Goal: Task Accomplishment & Management: Manage account settings

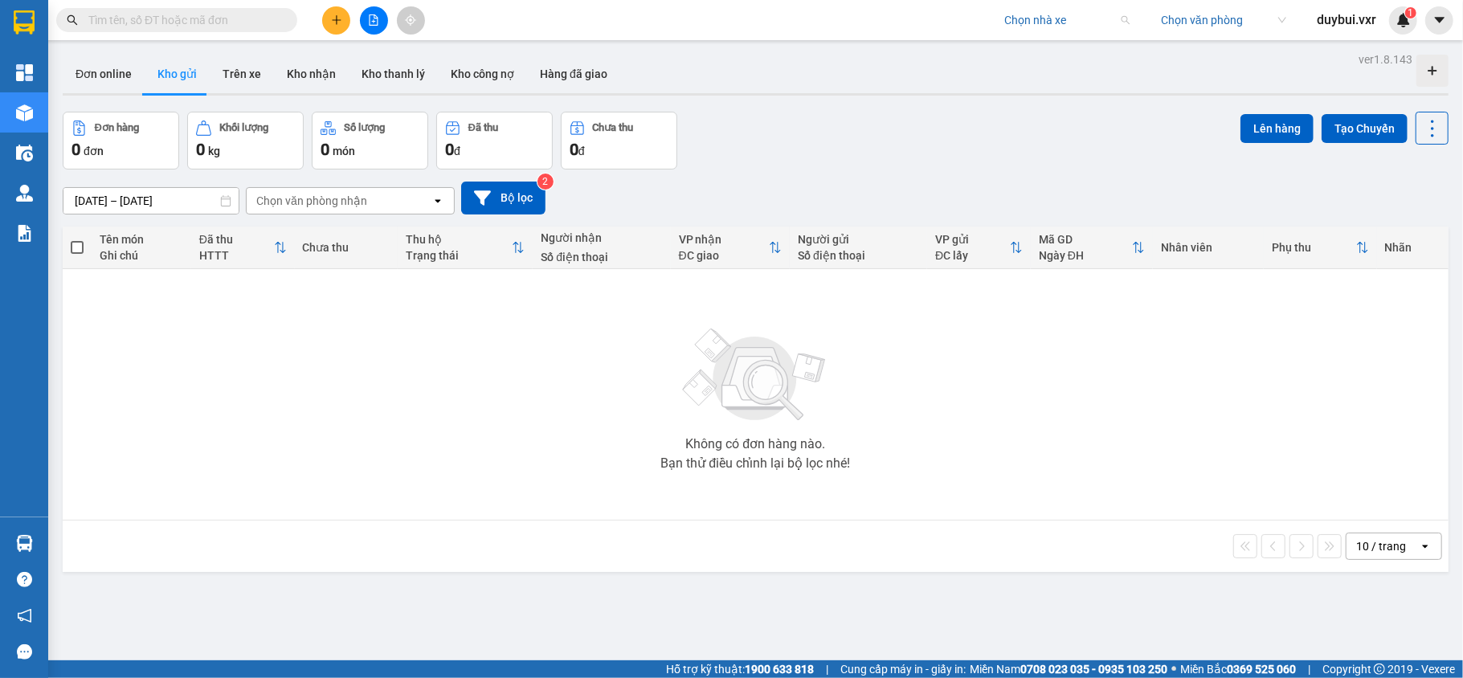
click at [1054, 18] on input "search" at bounding box center [1061, 20] width 114 height 24
type input "hoang nam"
click at [1036, 47] on div "Hoàng Nam (Quảng Bình)" at bounding box center [1105, 52] width 205 height 18
click at [1389, 56] on div "Cấu hình nhà xe" at bounding box center [1396, 60] width 81 height 18
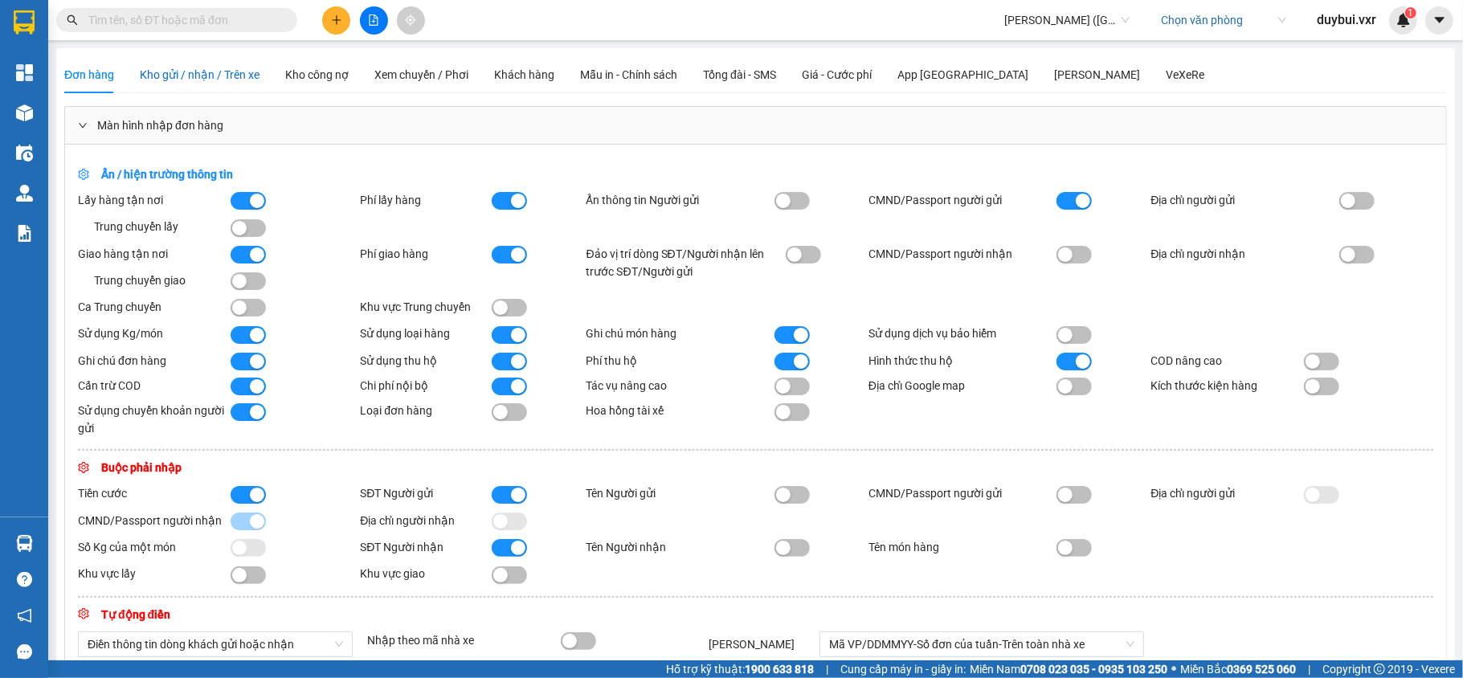
click at [223, 82] on div "Kho gửi / nhận / Trên xe" at bounding box center [200, 75] width 120 height 18
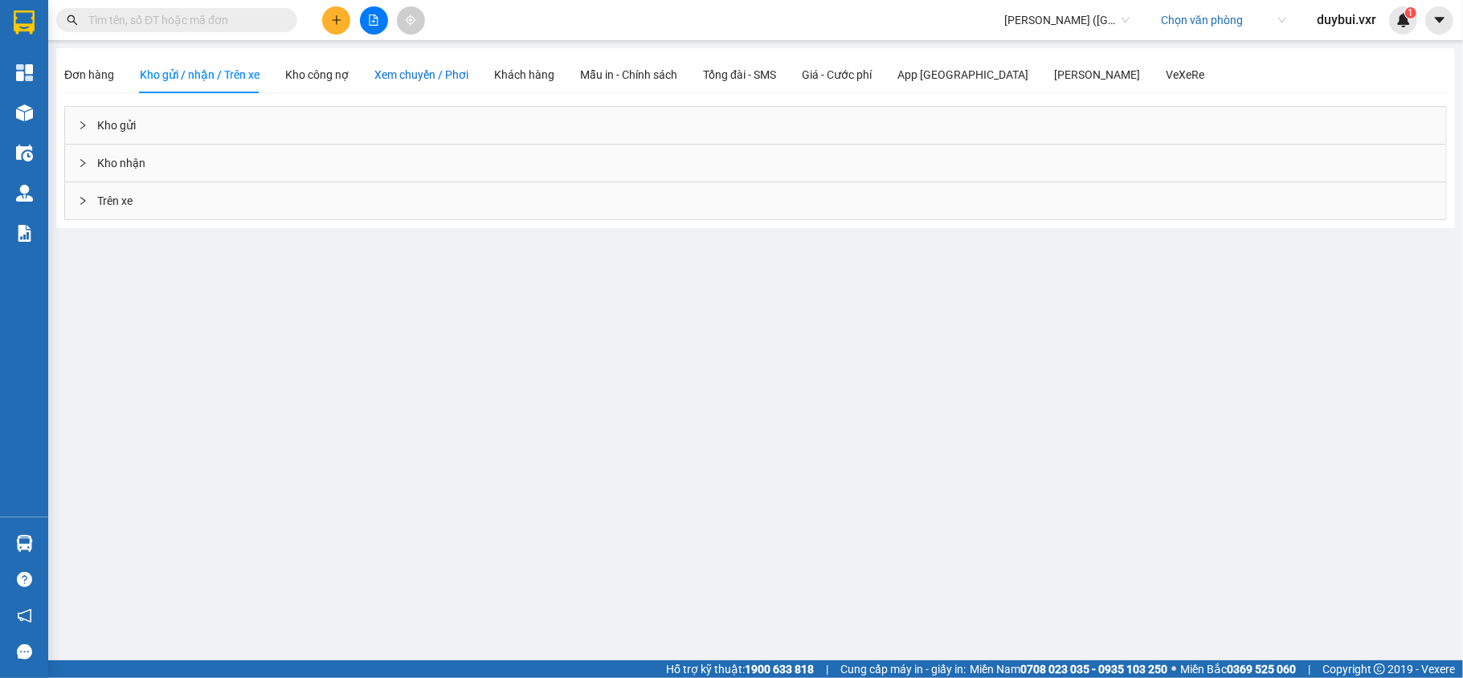
click at [452, 77] on span "Xem chuyến / Phơi" at bounding box center [421, 74] width 94 height 13
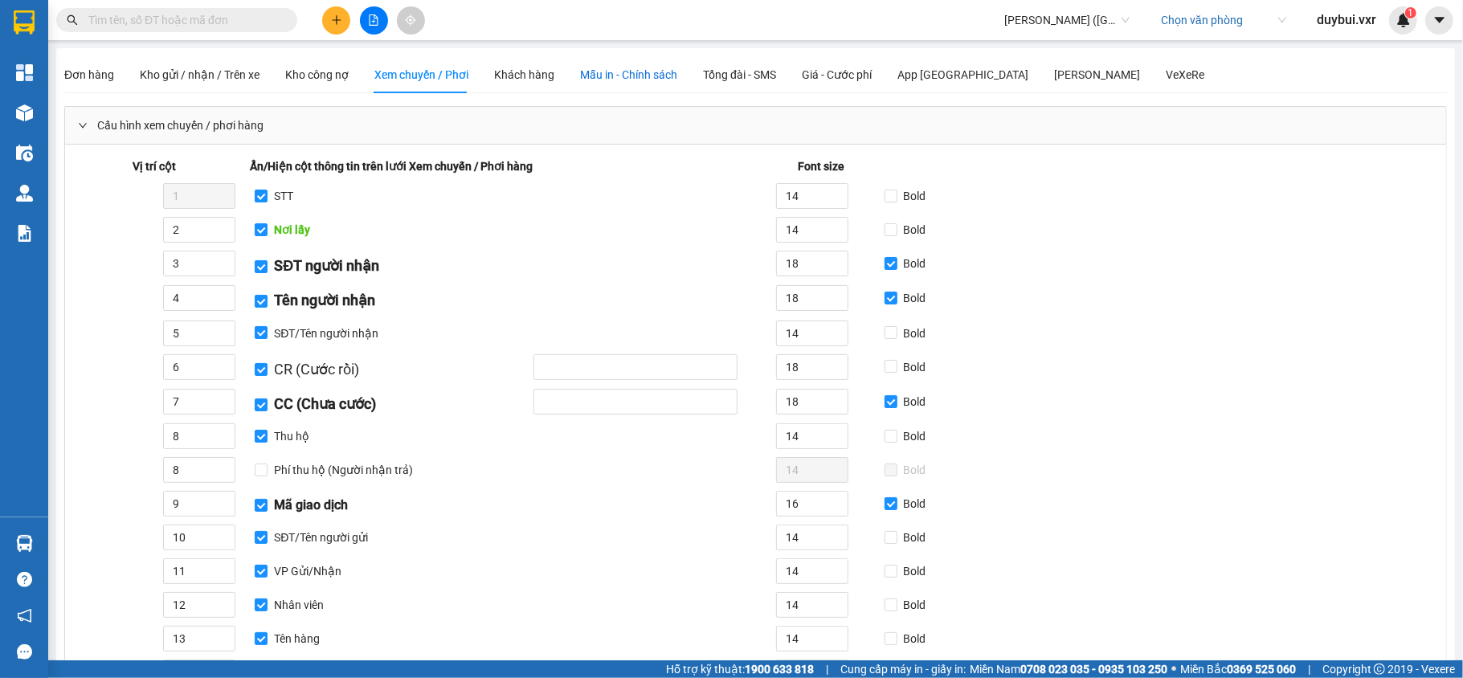
click at [663, 72] on span "Mẫu in - Chính sách" at bounding box center [628, 74] width 97 height 13
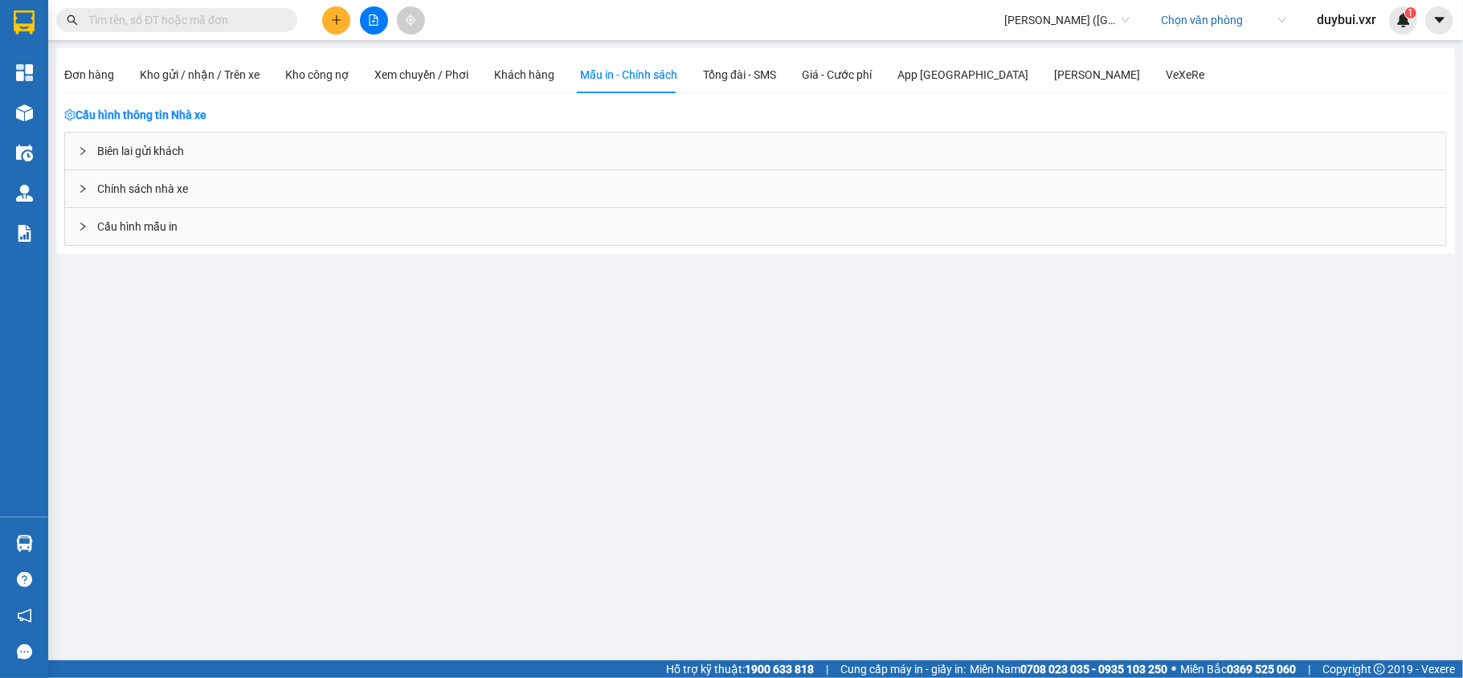
click at [158, 225] on span "Cấu hình mẫu in" at bounding box center [137, 227] width 80 height 18
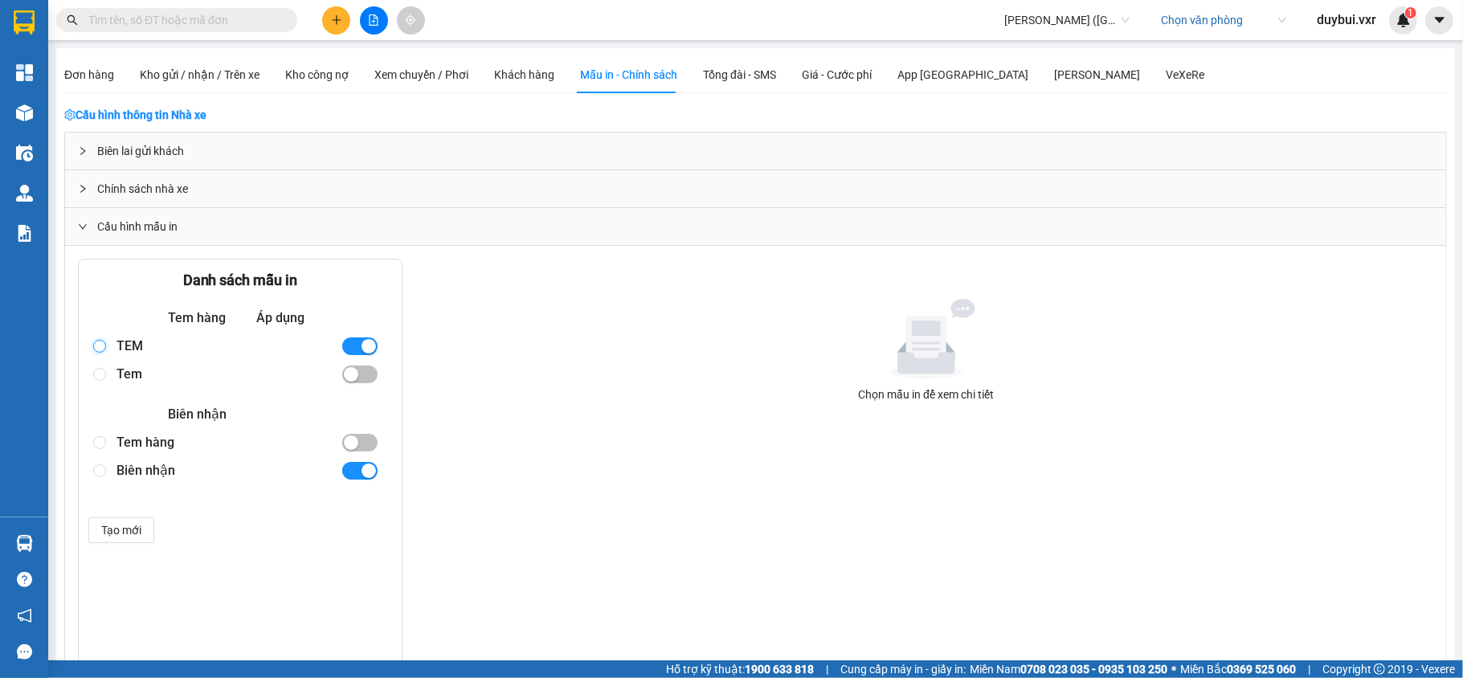
click at [104, 346] on input "radio" at bounding box center [99, 346] width 13 height 13
radio input "true"
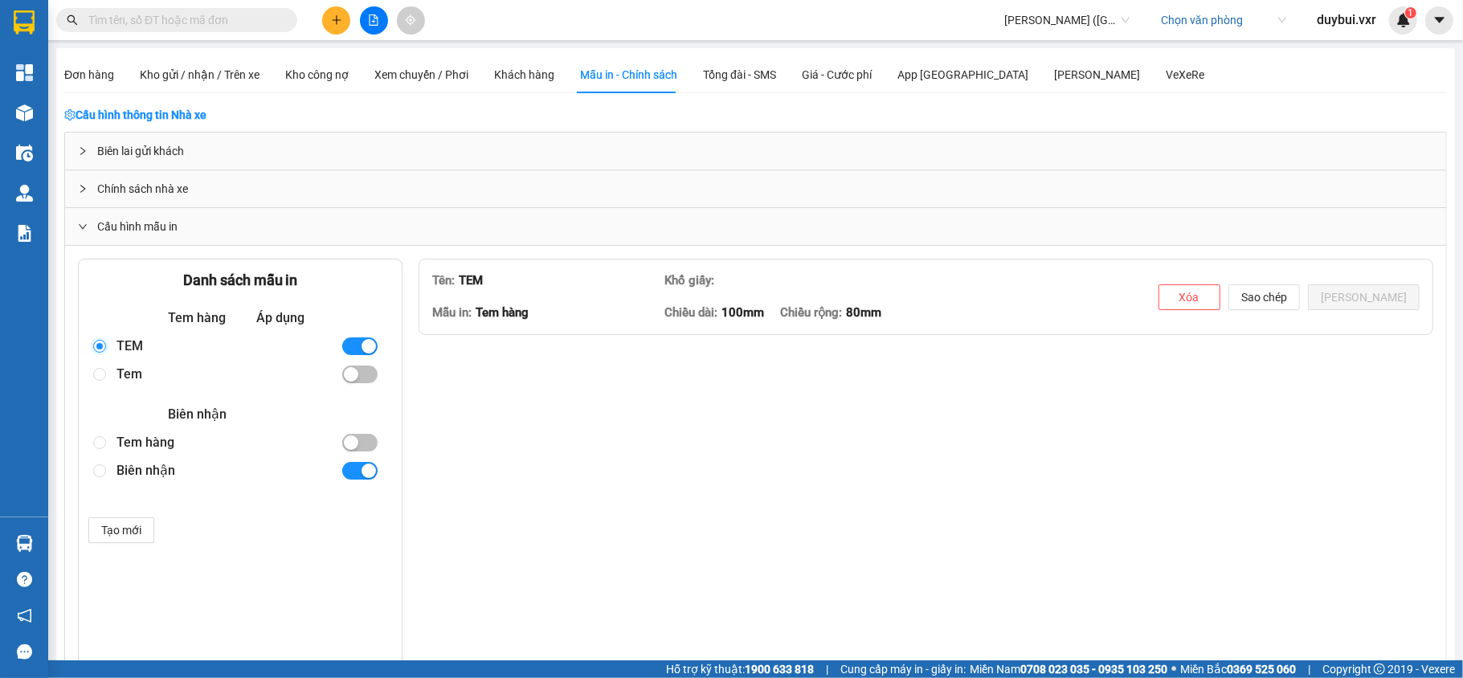
type textarea "<p style="text-align: center;"><span style="font-size: 24pt;"><strong><span cla…"
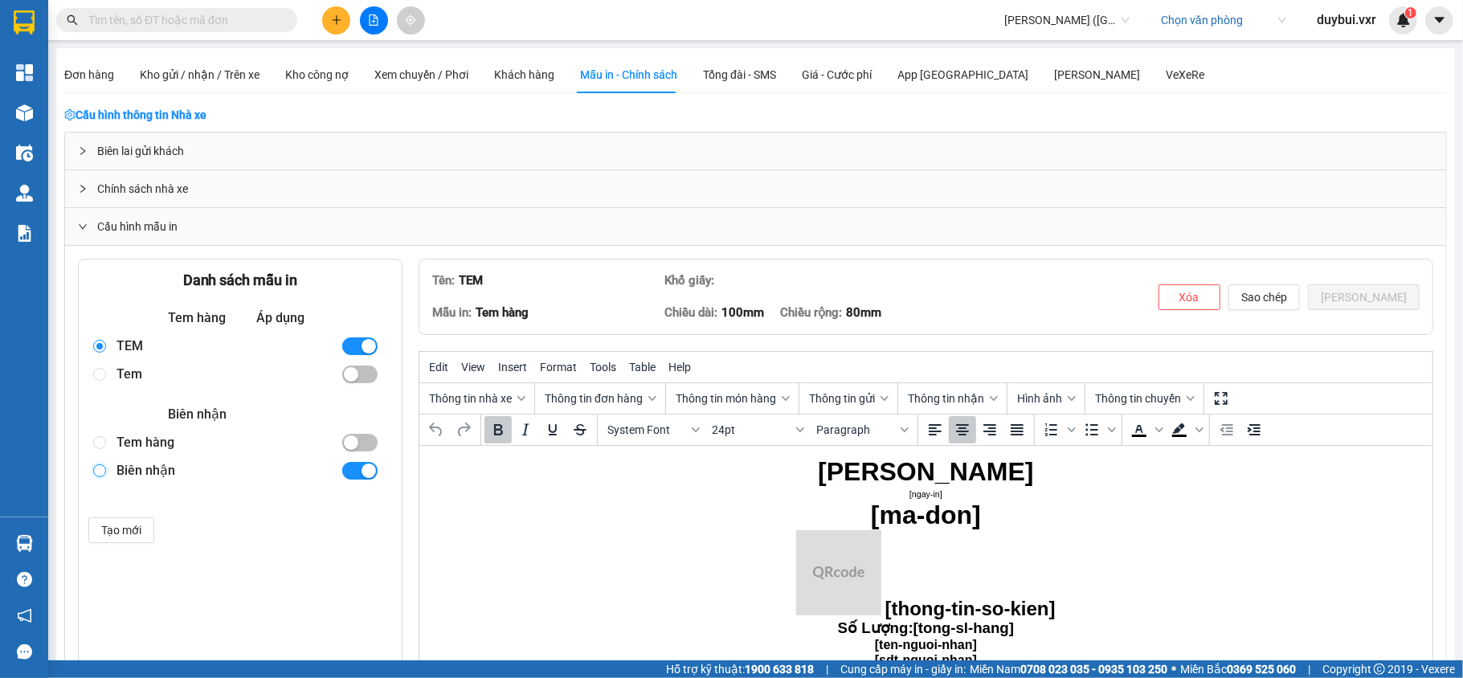
click at [106, 469] on input "radio" at bounding box center [99, 470] width 13 height 13
radio input "true"
radio input "false"
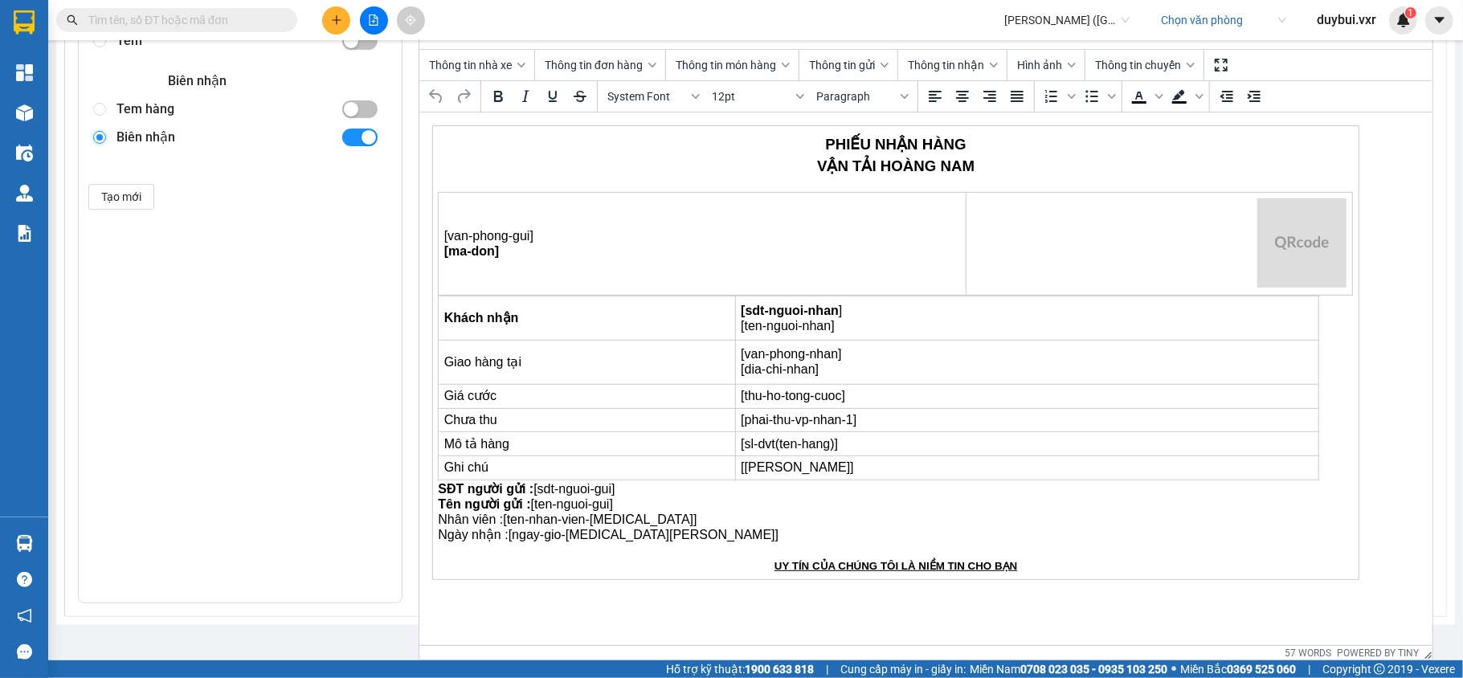
scroll to position [284, 0]
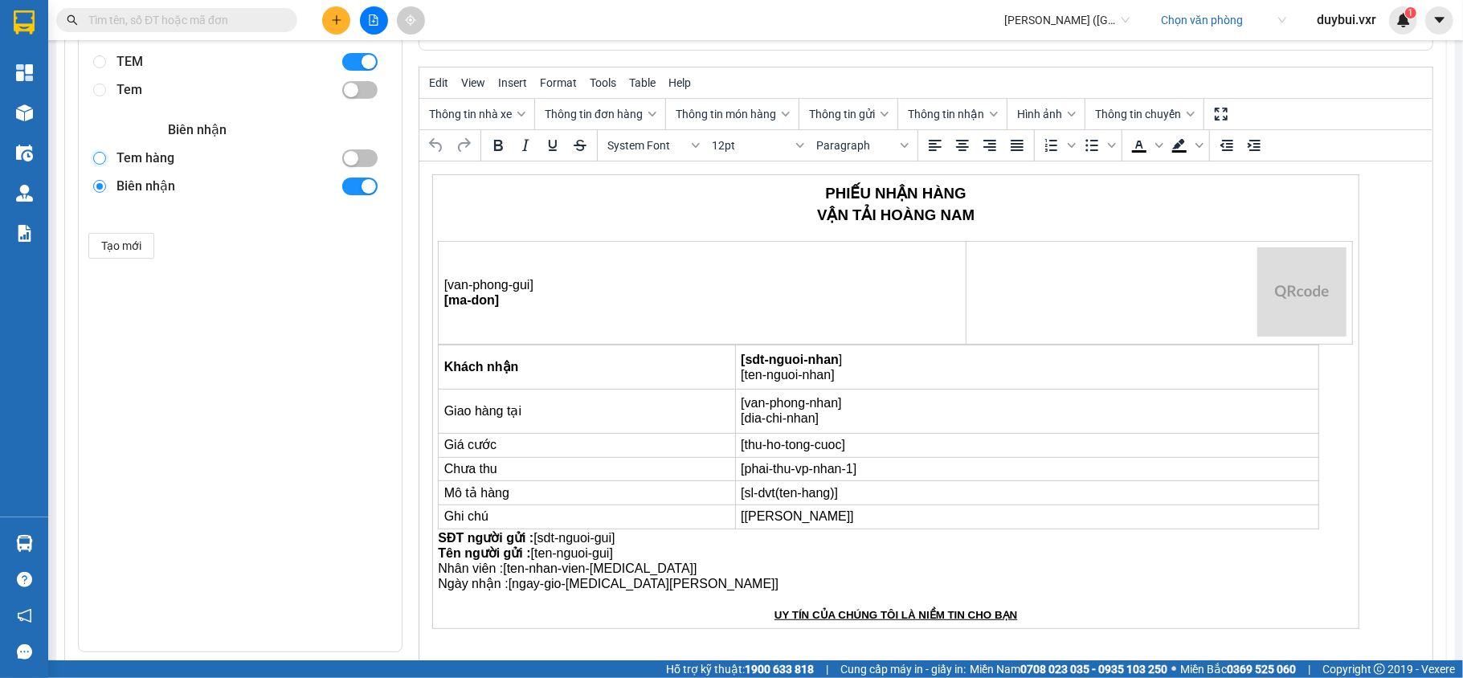
click at [101, 159] on input "radio" at bounding box center [99, 158] width 13 height 13
radio input "true"
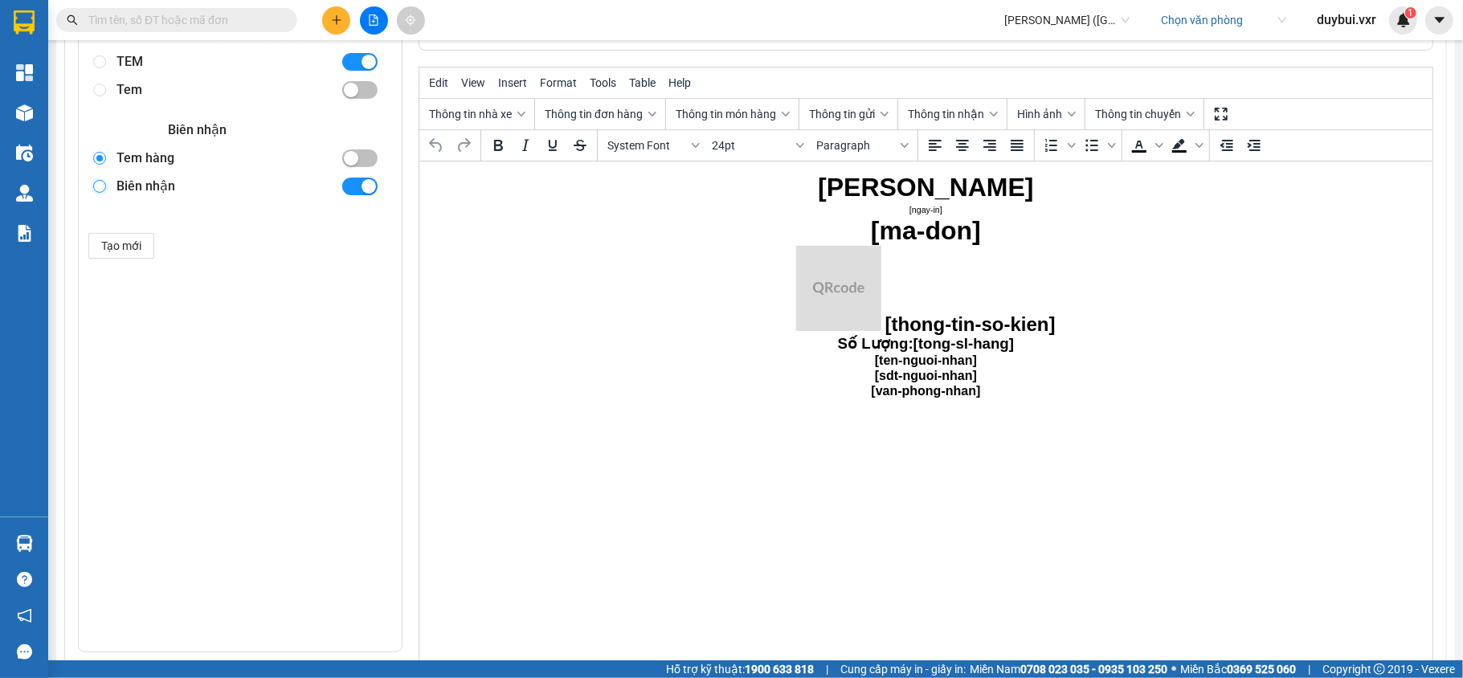
click at [100, 185] on input "radio" at bounding box center [99, 186] width 13 height 13
radio input "true"
radio input "false"
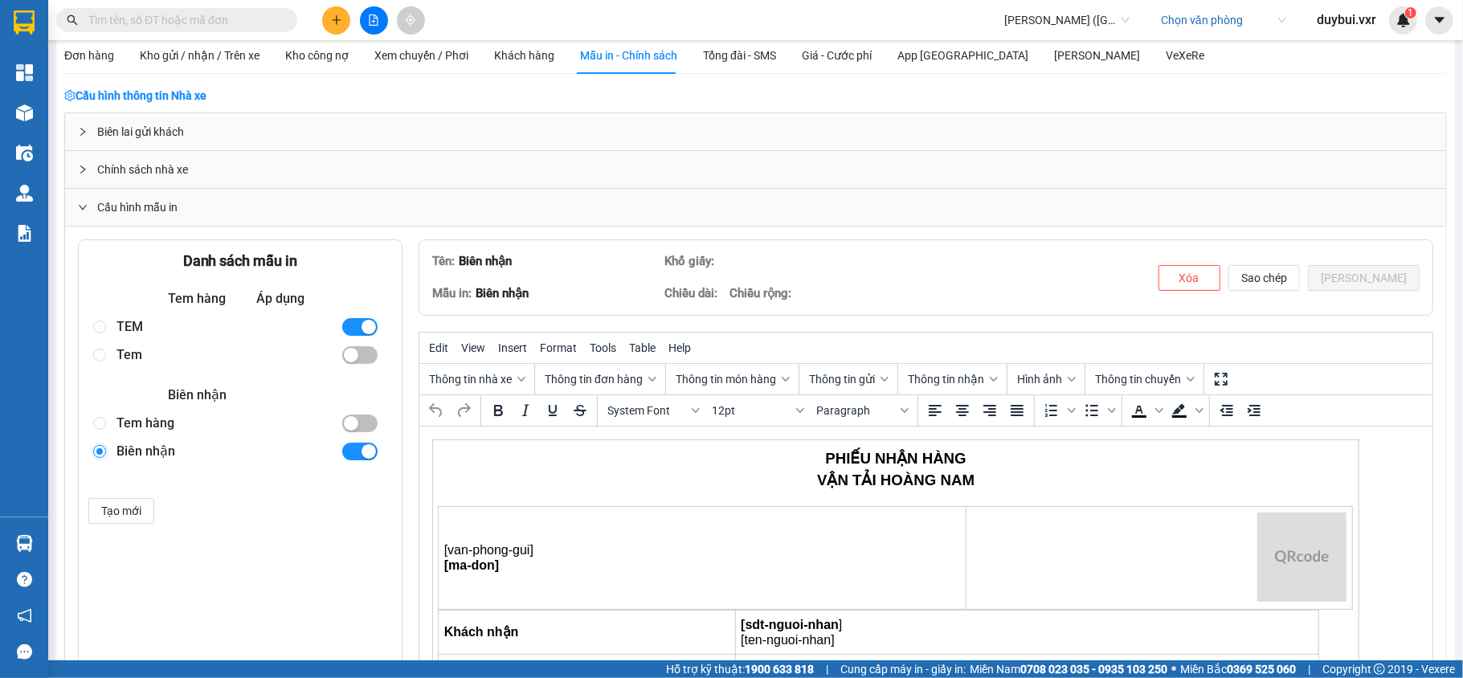
scroll to position [18, 0]
click at [91, 325] on div at bounding box center [102, 328] width 28 height 28
click at [103, 331] on label at bounding box center [99, 329] width 13 height 18
click at [103, 331] on input "radio" at bounding box center [99, 328] width 13 height 13
radio input "true"
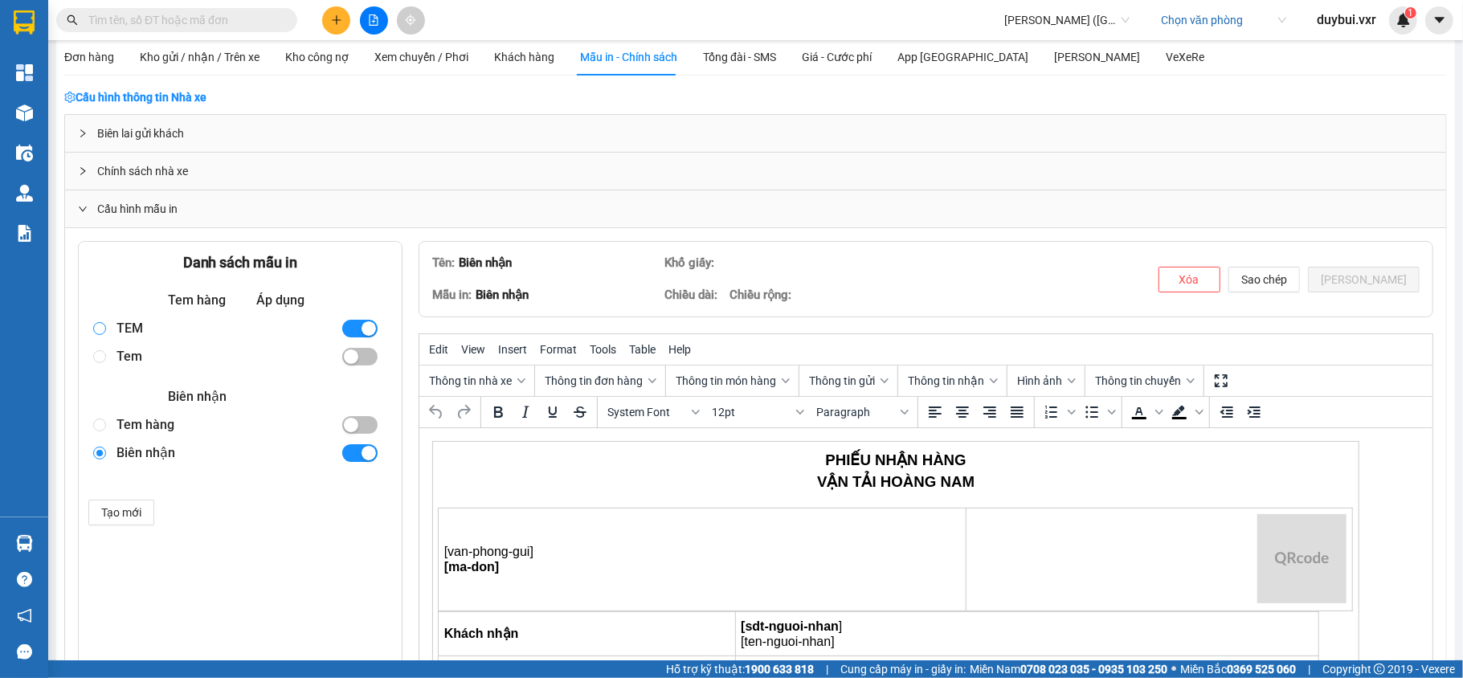
radio input "false"
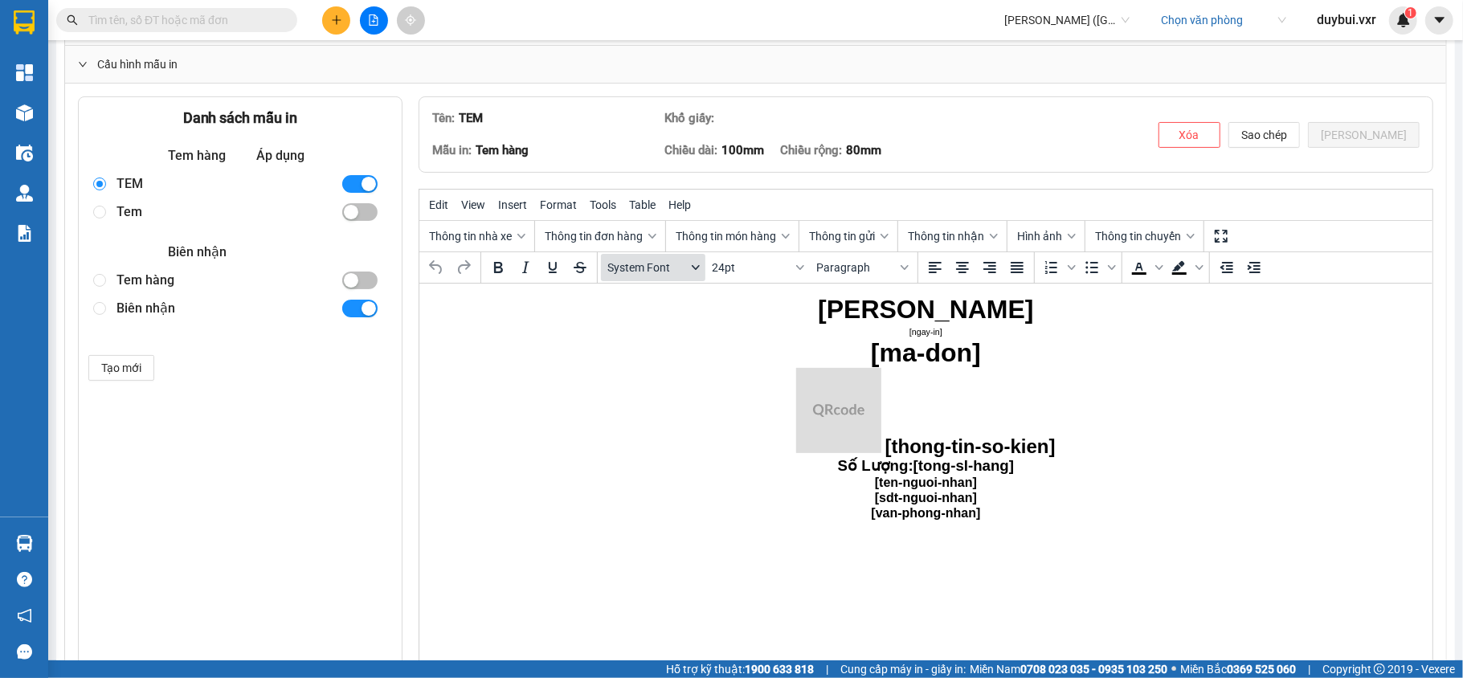
scroll to position [154, 0]
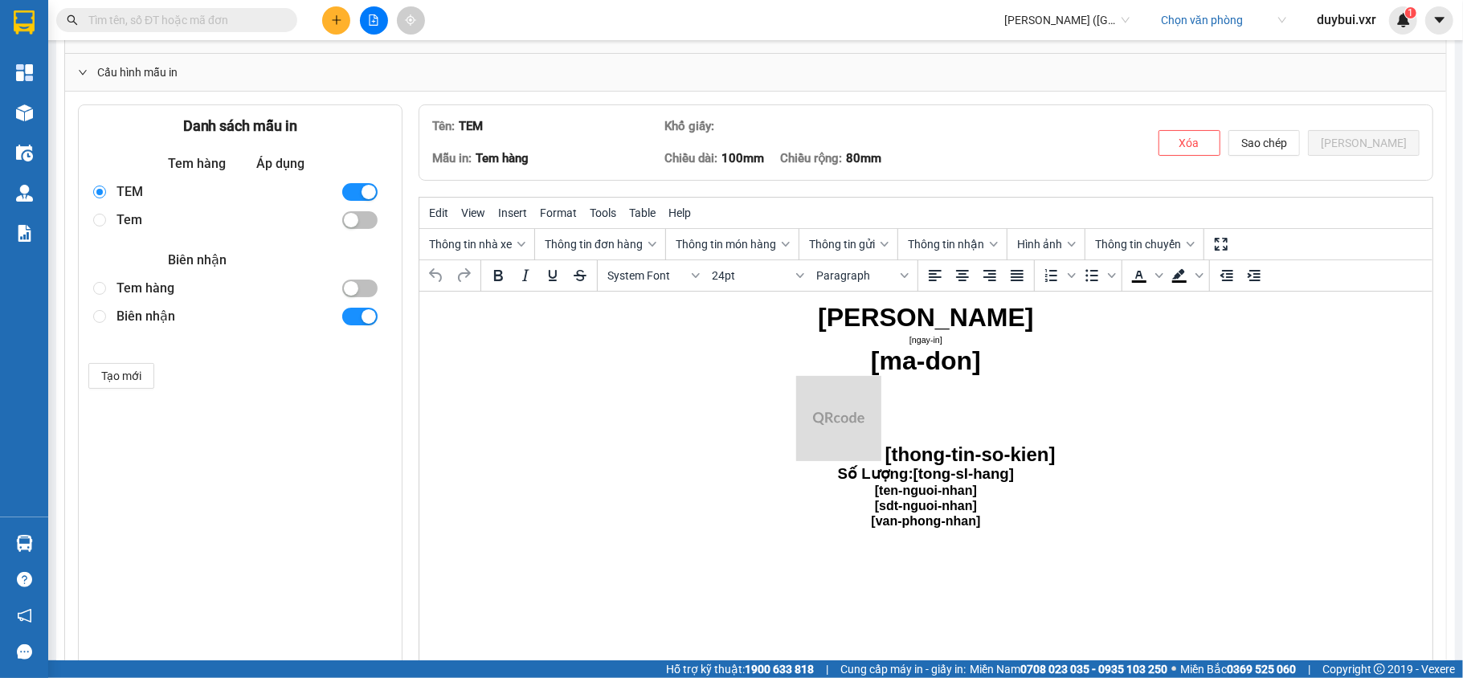
click at [126, 219] on div "Tem" at bounding box center [222, 220] width 211 height 28
radio input "false"
radio input "true"
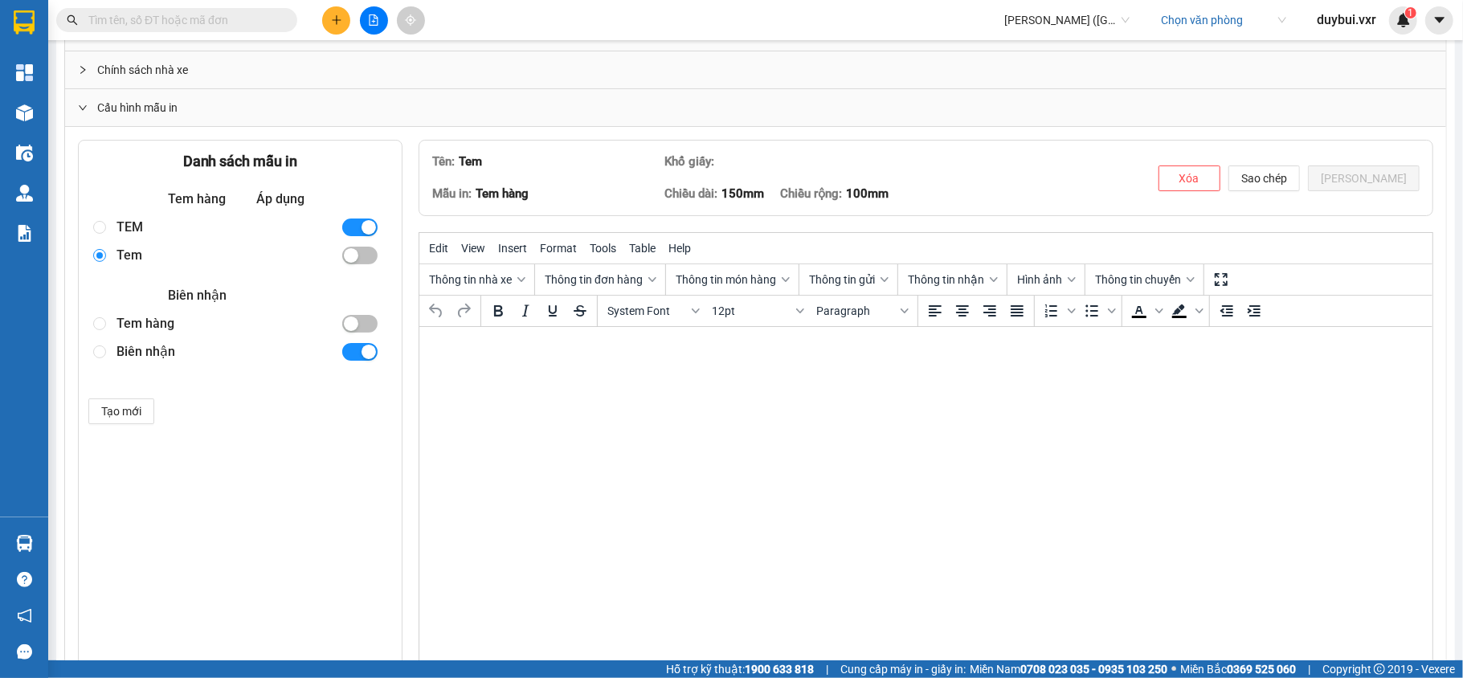
scroll to position [0, 0]
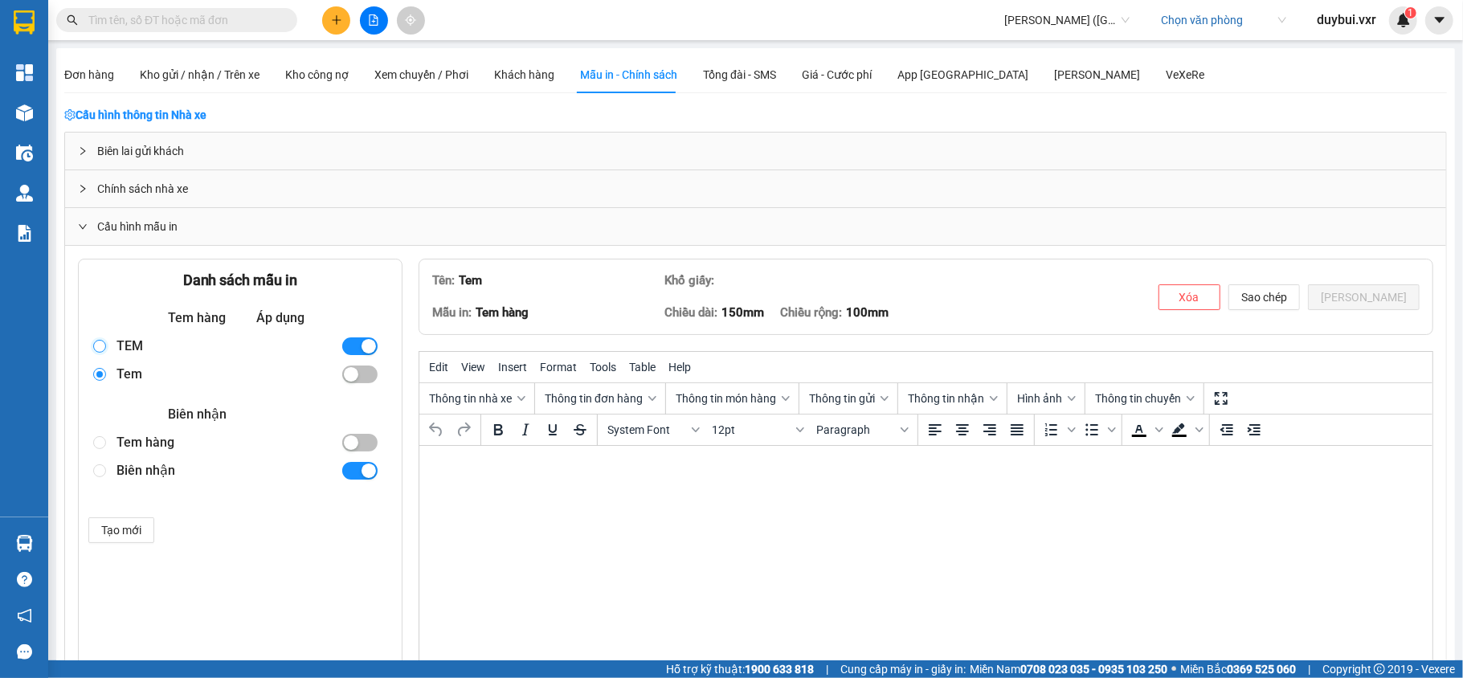
click at [104, 348] on input "radio" at bounding box center [99, 346] width 13 height 13
radio input "true"
radio input "false"
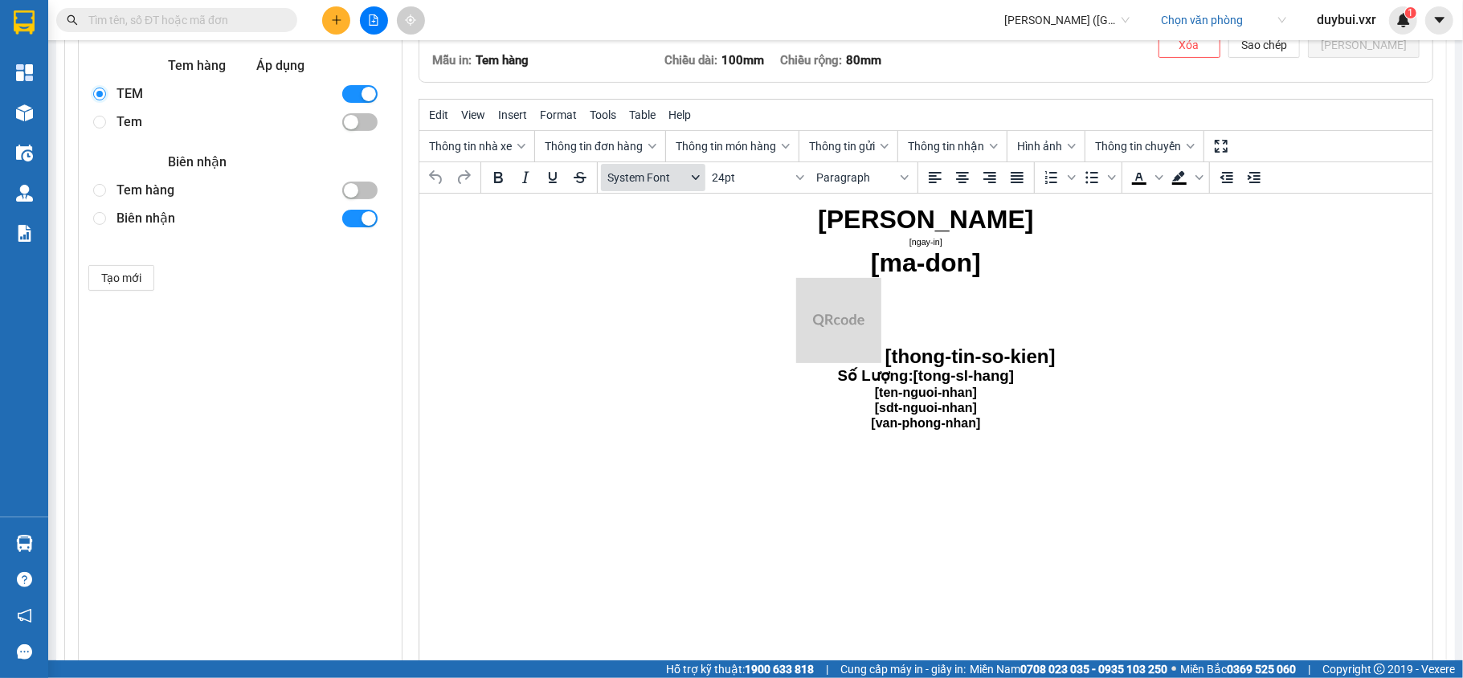
scroll to position [270, 0]
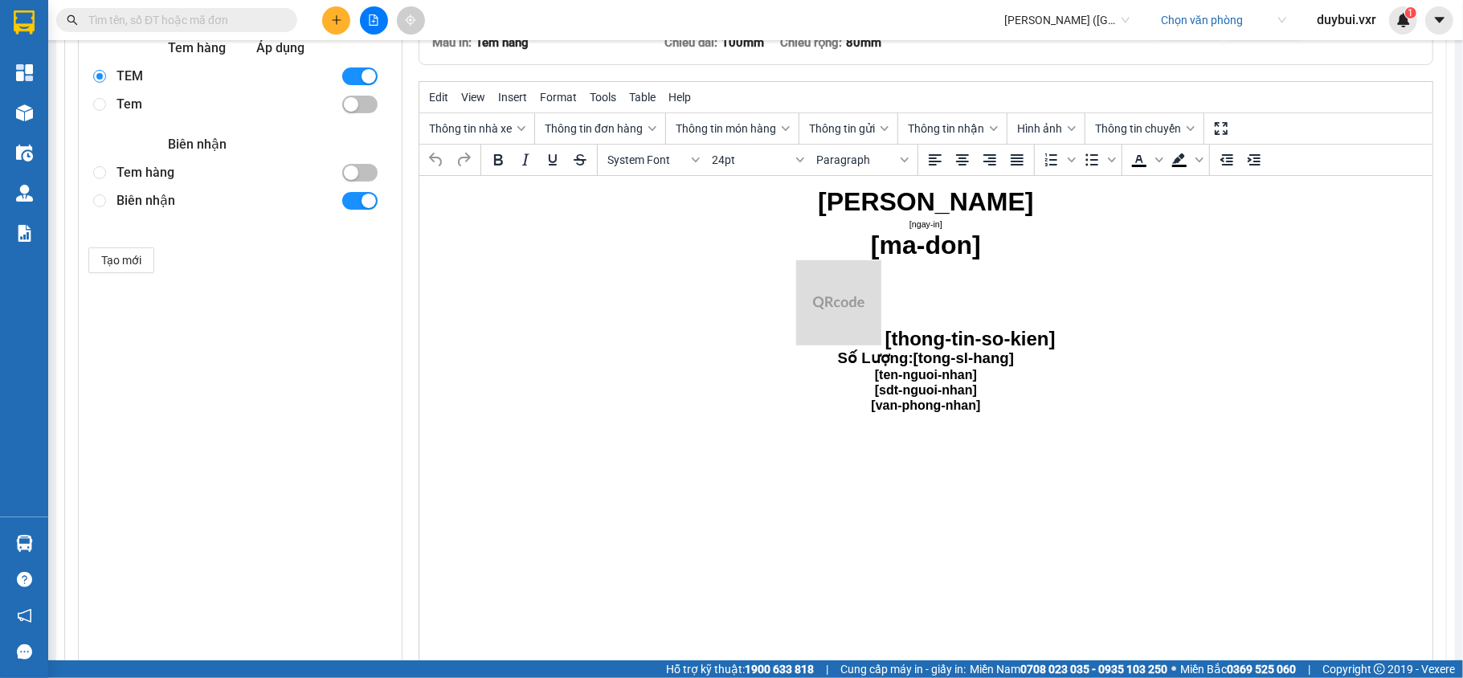
click at [136, 206] on div "Biên nhận" at bounding box center [222, 201] width 211 height 28
radio input "false"
radio input "true"
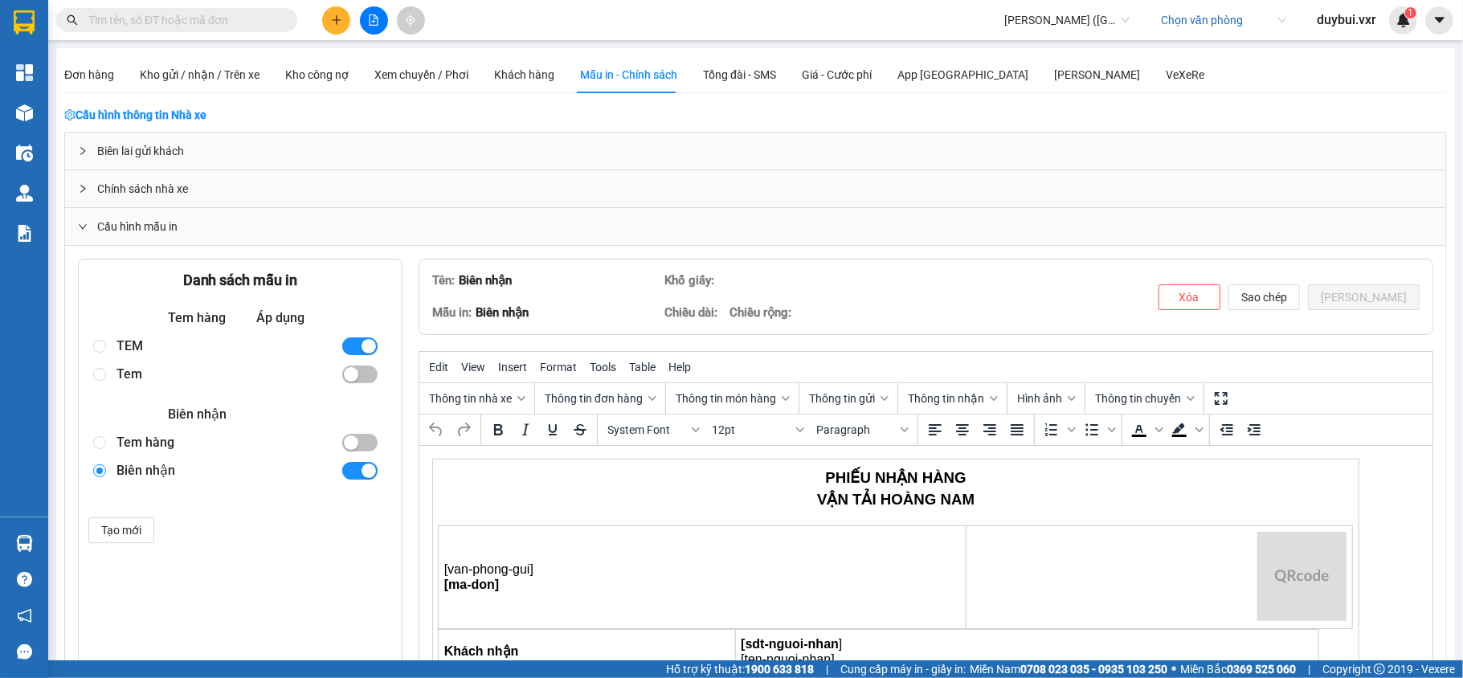
scroll to position [2790, 0]
click at [1037, 27] on span "Hoàng Nam (Quảng Bình)" at bounding box center [1066, 20] width 125 height 24
type input "xe ty le"
click at [1074, 45] on div "Xe Ty Le" at bounding box center [1065, 52] width 125 height 18
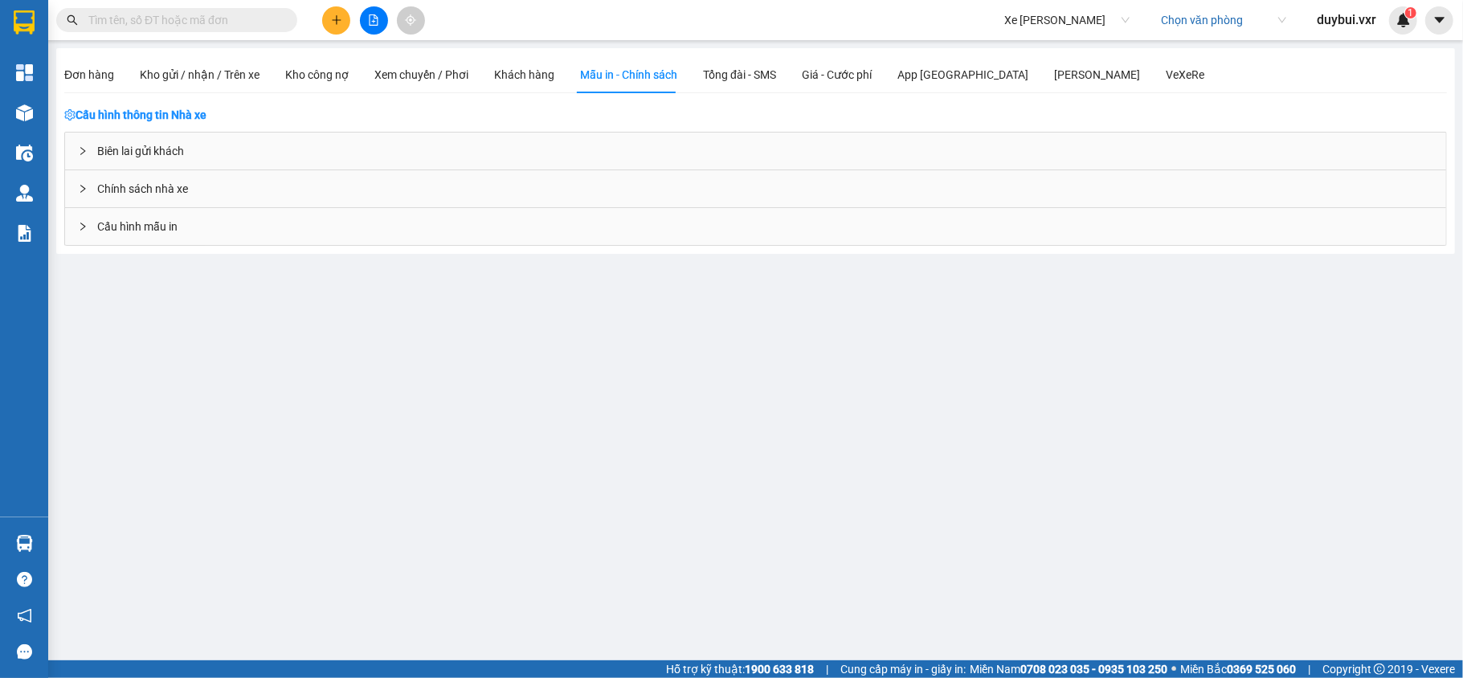
click at [178, 227] on span "Cấu hình mẫu in" at bounding box center [137, 227] width 80 height 18
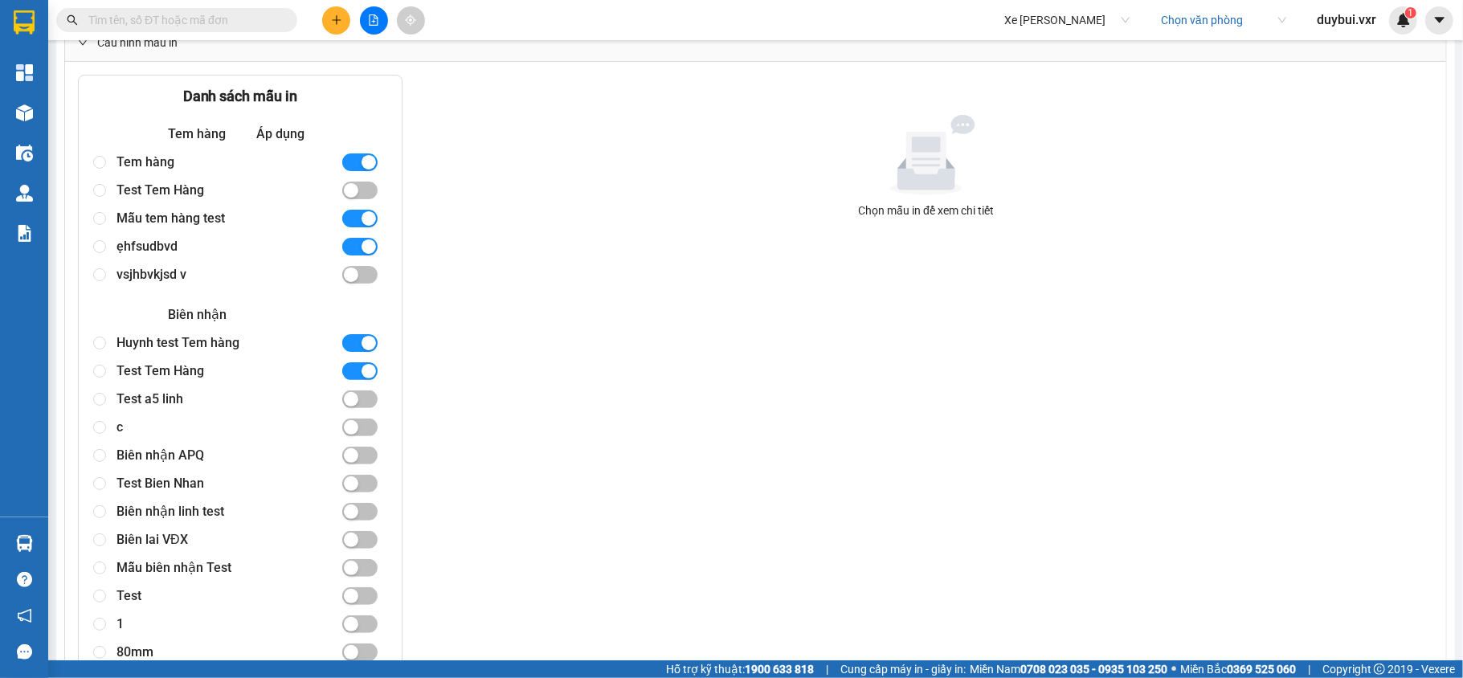
scroll to position [186, 0]
click at [103, 346] on input "radio" at bounding box center [99, 340] width 13 height 13
radio input "true"
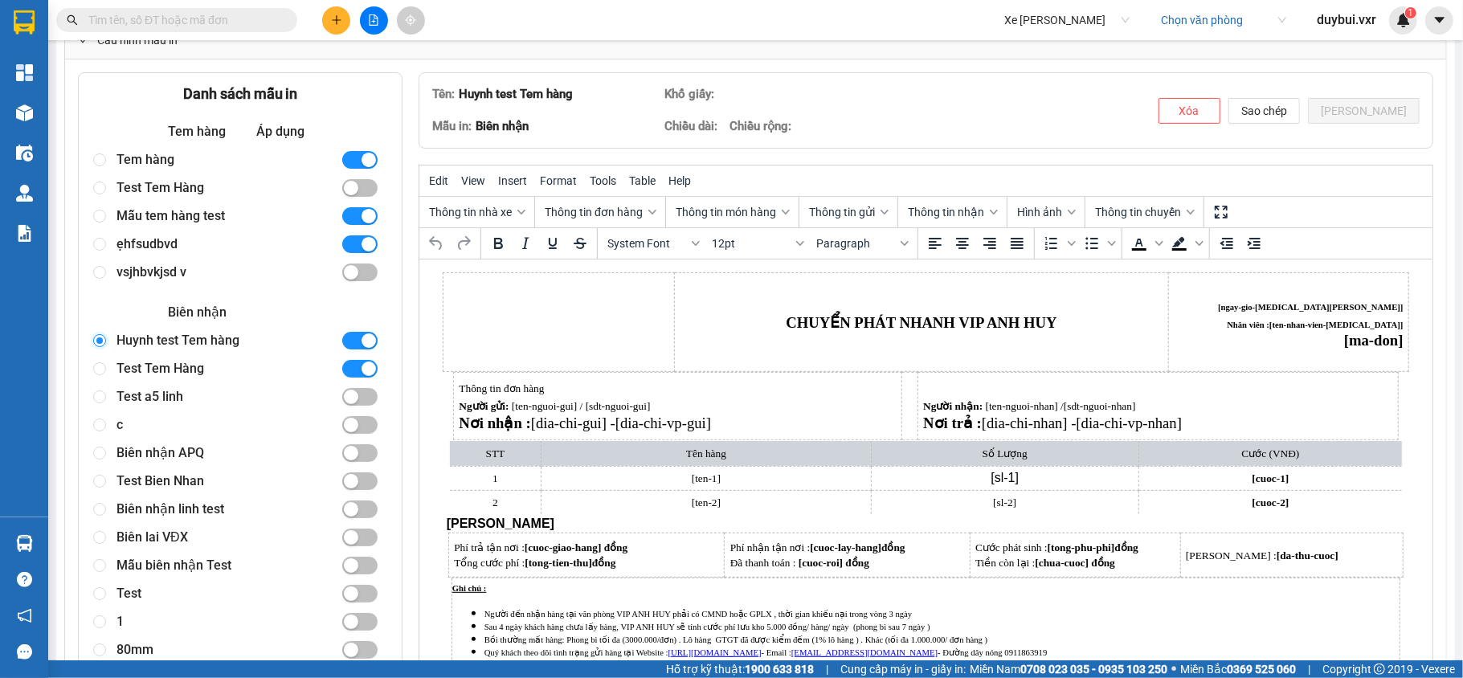
scroll to position [0, 0]
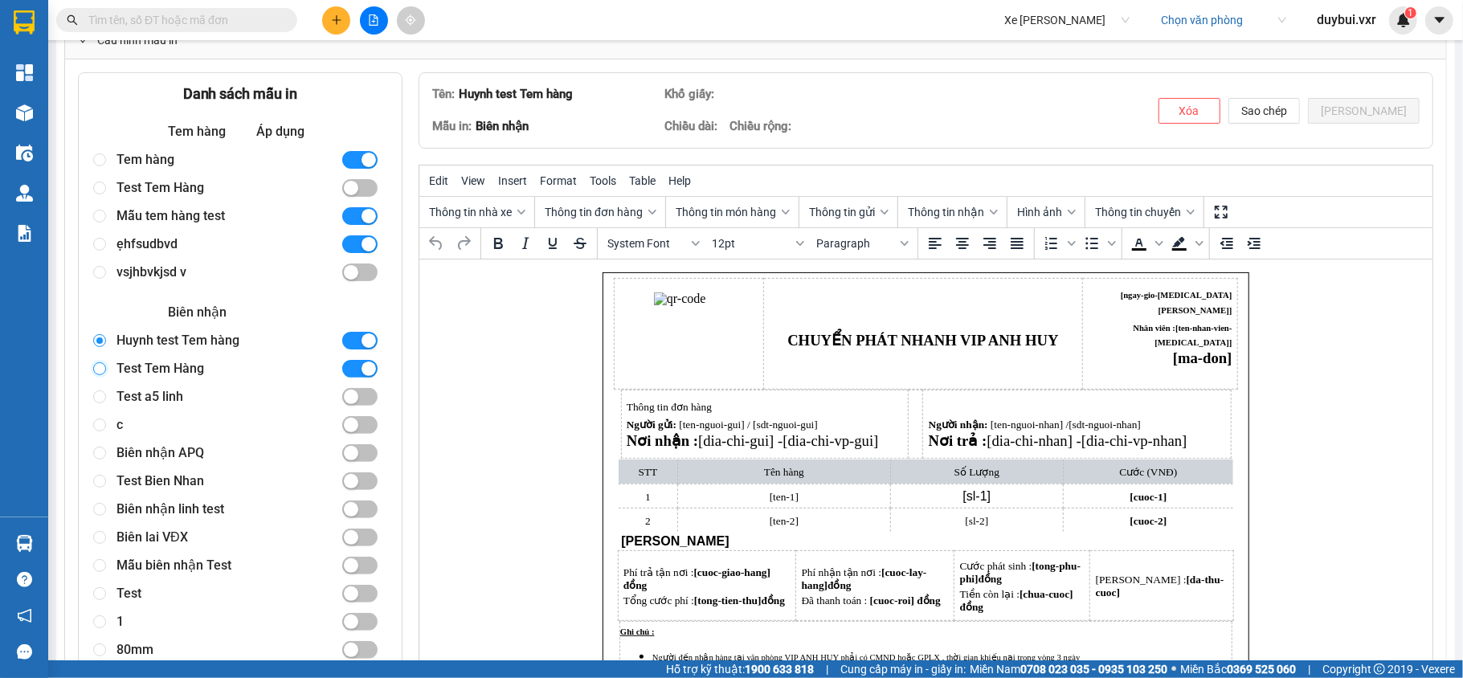
click at [103, 368] on input "radio" at bounding box center [99, 368] width 13 height 13
radio input "true"
radio input "false"
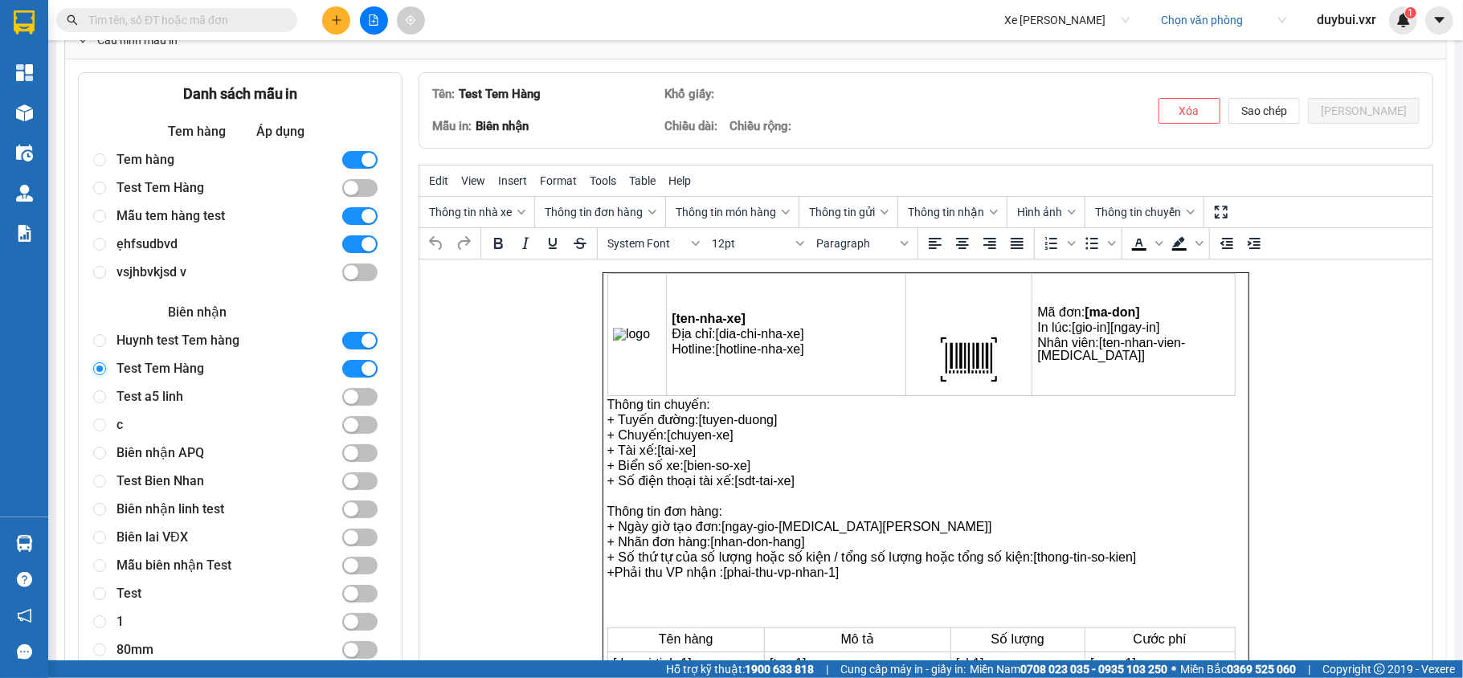
scroll to position [229, 0]
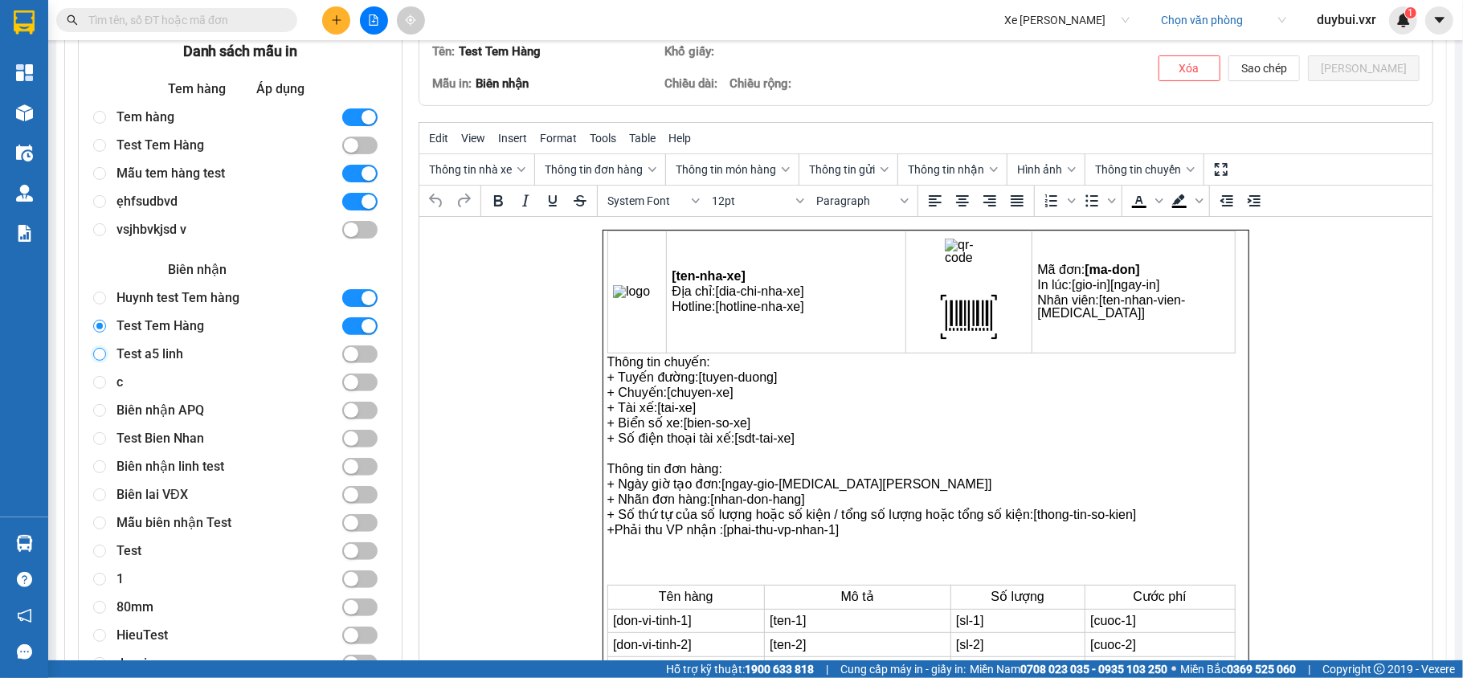
click at [98, 358] on input "radio" at bounding box center [99, 354] width 13 height 13
radio input "true"
radio input "false"
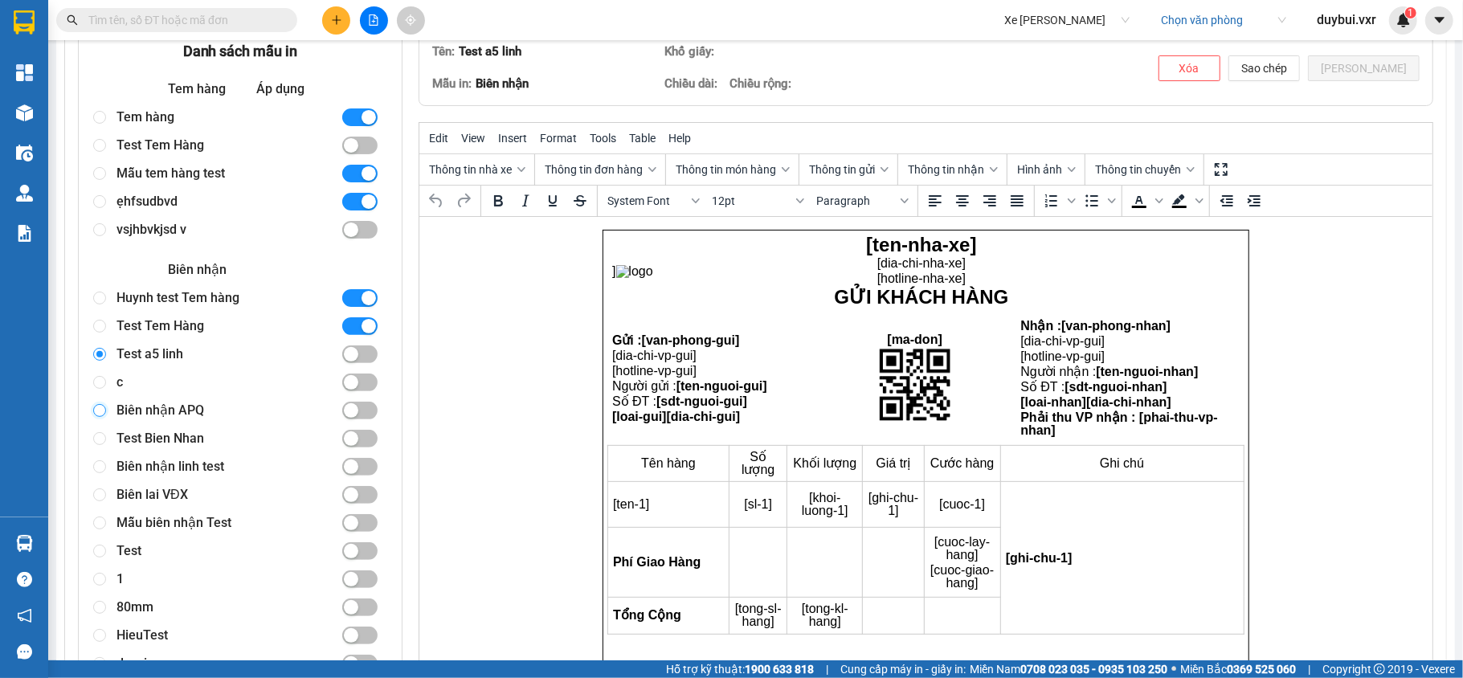
click at [103, 405] on input "radio" at bounding box center [99, 410] width 13 height 13
radio input "true"
radio input "false"
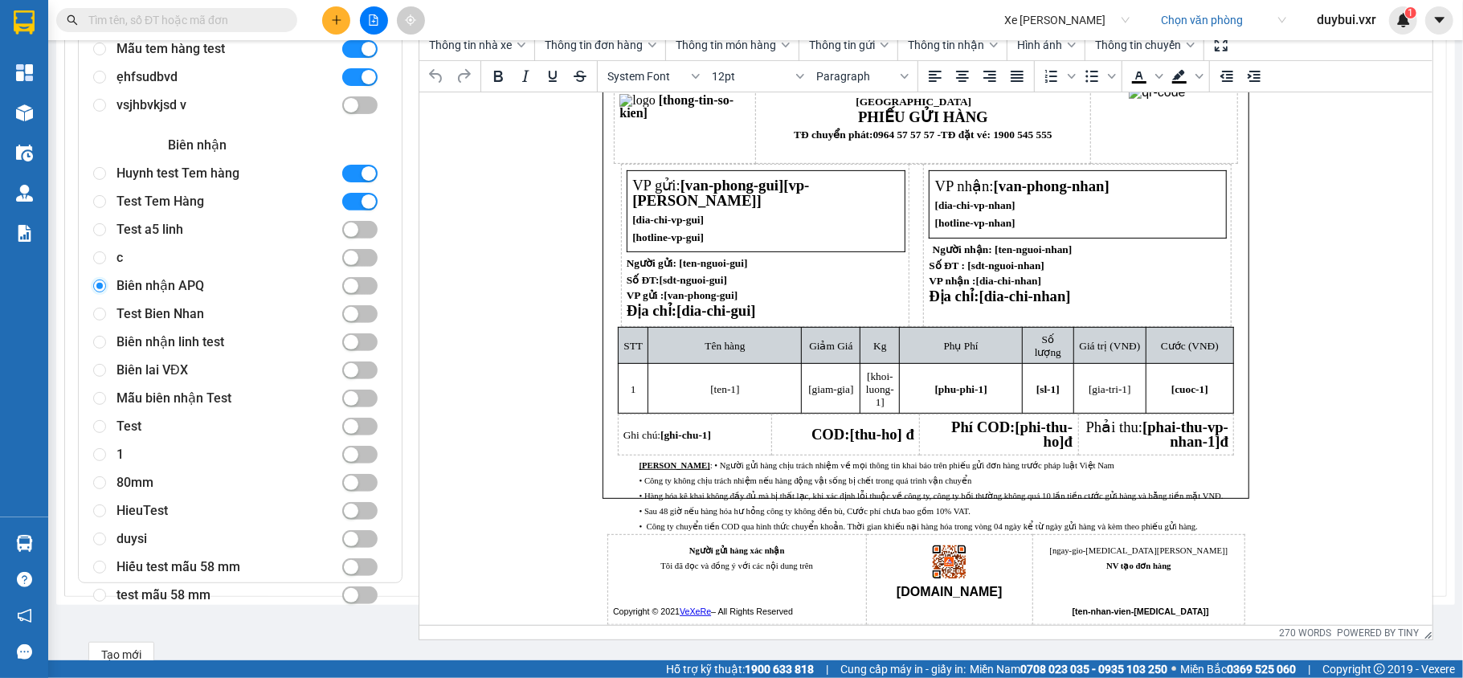
scroll to position [361, 0]
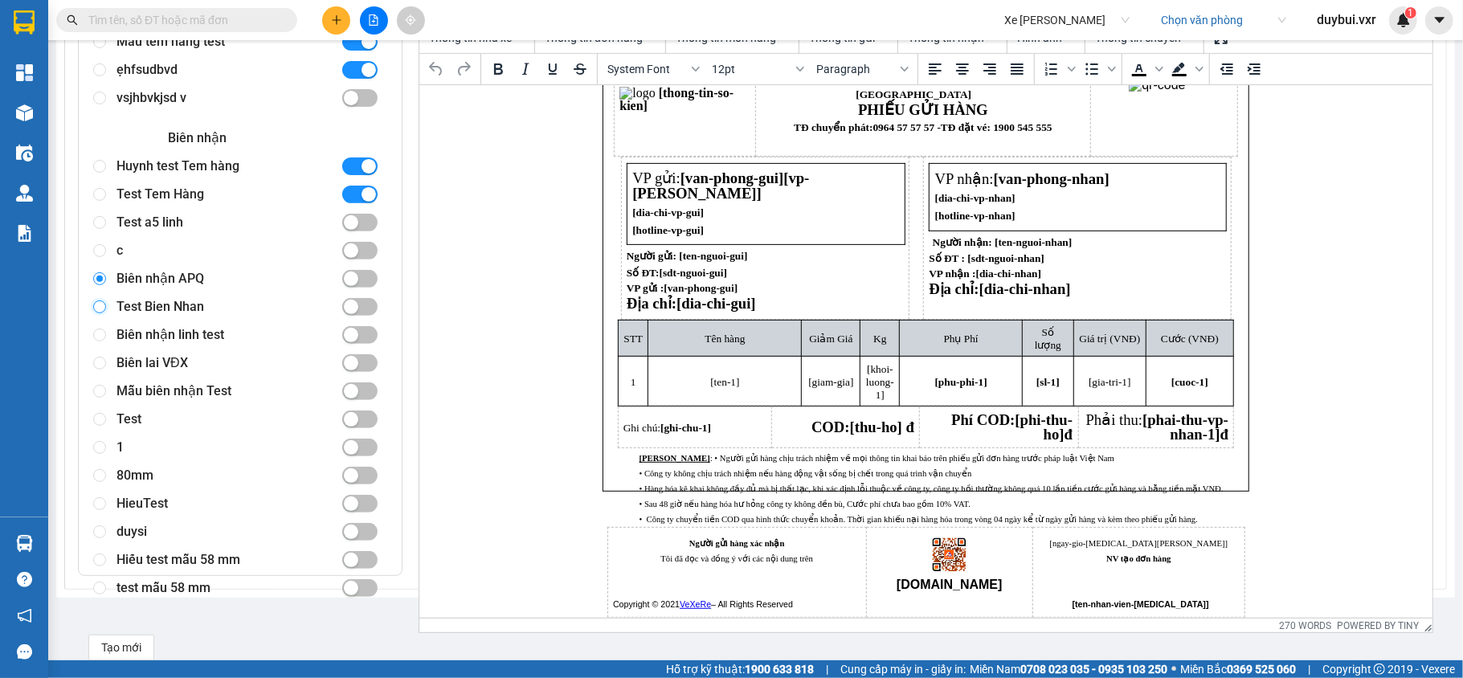
click at [100, 309] on input "radio" at bounding box center [99, 307] width 13 height 13
radio input "true"
radio input "false"
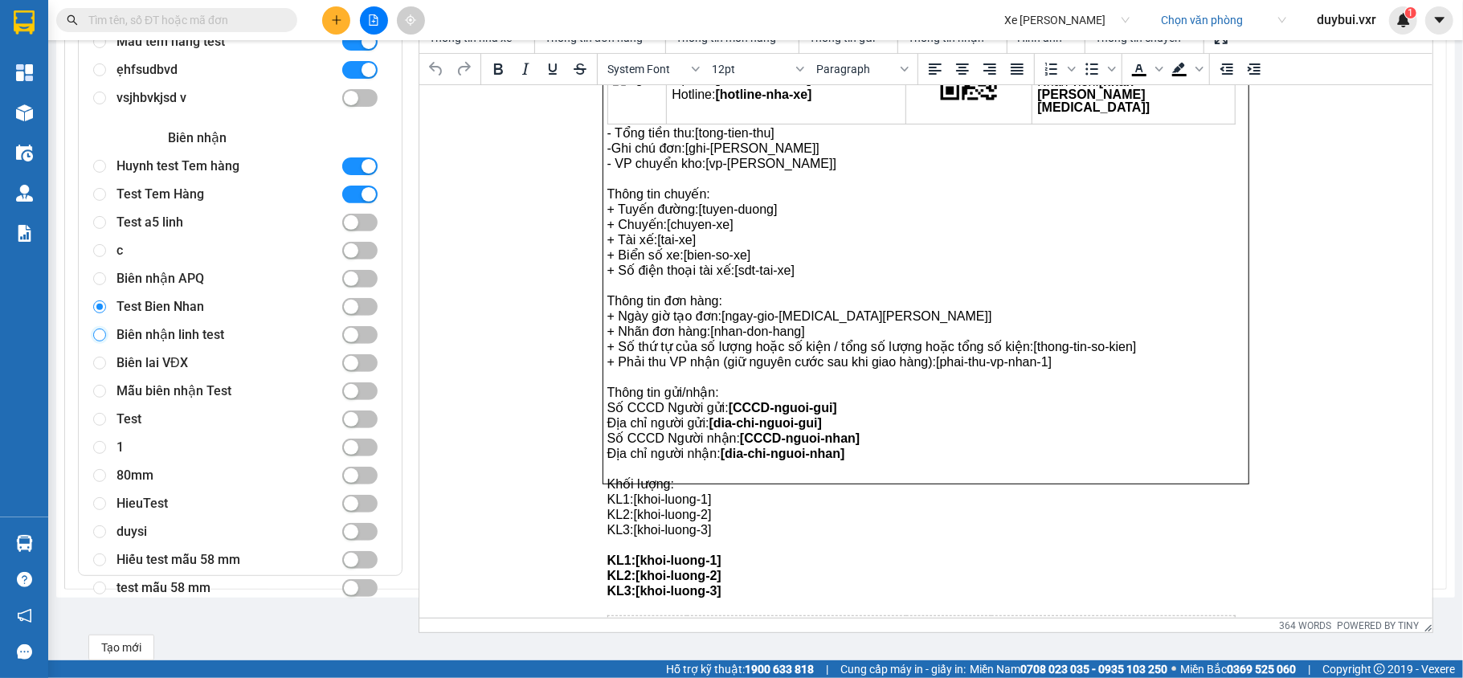
click at [101, 331] on input "radio" at bounding box center [99, 335] width 13 height 13
radio input "true"
radio input "false"
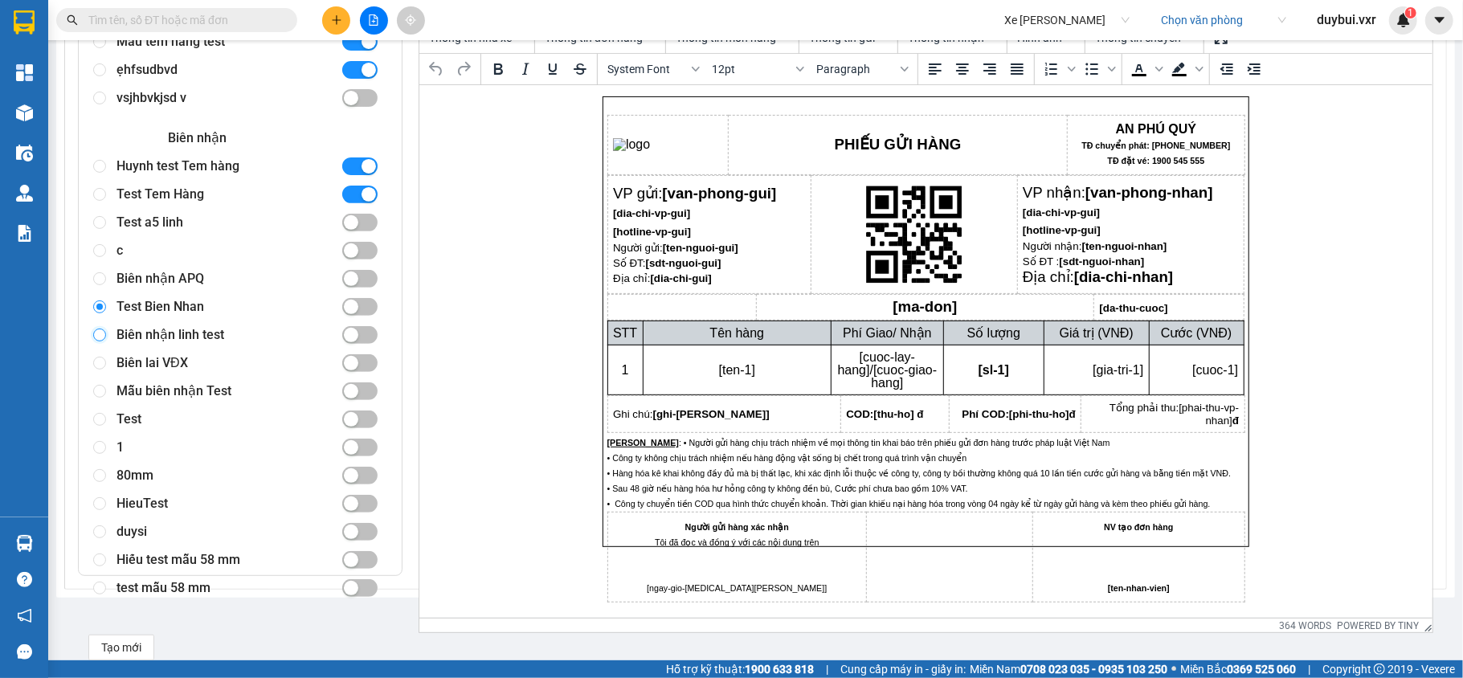
scroll to position [5, 0]
click at [937, 536] on p "Rich Text Area. Press ALT-0 for help." at bounding box center [949, 541] width 155 height 13
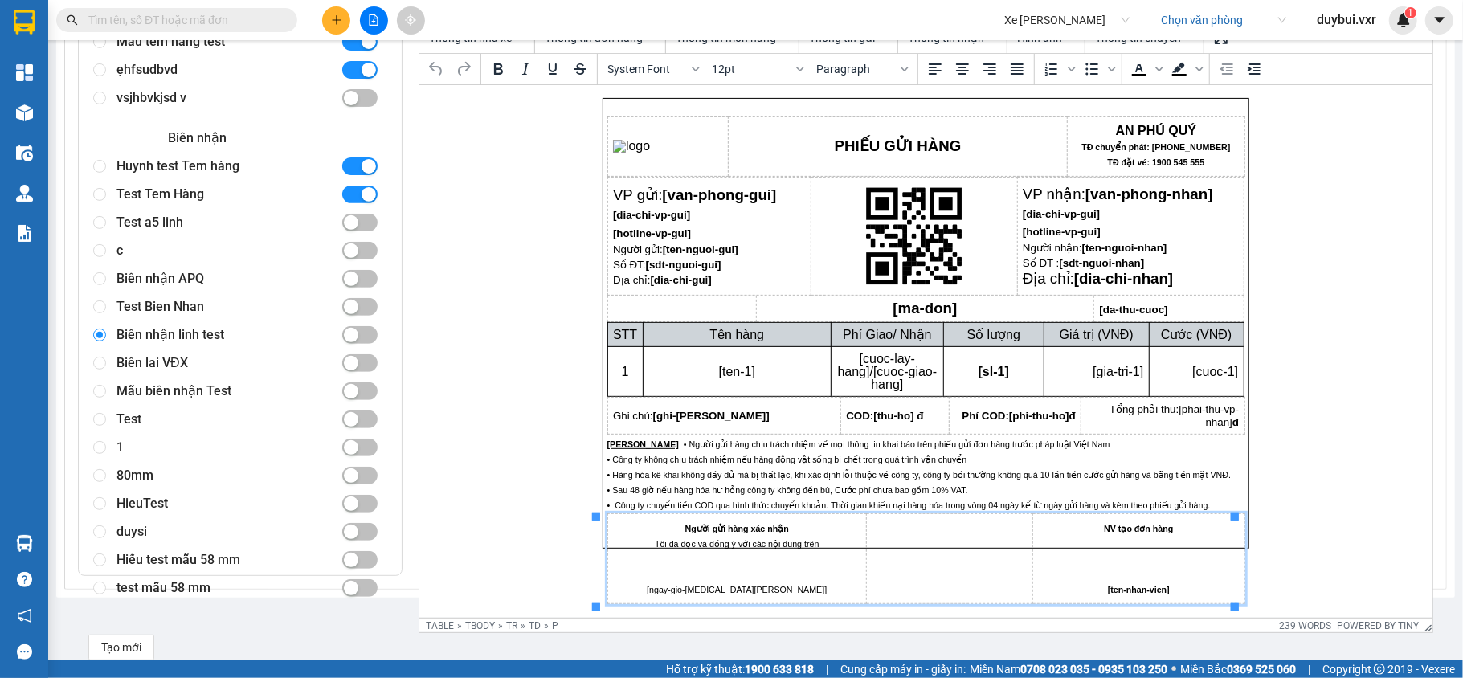
scroll to position [321, 0]
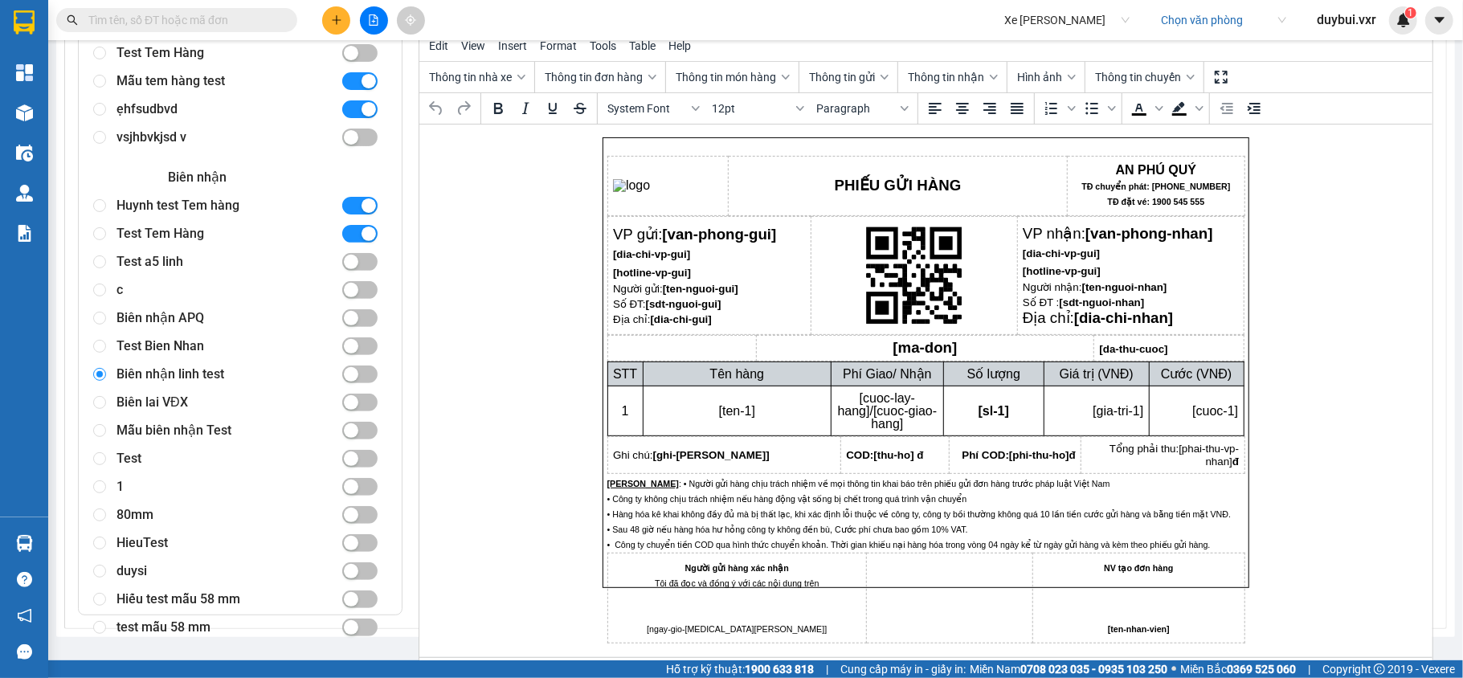
click at [149, 407] on div "Biên lai VĐX" at bounding box center [222, 403] width 211 height 28
radio input "false"
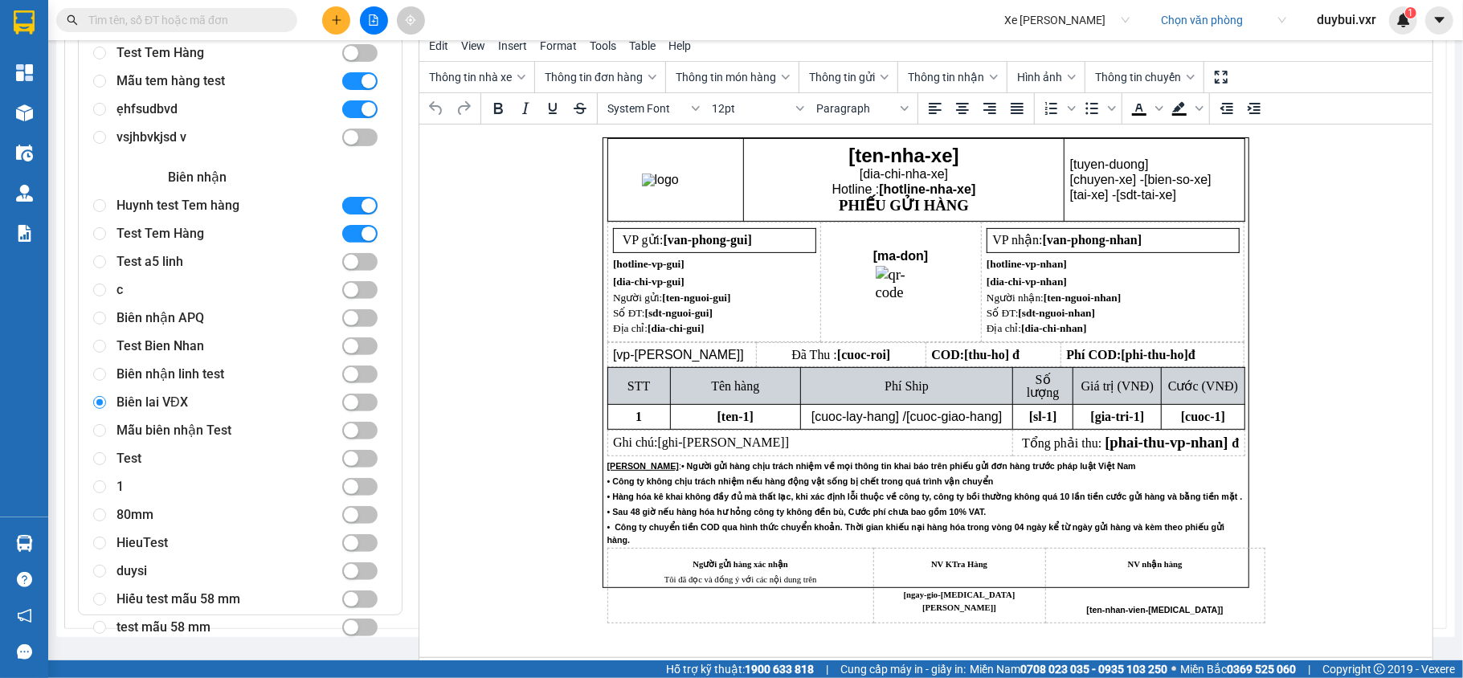
click at [133, 435] on div "Mẫu biên nhận Test" at bounding box center [222, 431] width 211 height 28
radio input "false"
radio input "true"
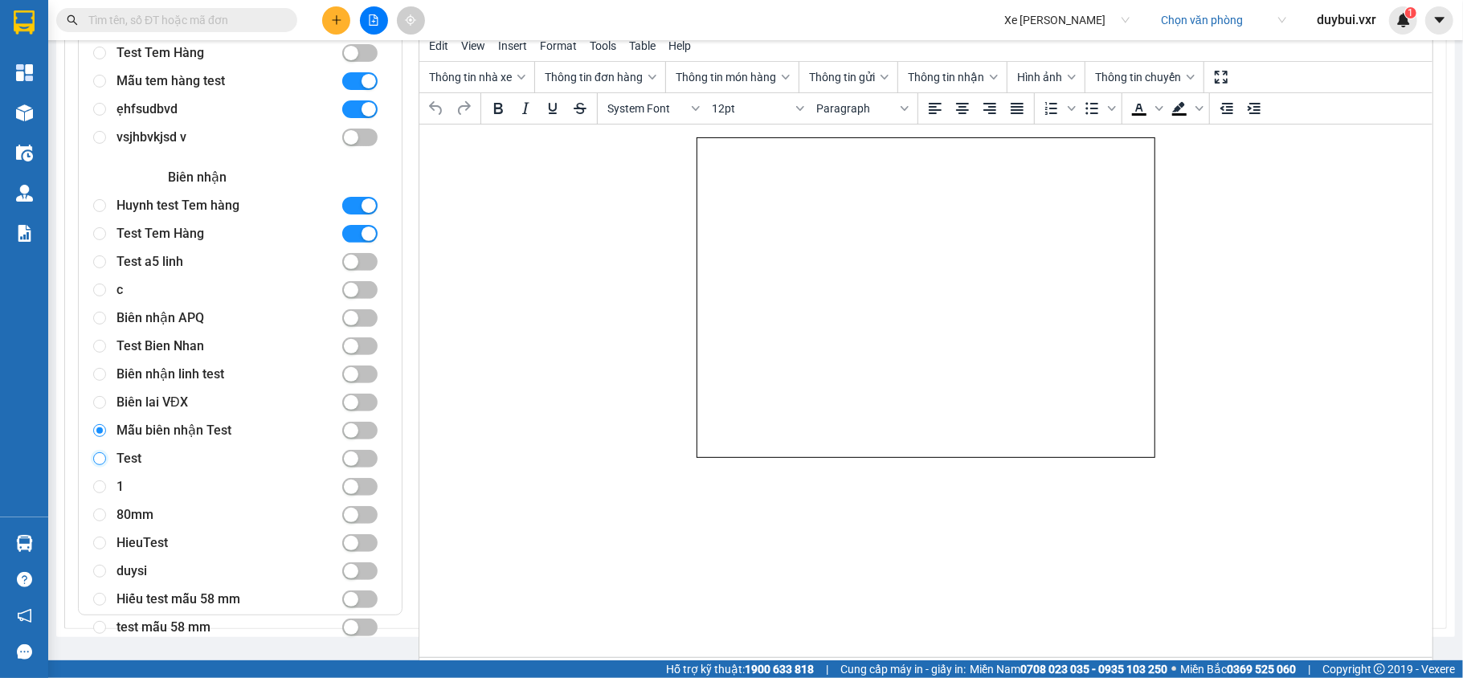
click at [97, 460] on input "radio" at bounding box center [99, 458] width 13 height 13
radio input "true"
radio input "false"
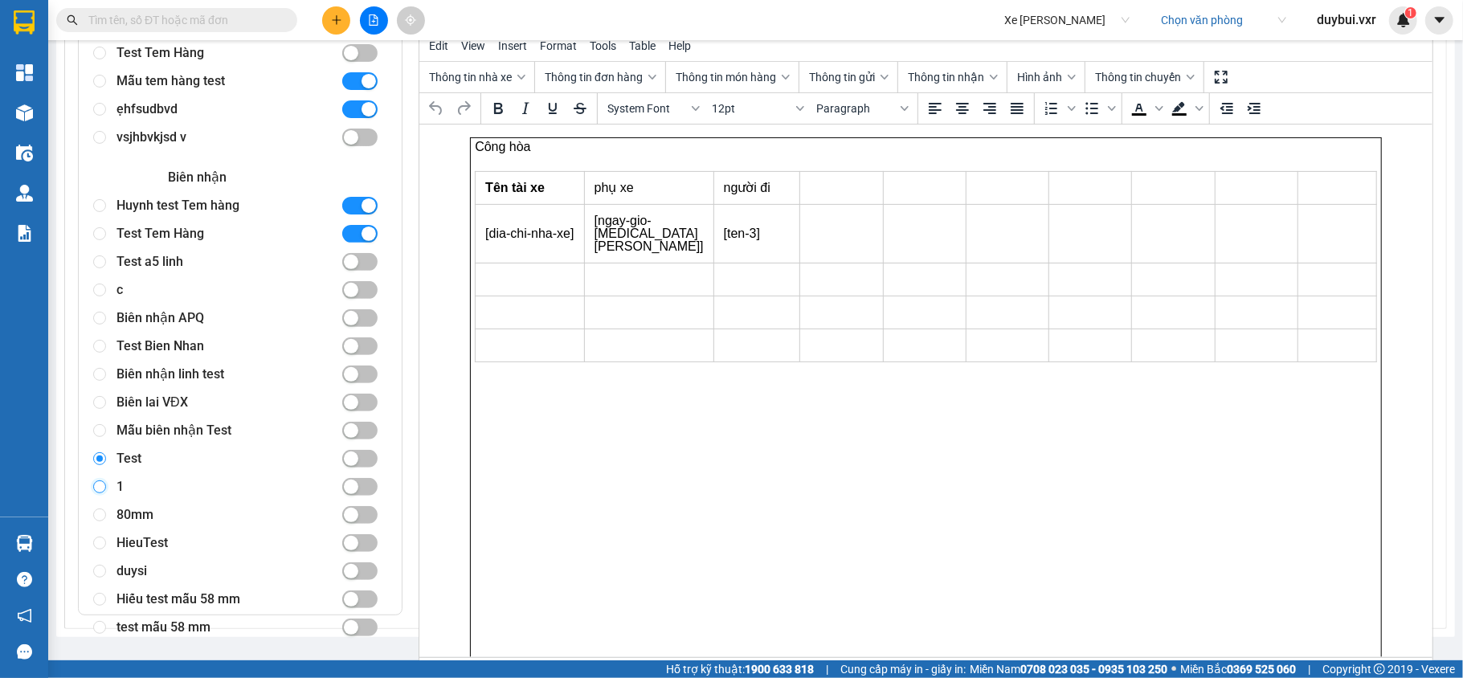
click at [103, 492] on input "radio" at bounding box center [99, 487] width 13 height 13
radio input "true"
radio input "false"
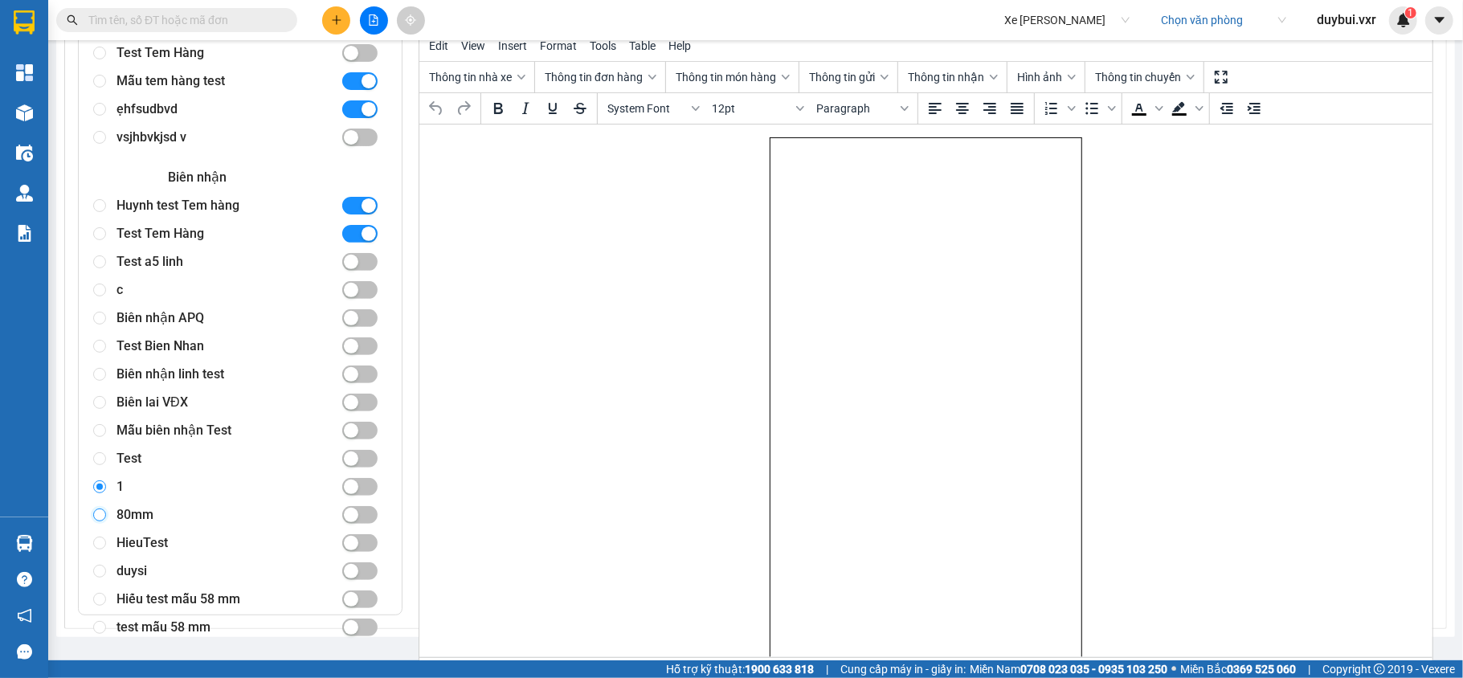
click at [104, 518] on input "radio" at bounding box center [99, 515] width 13 height 13
radio input "true"
radio input "false"
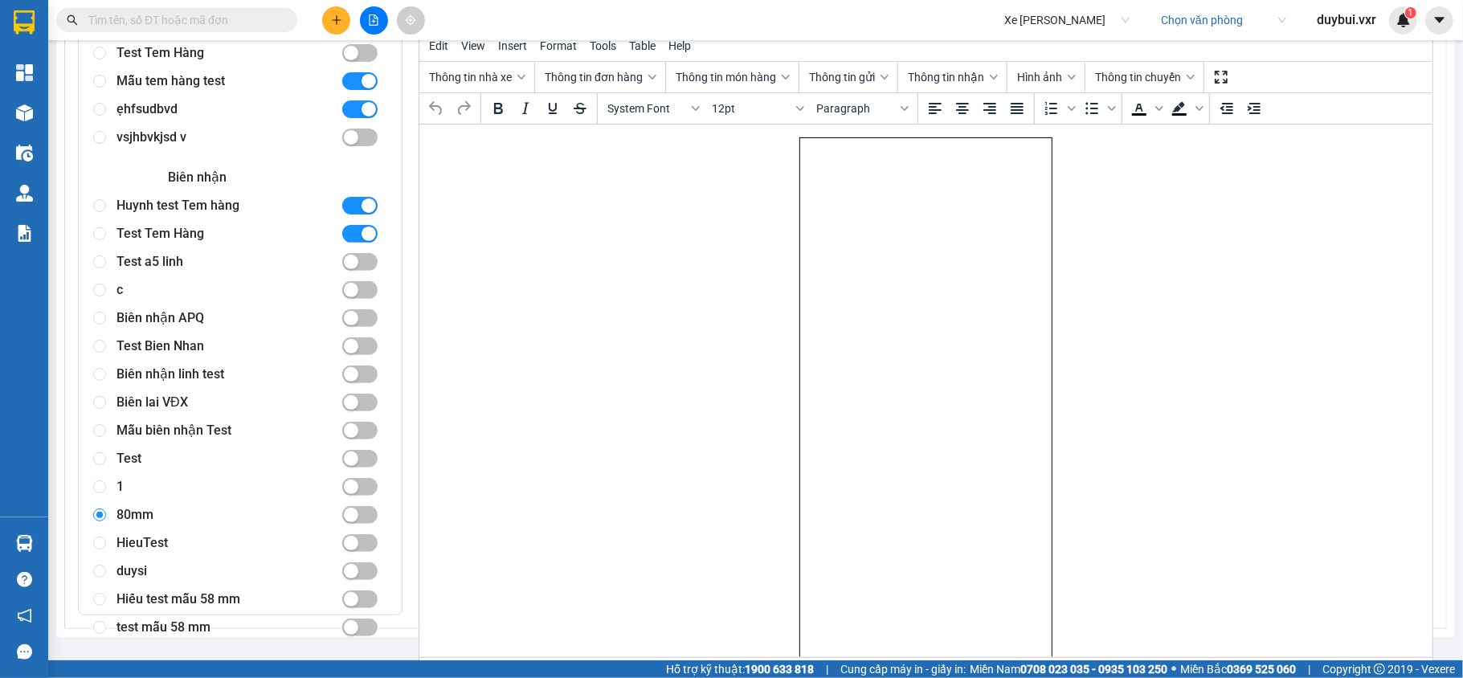
click at [108, 554] on div at bounding box center [102, 544] width 28 height 28
click at [98, 543] on input "radio" at bounding box center [99, 543] width 13 height 13
radio input "true"
radio input "false"
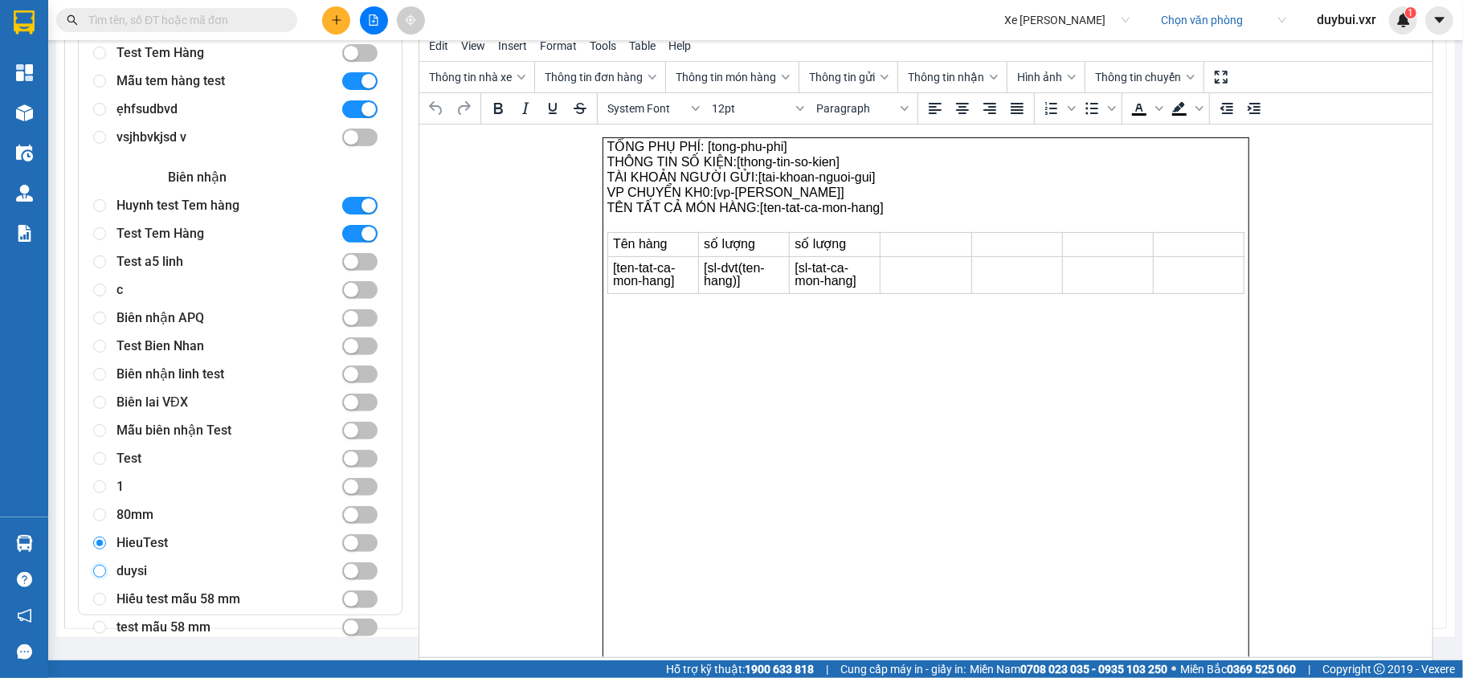
click at [98, 575] on input "radio" at bounding box center [99, 571] width 13 height 13
radio input "true"
radio input "false"
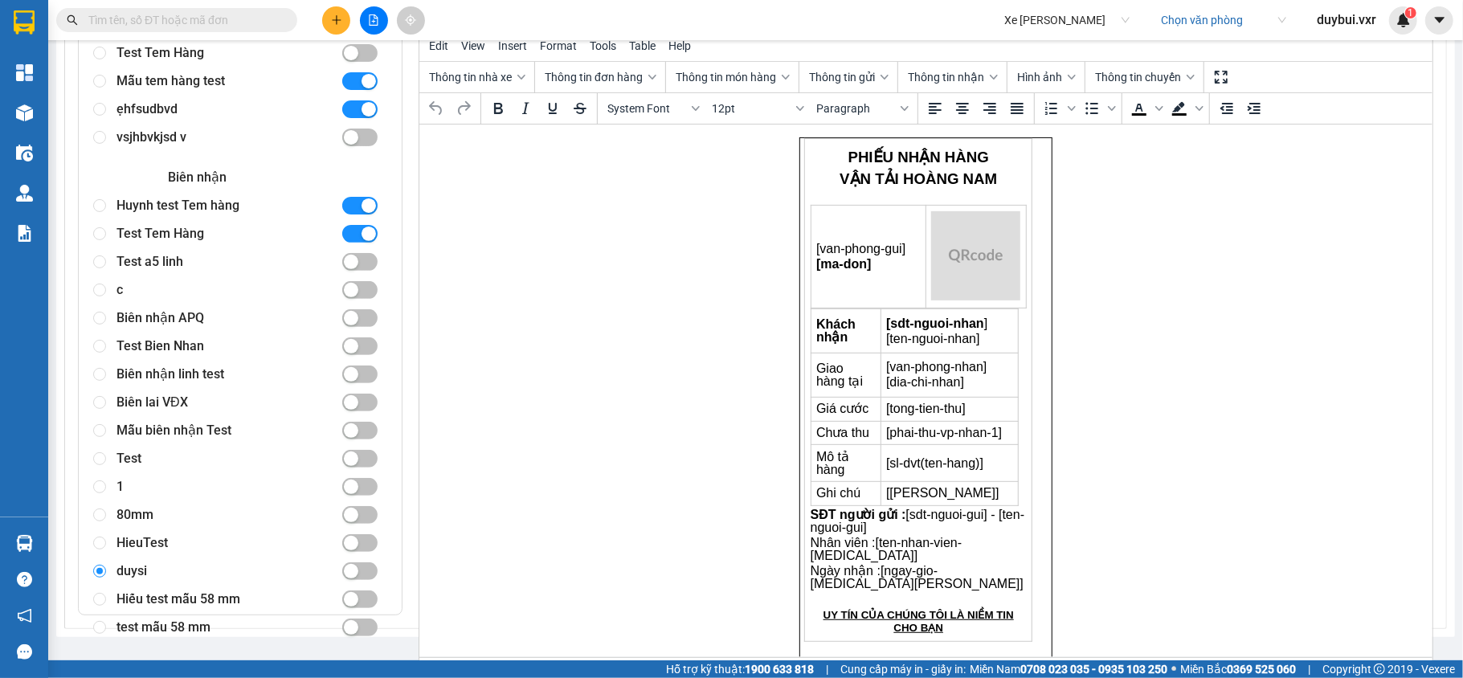
click at [109, 616] on div at bounding box center [102, 628] width 28 height 28
click at [98, 598] on input "radio" at bounding box center [99, 599] width 13 height 13
radio input "true"
radio input "false"
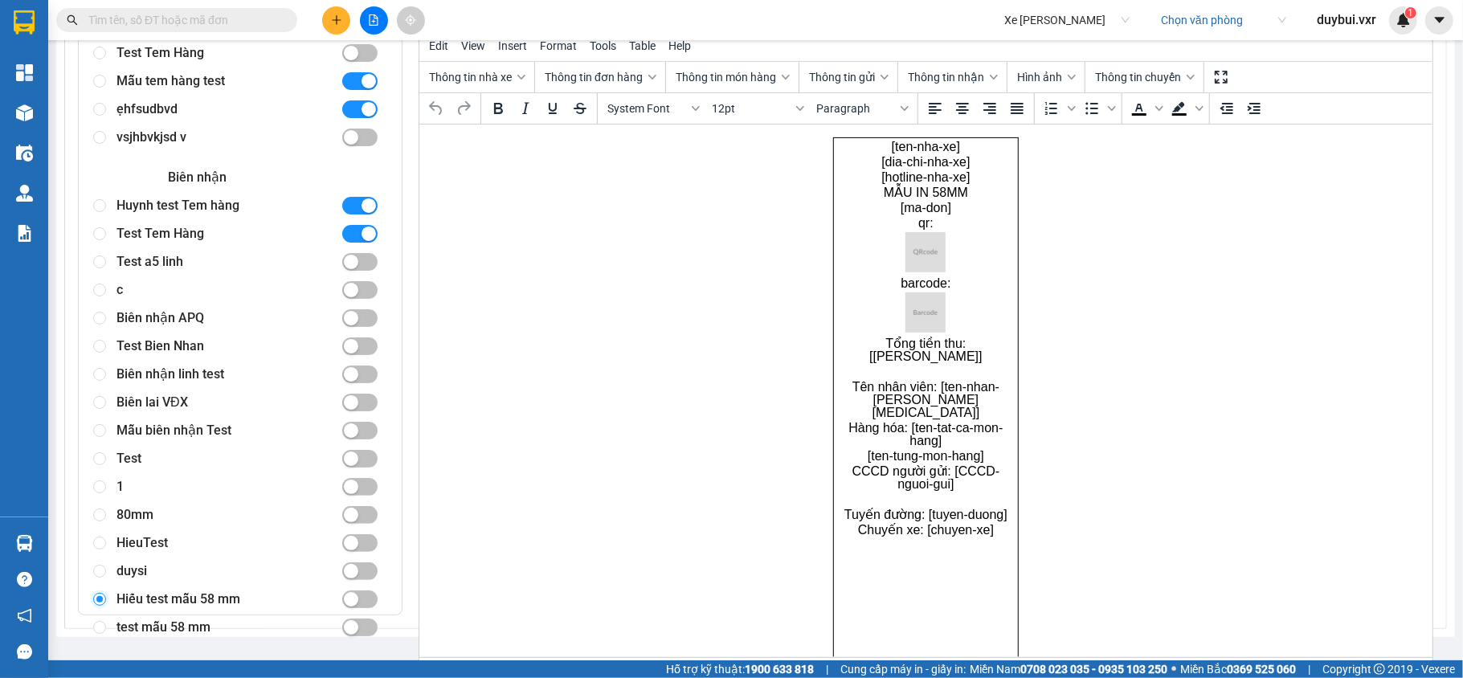
scroll to position [361, 0]
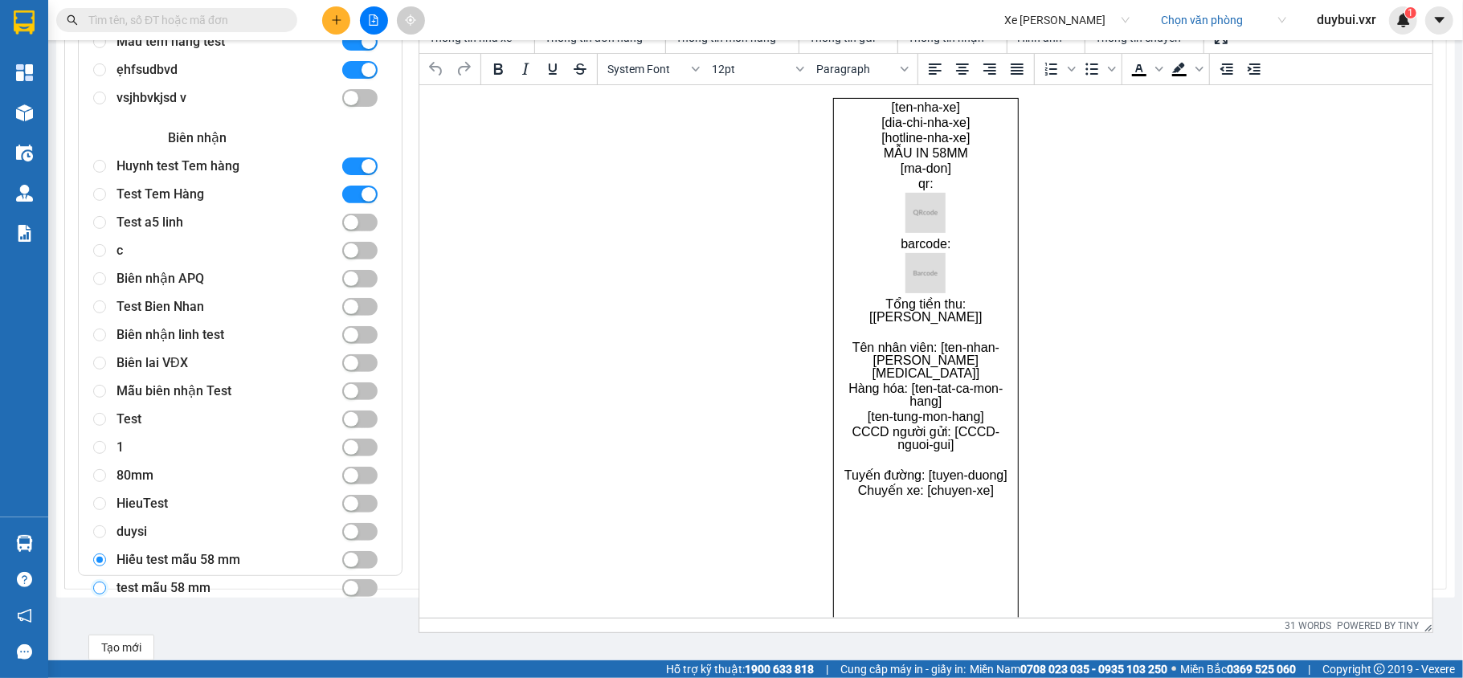
click at [94, 585] on input "radio" at bounding box center [99, 588] width 13 height 13
radio input "true"
radio input "false"
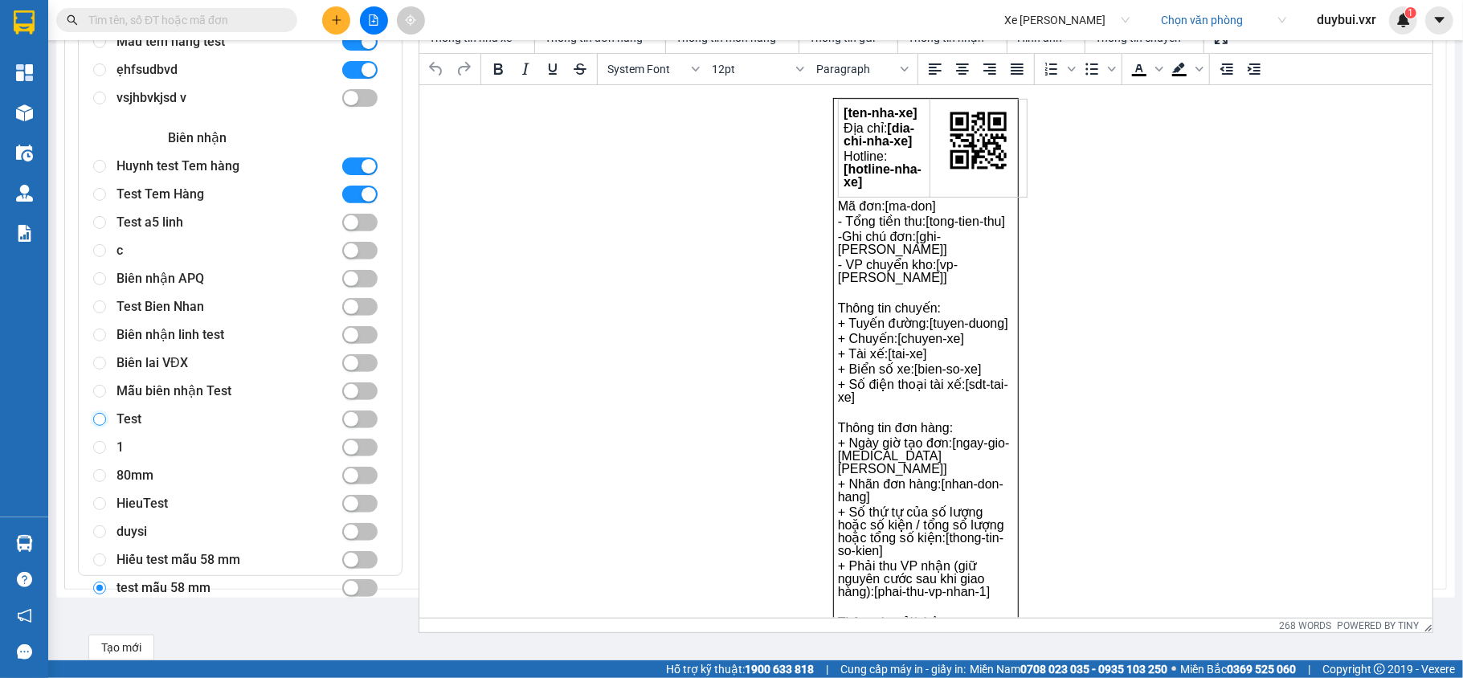
click at [93, 419] on input "radio" at bounding box center [99, 419] width 13 height 13
radio input "true"
radio input "false"
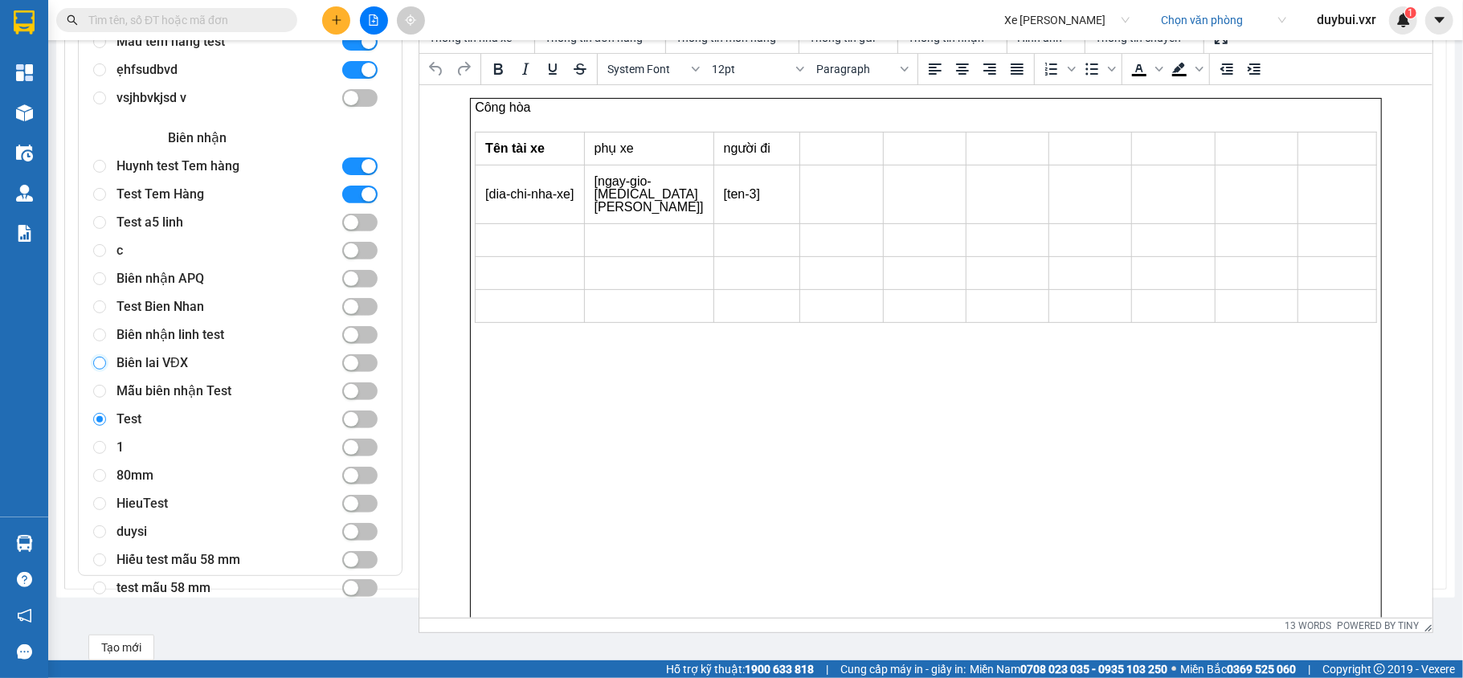
click at [98, 357] on input "radio" at bounding box center [99, 363] width 13 height 13
radio input "true"
radio input "false"
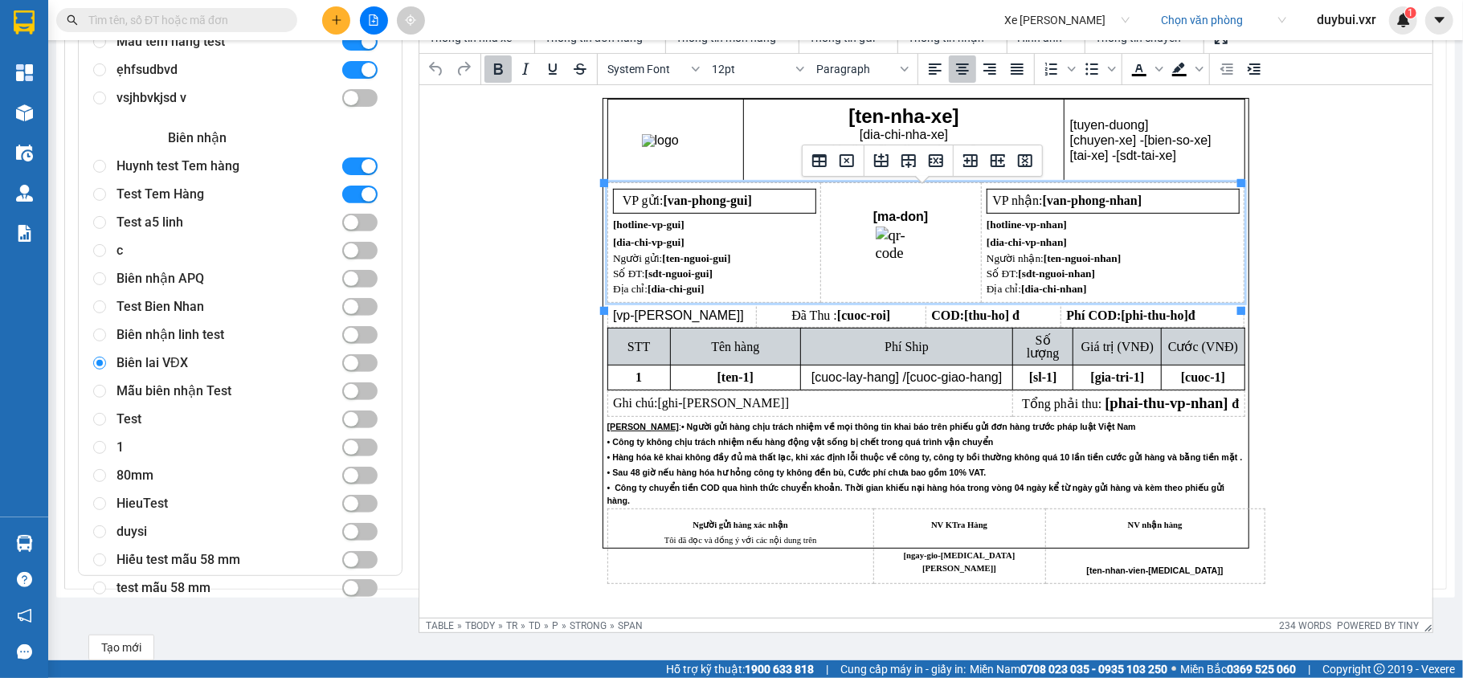
click at [926, 197] on td "[ma-don]" at bounding box center [900, 243] width 161 height 120
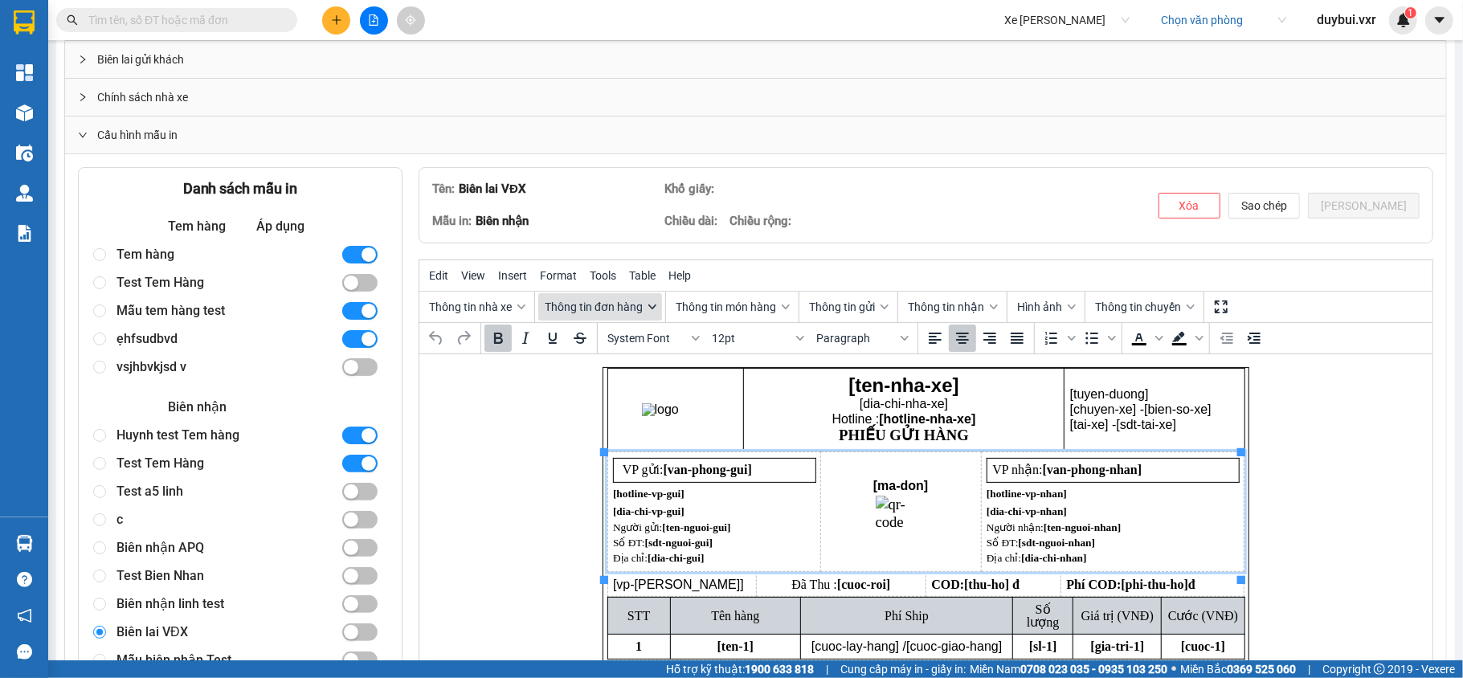
click at [650, 309] on icon "button" at bounding box center [652, 307] width 8 height 8
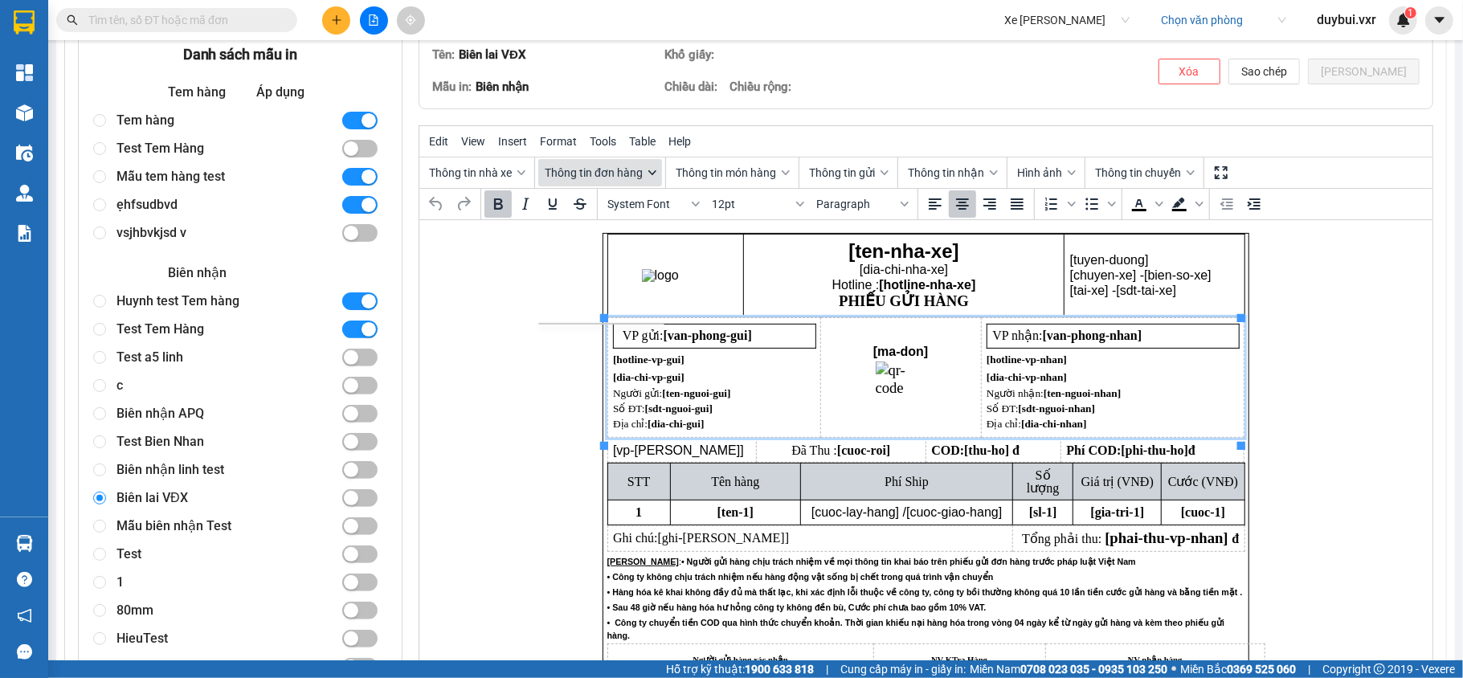
scroll to position [227, 0]
click at [647, 171] on div "button" at bounding box center [652, 172] width 13 height 8
click at [790, 174] on icon "button" at bounding box center [786, 172] width 8 height 8
click at [874, 174] on span "Thông tin gửi" at bounding box center [842, 172] width 66 height 13
click at [951, 171] on span "Thông tin nhận" at bounding box center [946, 172] width 76 height 13
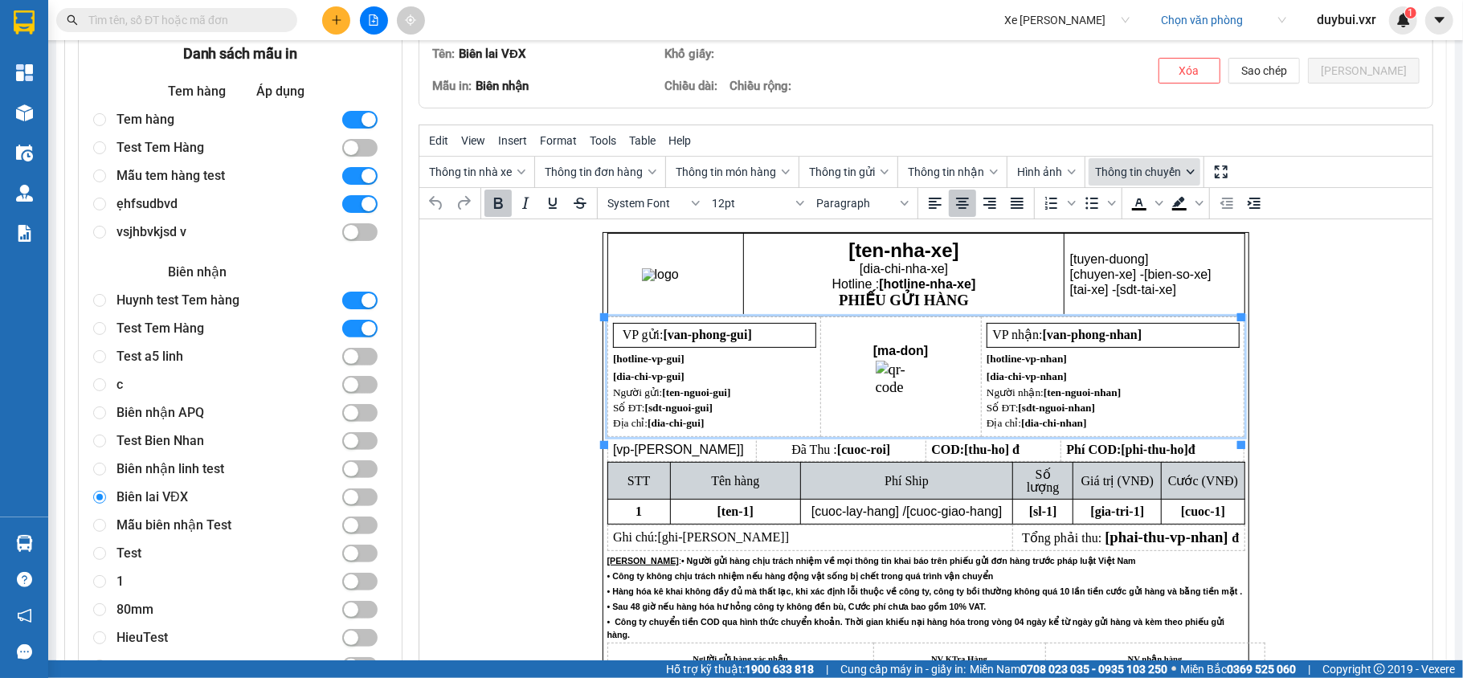
click at [1155, 168] on span "Thông tin chuyến" at bounding box center [1138, 172] width 86 height 13
click at [583, 172] on span "Thông tin đơn hàng" at bounding box center [594, 172] width 98 height 13
click at [650, 171] on icon "button" at bounding box center [652, 172] width 8 height 8
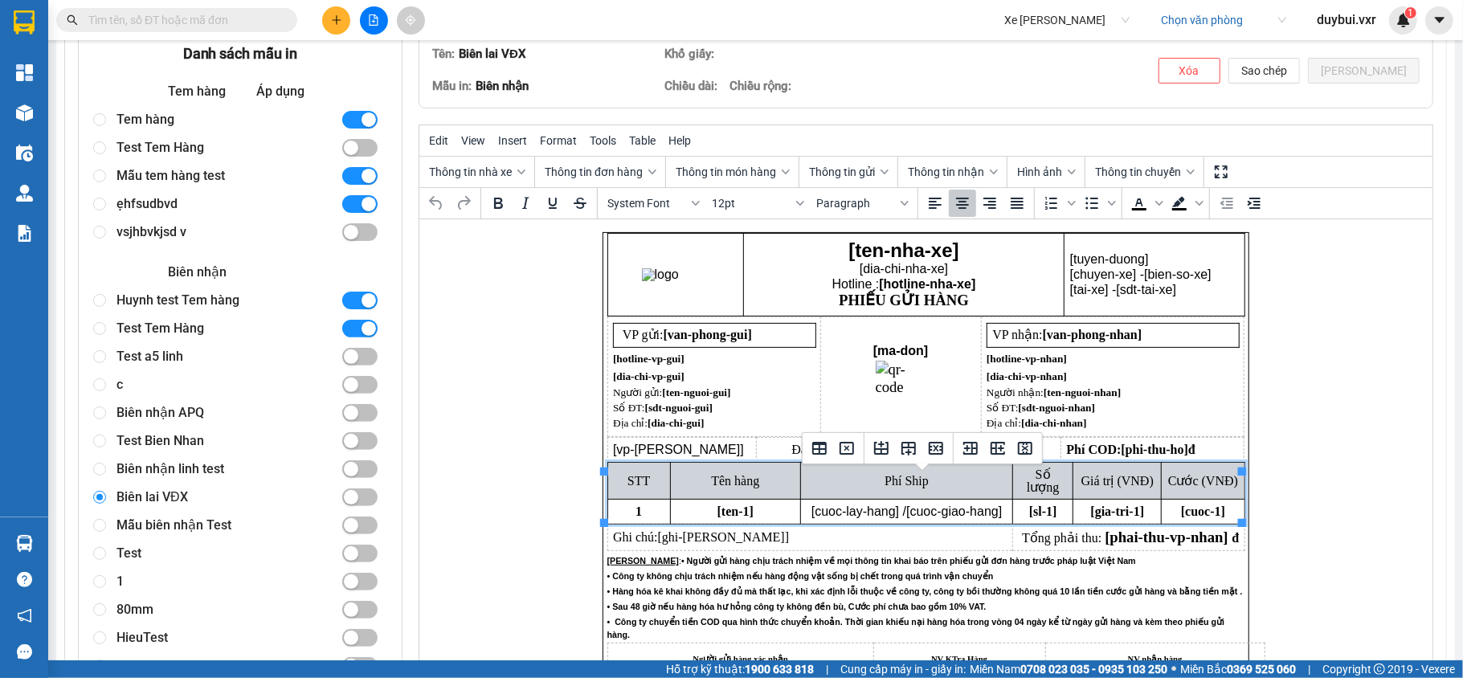
click at [937, 517] on span "[cuoc-giao-hang]" at bounding box center [954, 512] width 96 height 14
click at [1049, 505] on span "[sl-1]" at bounding box center [1043, 512] width 28 height 14
click at [1056, 513] on td "[sl-1]" at bounding box center [1043, 511] width 60 height 25
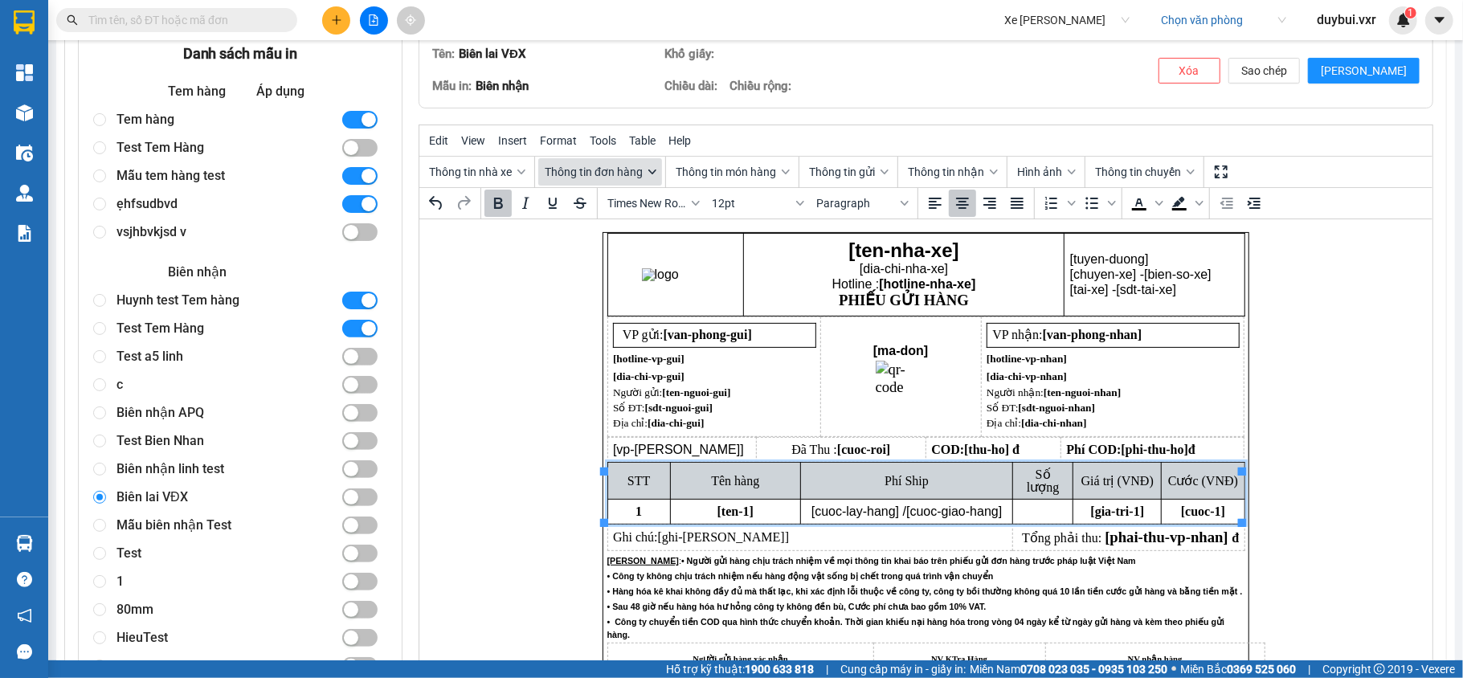
click at [648, 167] on button "Thông tin đơn hàng" at bounding box center [600, 171] width 124 height 27
click at [653, 171] on icon "button" at bounding box center [652, 172] width 8 height 8
click at [502, 175] on span "Thông tin nhà xe" at bounding box center [470, 172] width 83 height 13
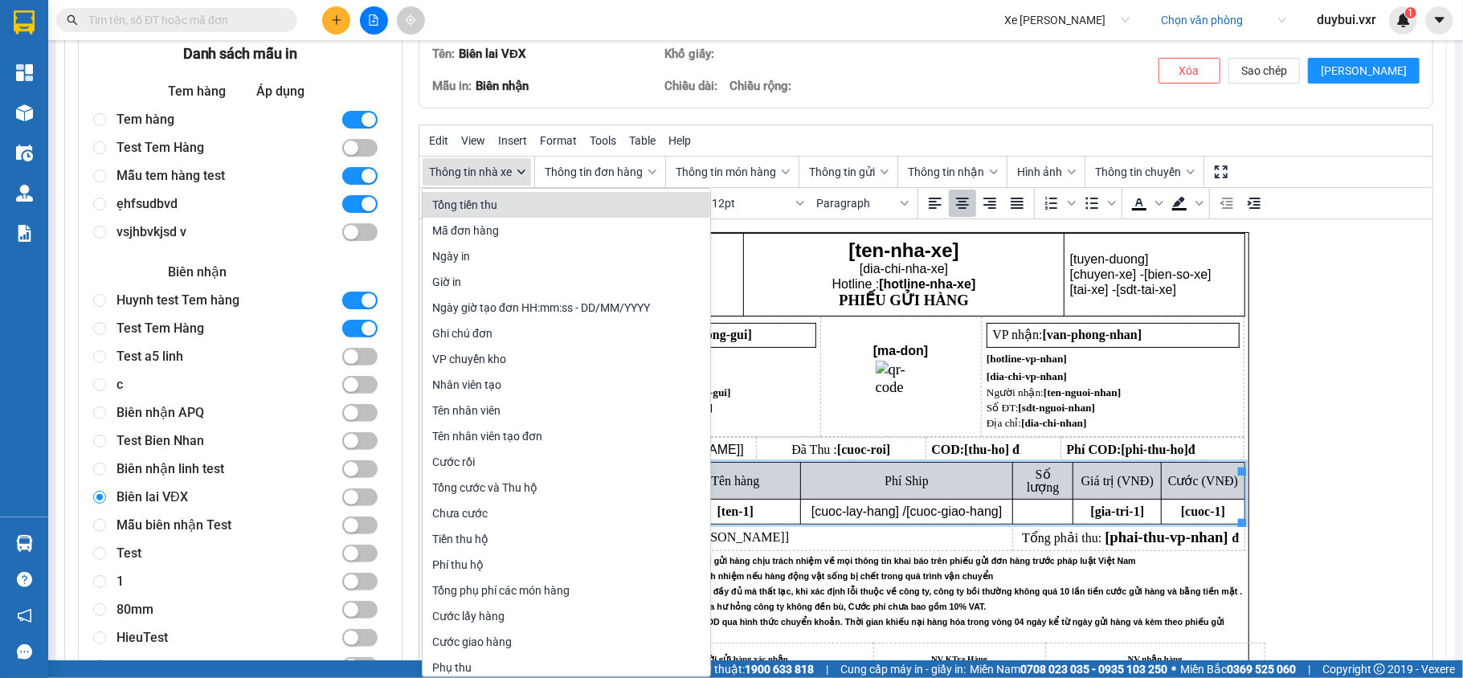
click at [502, 175] on span "Thông tin nhà xe" at bounding box center [470, 172] width 83 height 13
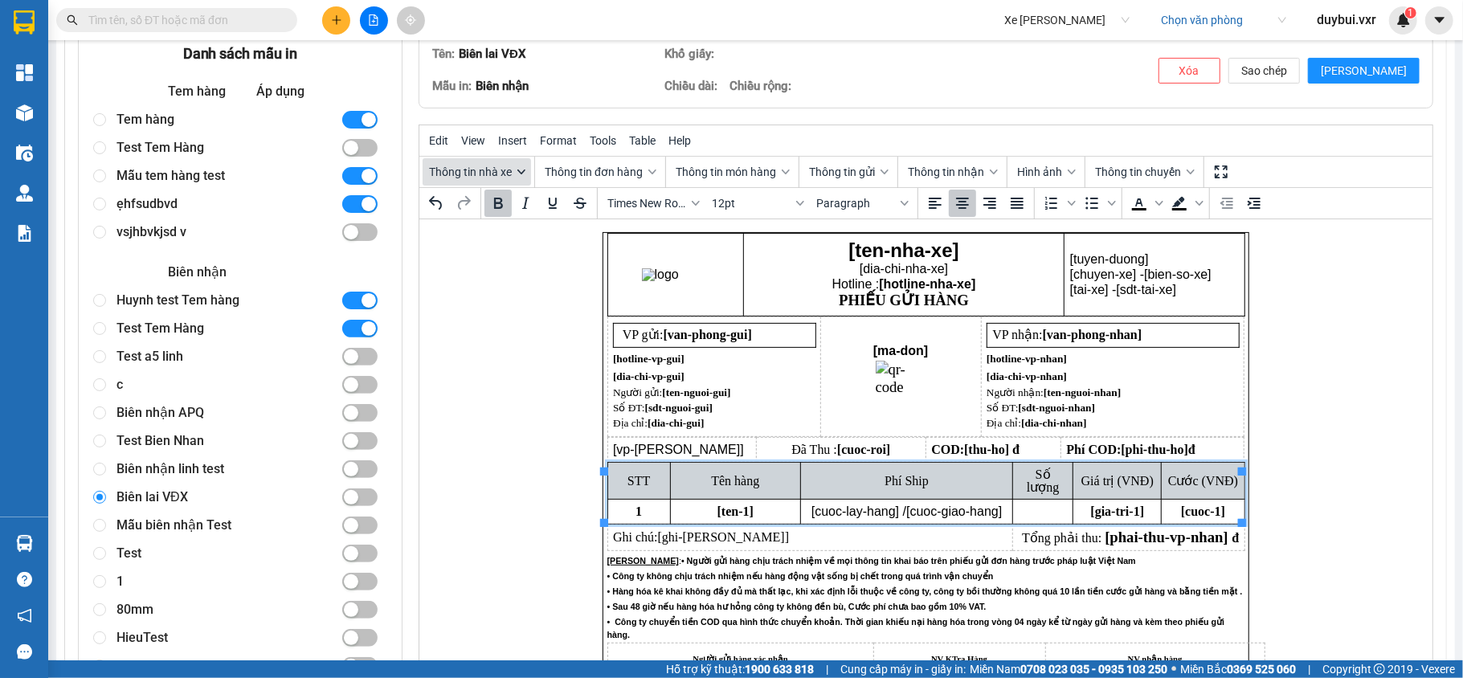
click at [502, 175] on span "Thông tin nhà xe" at bounding box center [470, 172] width 83 height 13
click at [573, 166] on span "Thông tin đơn hàng" at bounding box center [594, 172] width 98 height 13
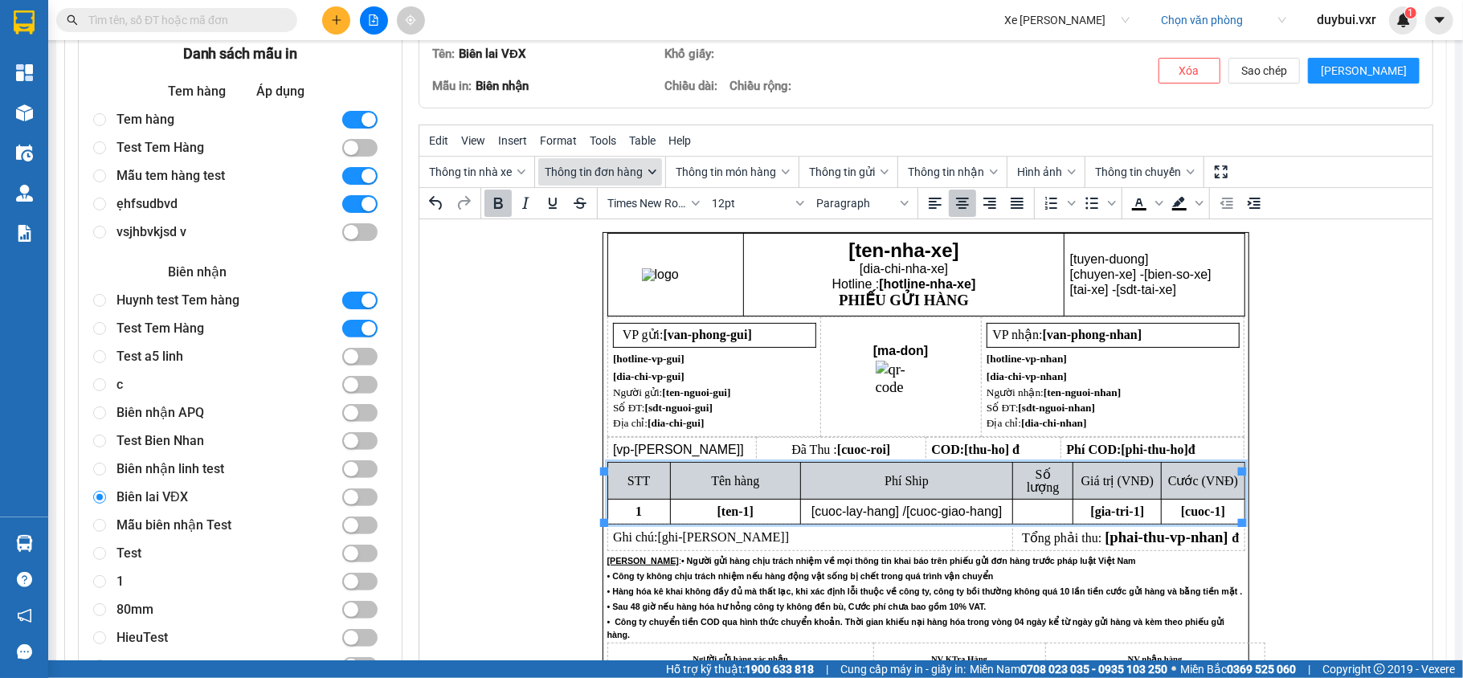
click at [573, 166] on span "Thông tin đơn hàng" at bounding box center [594, 172] width 98 height 13
click at [168, 467] on div "Biên nhận linh test" at bounding box center [222, 470] width 211 height 28
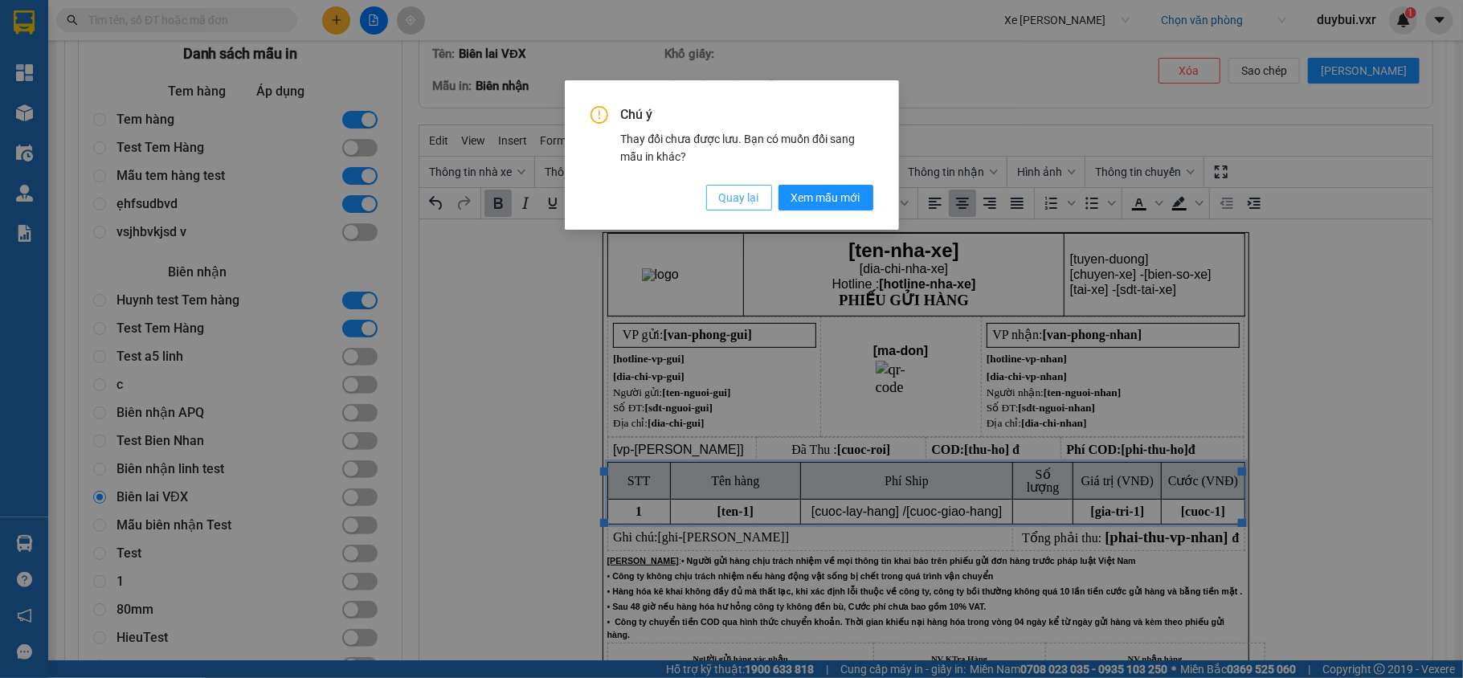
click at [750, 197] on span "Quay lại" at bounding box center [739, 198] width 40 height 18
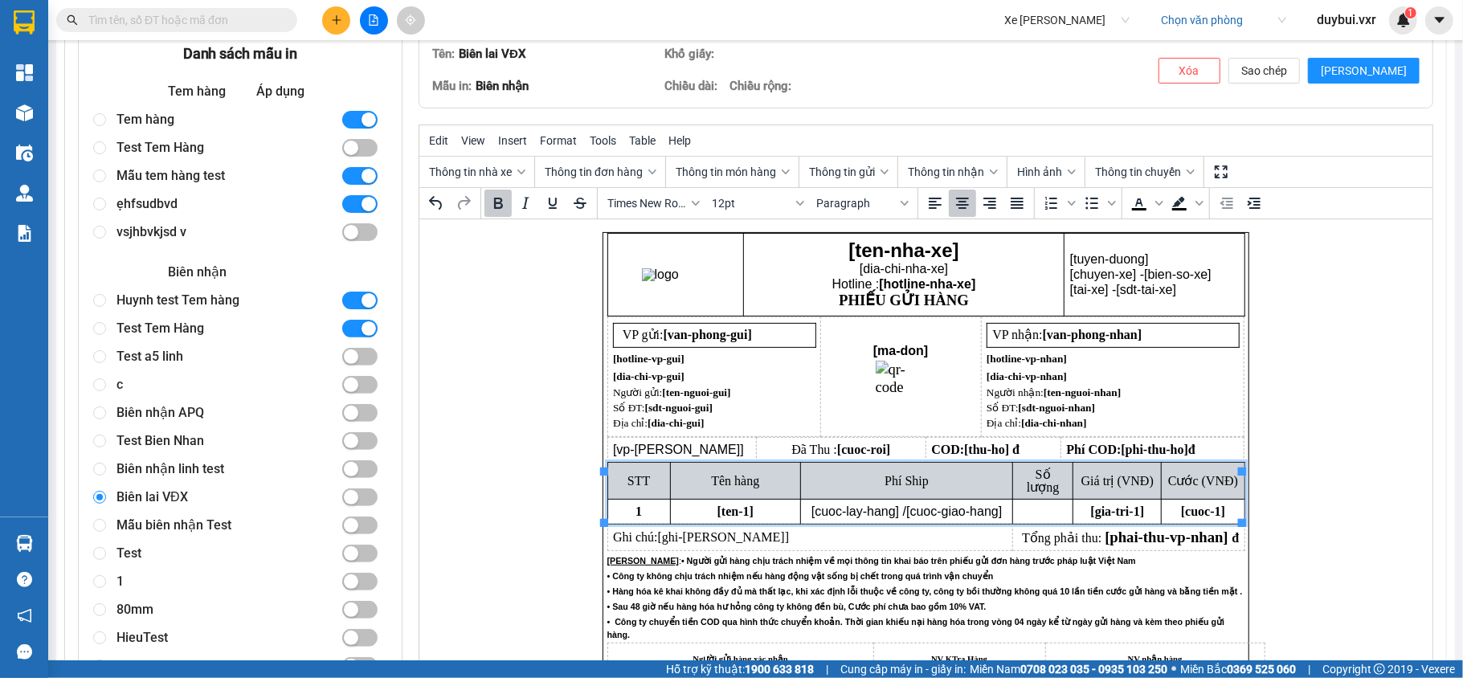
click at [201, 469] on div "Biên nhận linh test" at bounding box center [222, 470] width 211 height 28
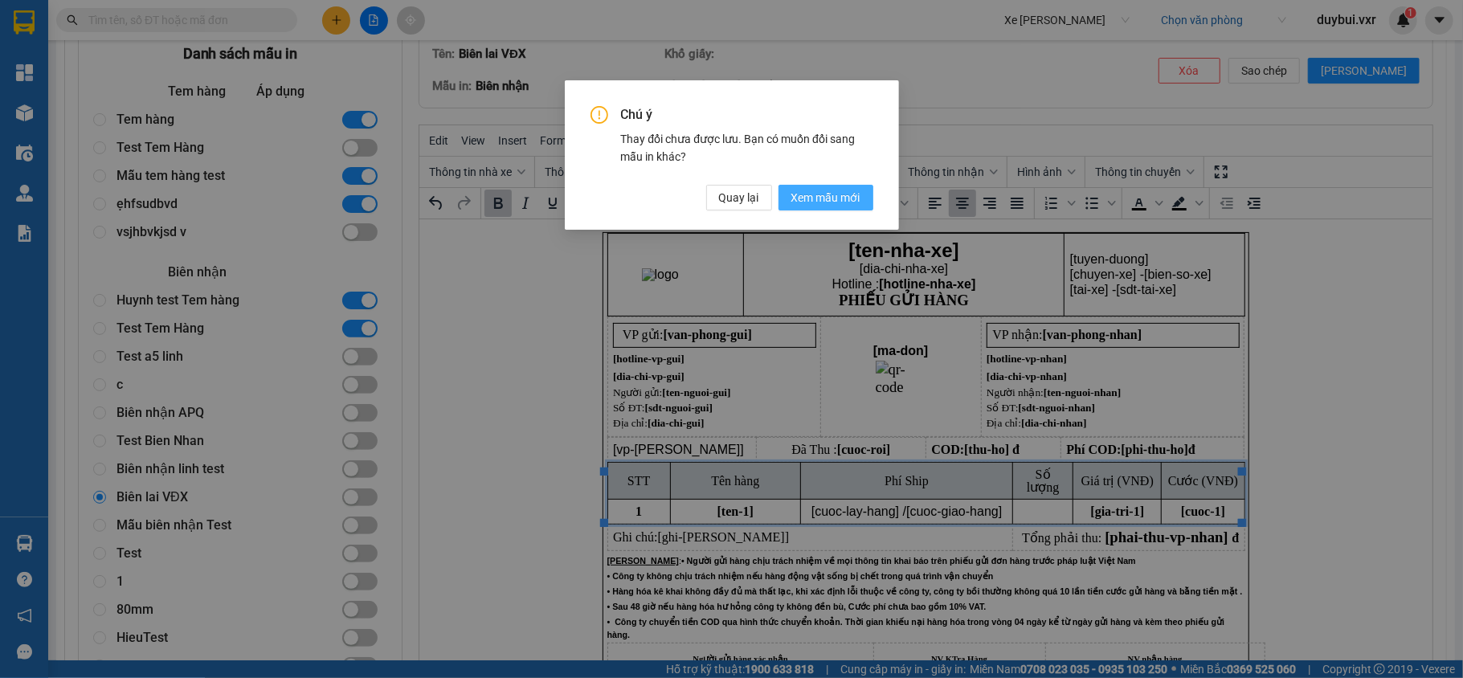
click at [804, 196] on span "Xem mẫu mới" at bounding box center [825, 198] width 69 height 18
radio input "true"
radio input "false"
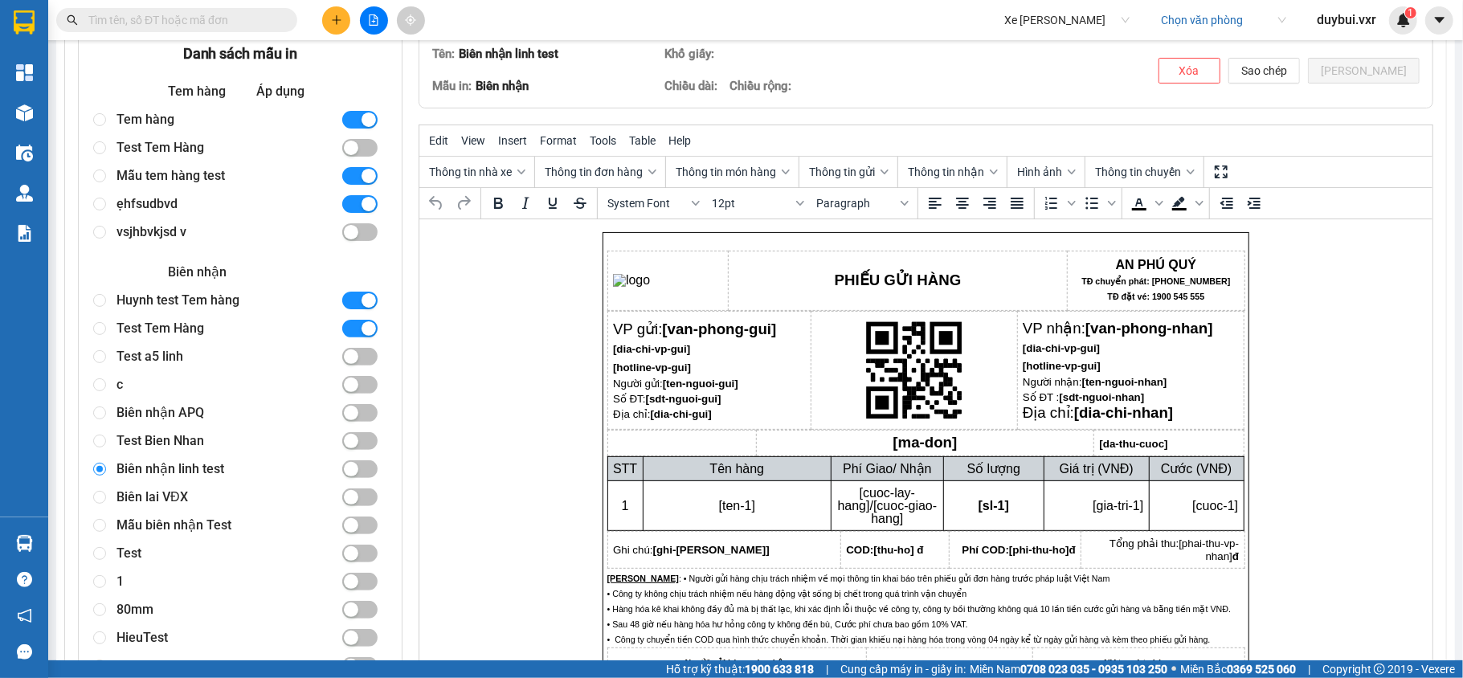
click at [152, 432] on div "Test Bien Nhan" at bounding box center [222, 441] width 211 height 28
radio input "true"
radio input "false"
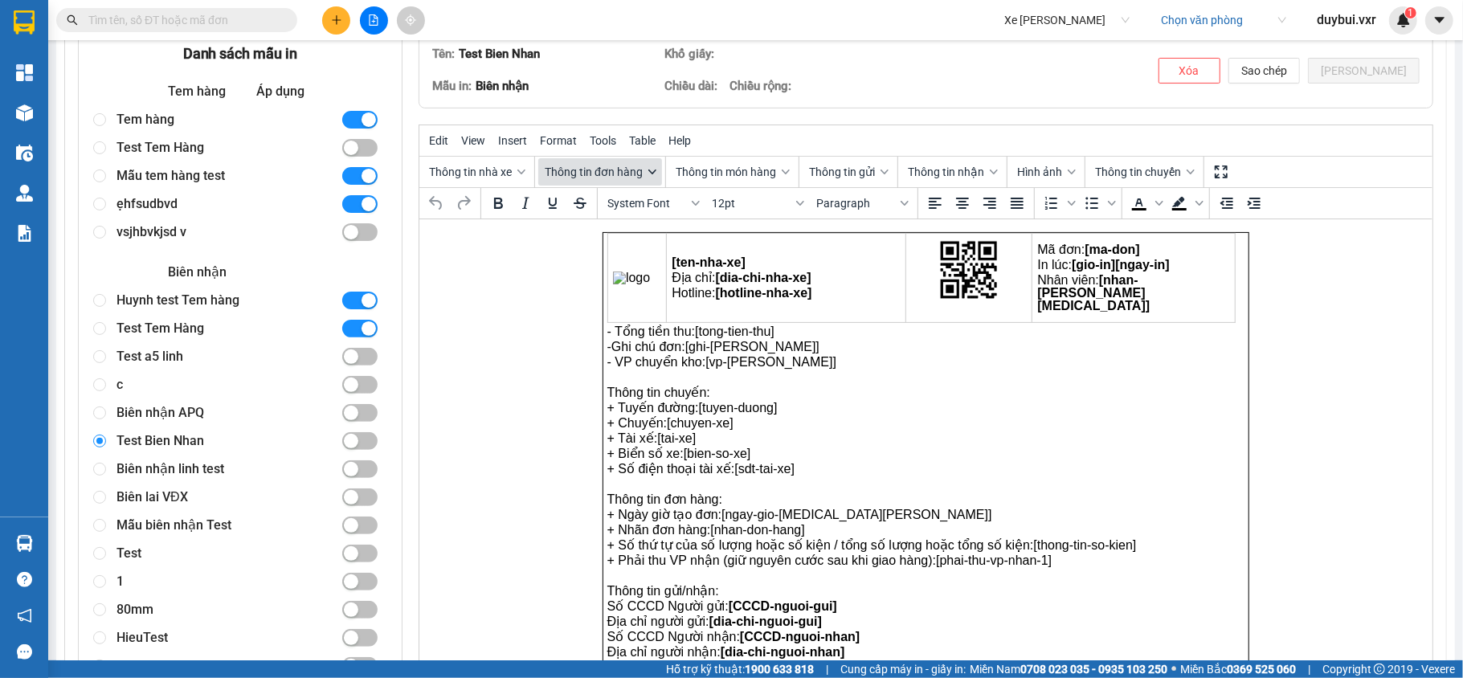
click at [611, 174] on span "Thông tin đơn hàng" at bounding box center [594, 172] width 98 height 13
click at [812, 307] on td "[ten-nha-xe] Địa chỉ: [dia-chi-nha-xe] Hotline: [hotline-nha-xe]" at bounding box center [786, 278] width 240 height 89
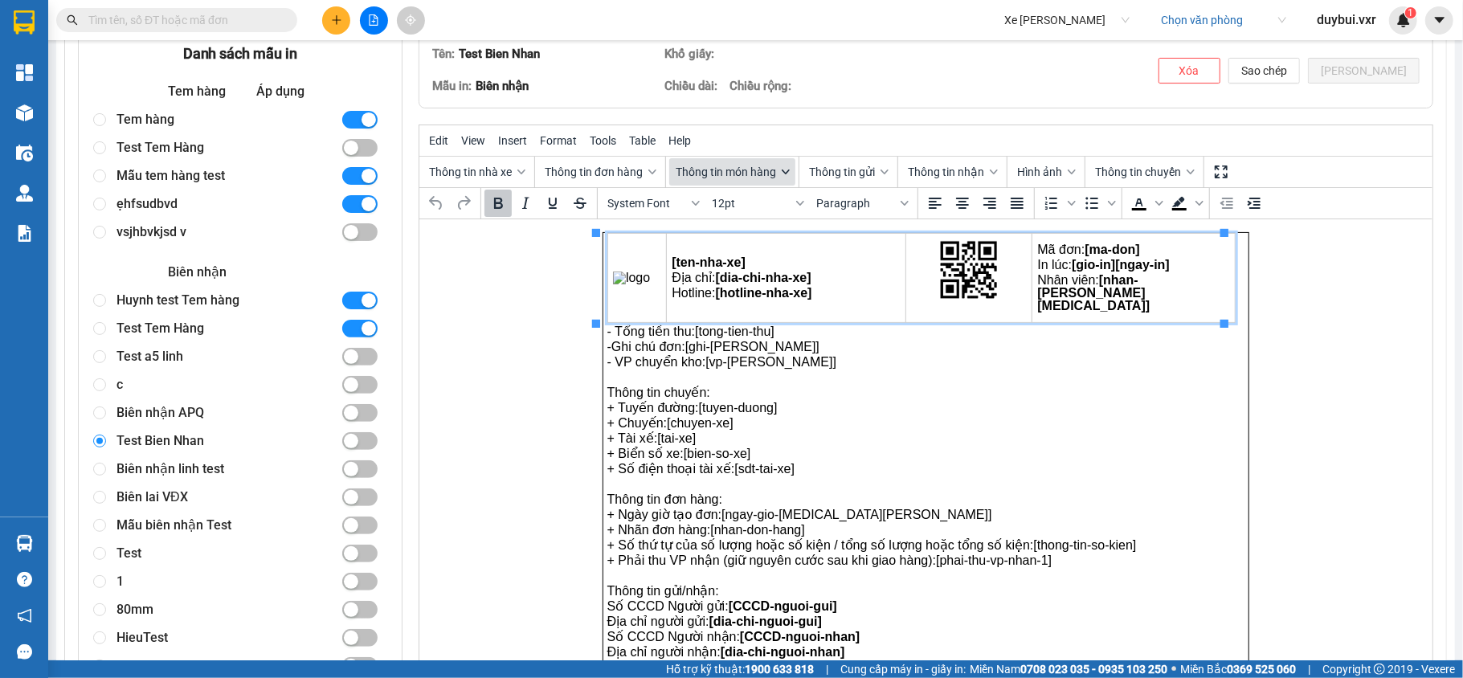
click at [754, 165] on button "Thông tin món hàng" at bounding box center [732, 171] width 126 height 27
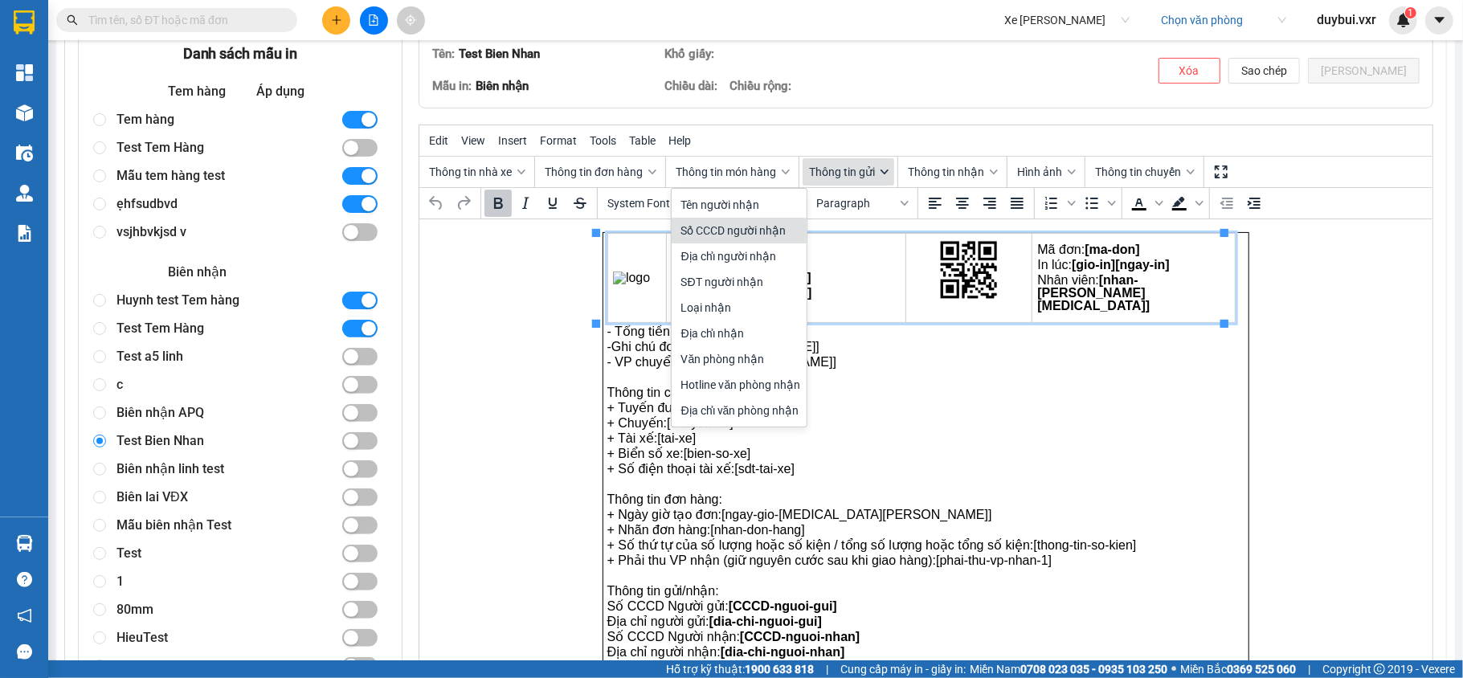
click at [847, 175] on span "Thông tin gửi" at bounding box center [842, 172] width 66 height 13
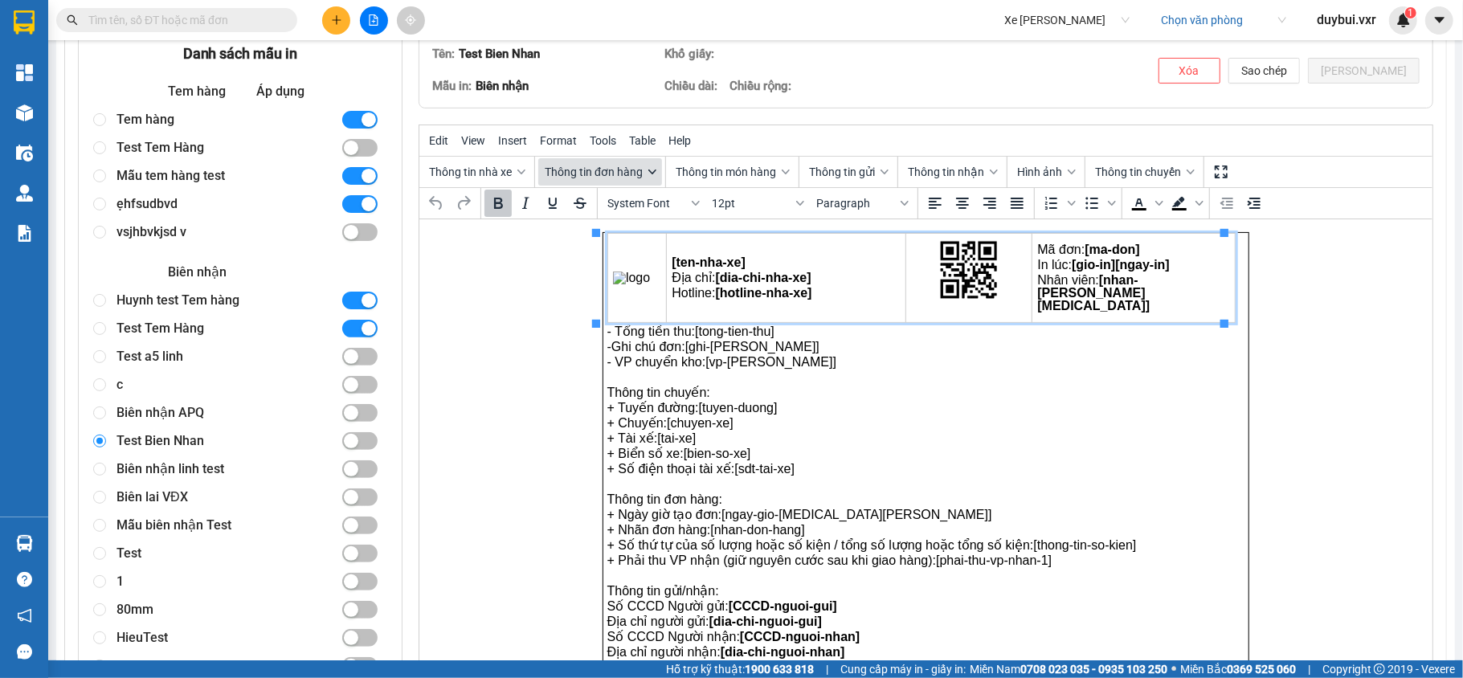
click at [595, 170] on span "Thông tin đơn hàng" at bounding box center [594, 172] width 98 height 13
click at [503, 162] on button "Thông tin nhà xe" at bounding box center [477, 171] width 108 height 27
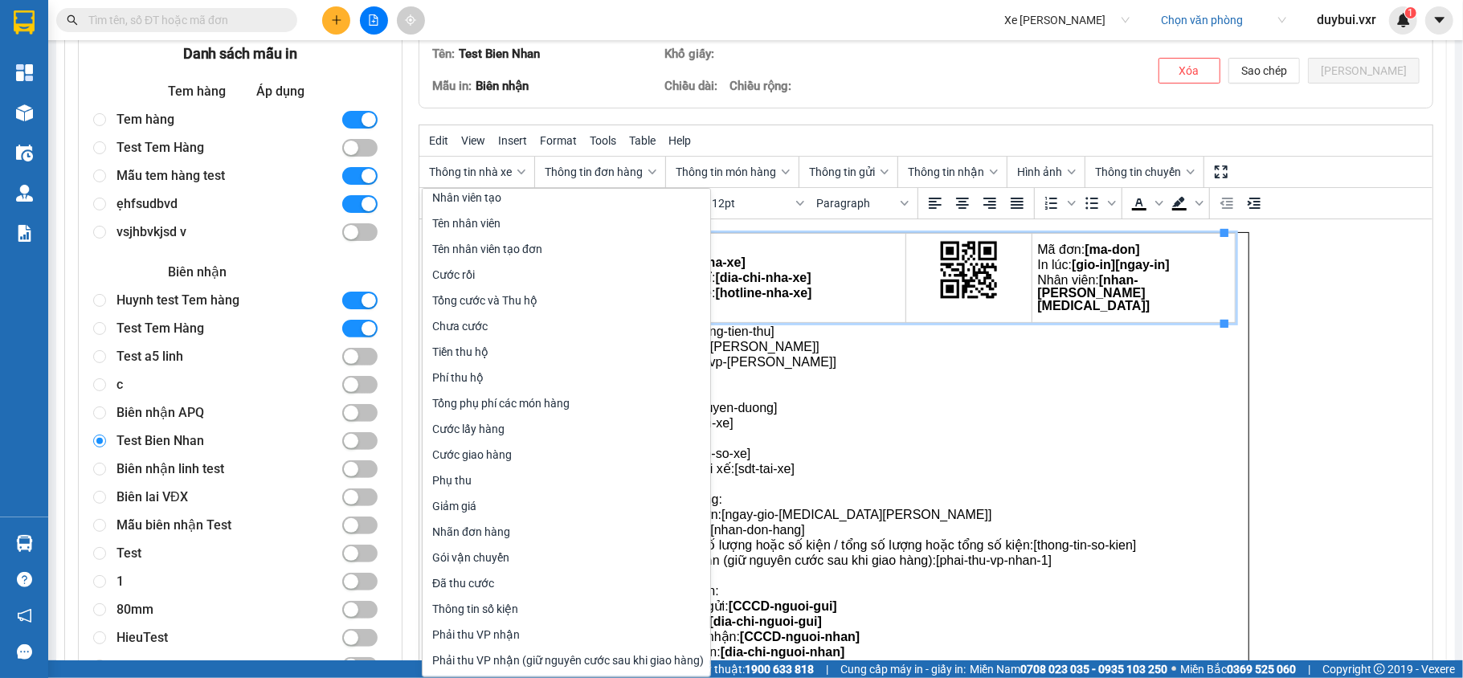
scroll to position [0, 0]
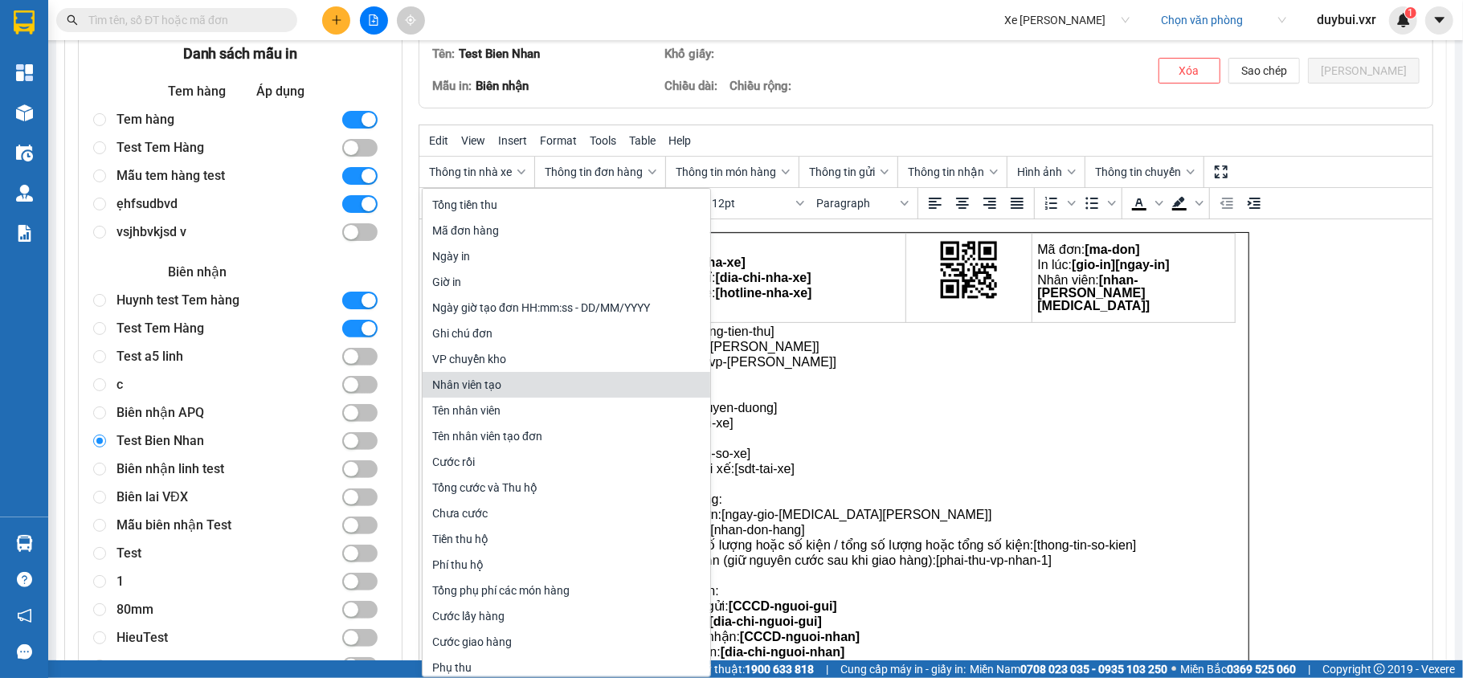
click at [840, 469] on p "+ Số điện thoại tài xế: [sdt-tai-xe]" at bounding box center [926, 469] width 638 height 13
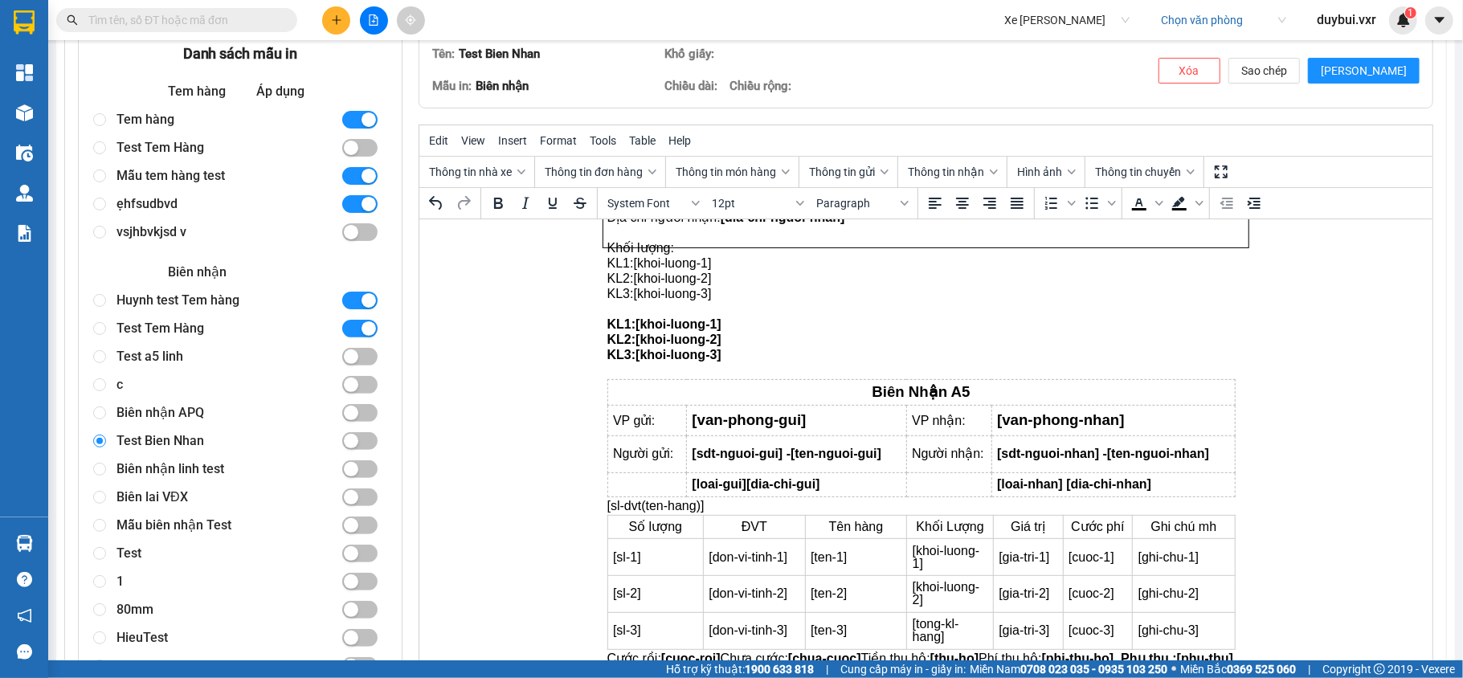
scroll to position [436, 0]
click at [736, 363] on p "Rich Text Area. Press ALT-0 for help." at bounding box center [926, 369] width 638 height 13
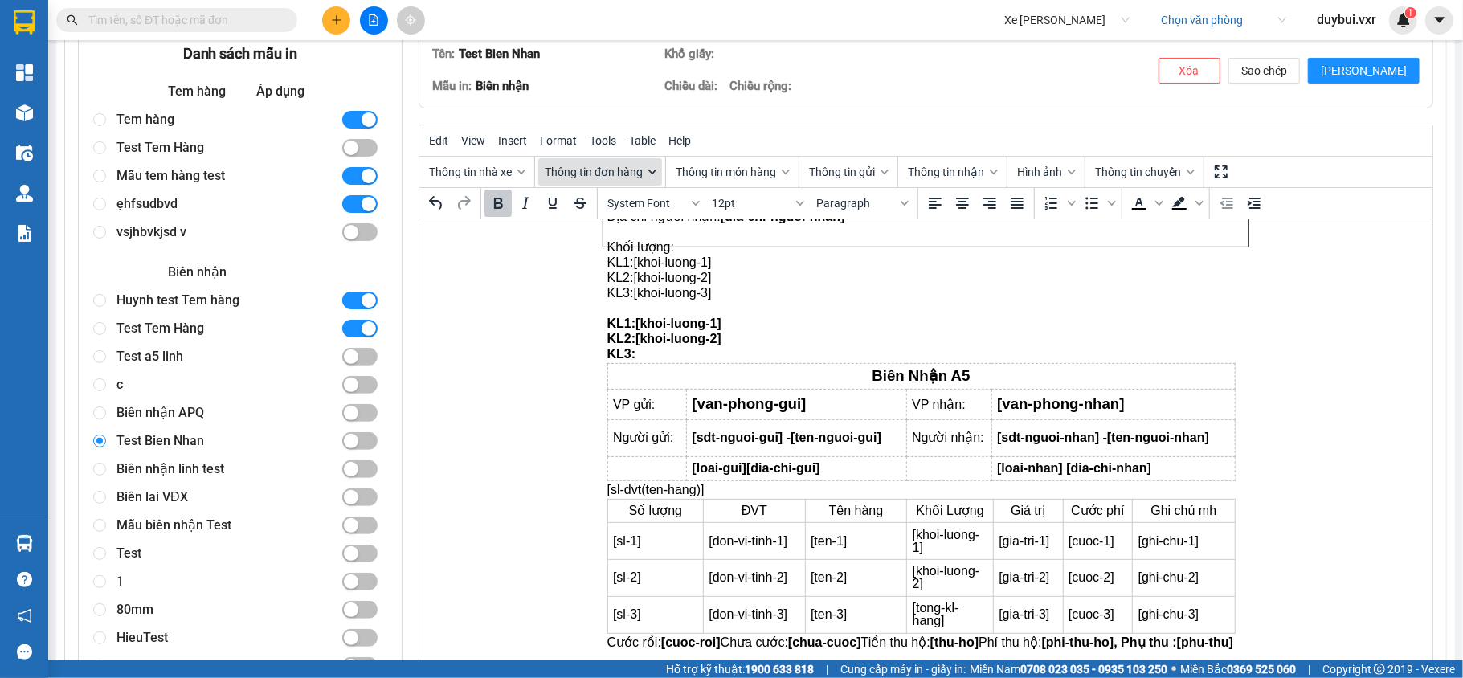
click at [624, 182] on button "Thông tin đơn hàng" at bounding box center [600, 171] width 124 height 27
click at [714, 175] on span "Thông tin món hàng" at bounding box center [726, 172] width 100 height 13
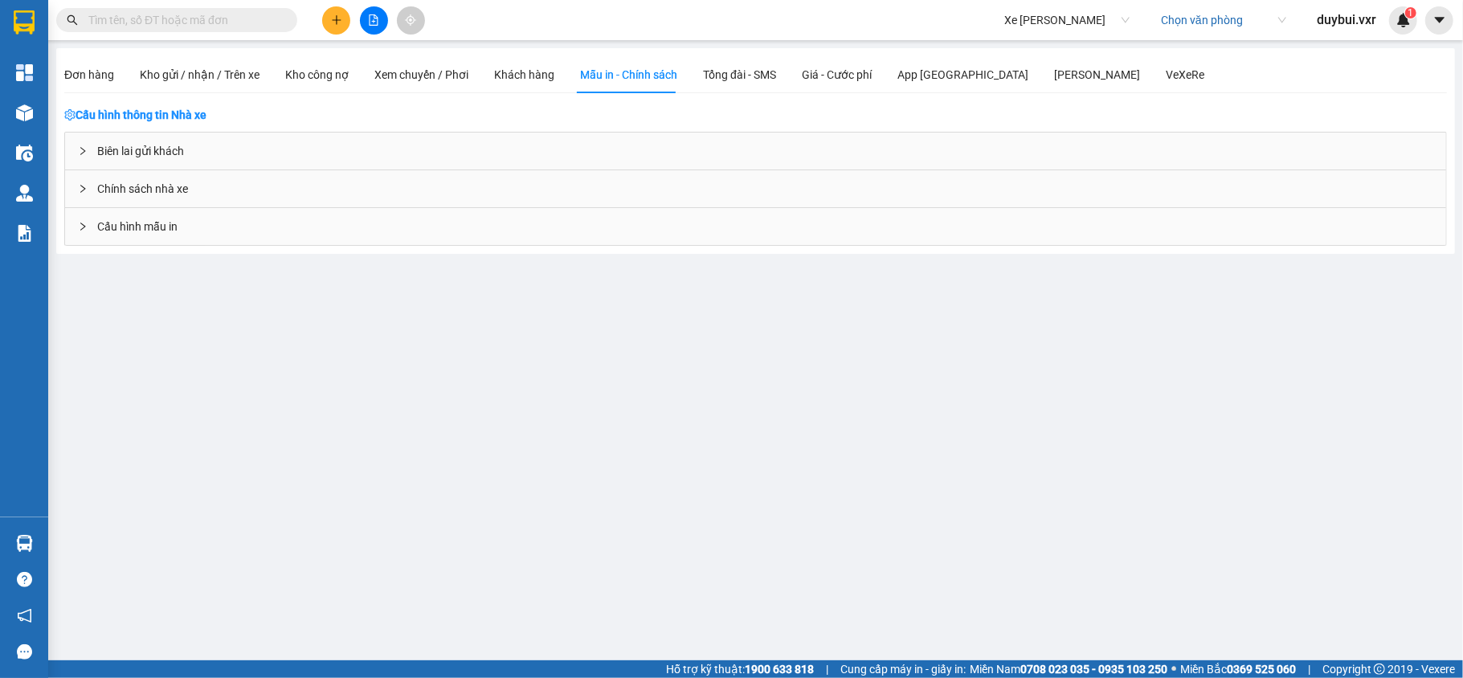
click at [222, 219] on div "Cấu hình mẫu in" at bounding box center [755, 226] width 1381 height 37
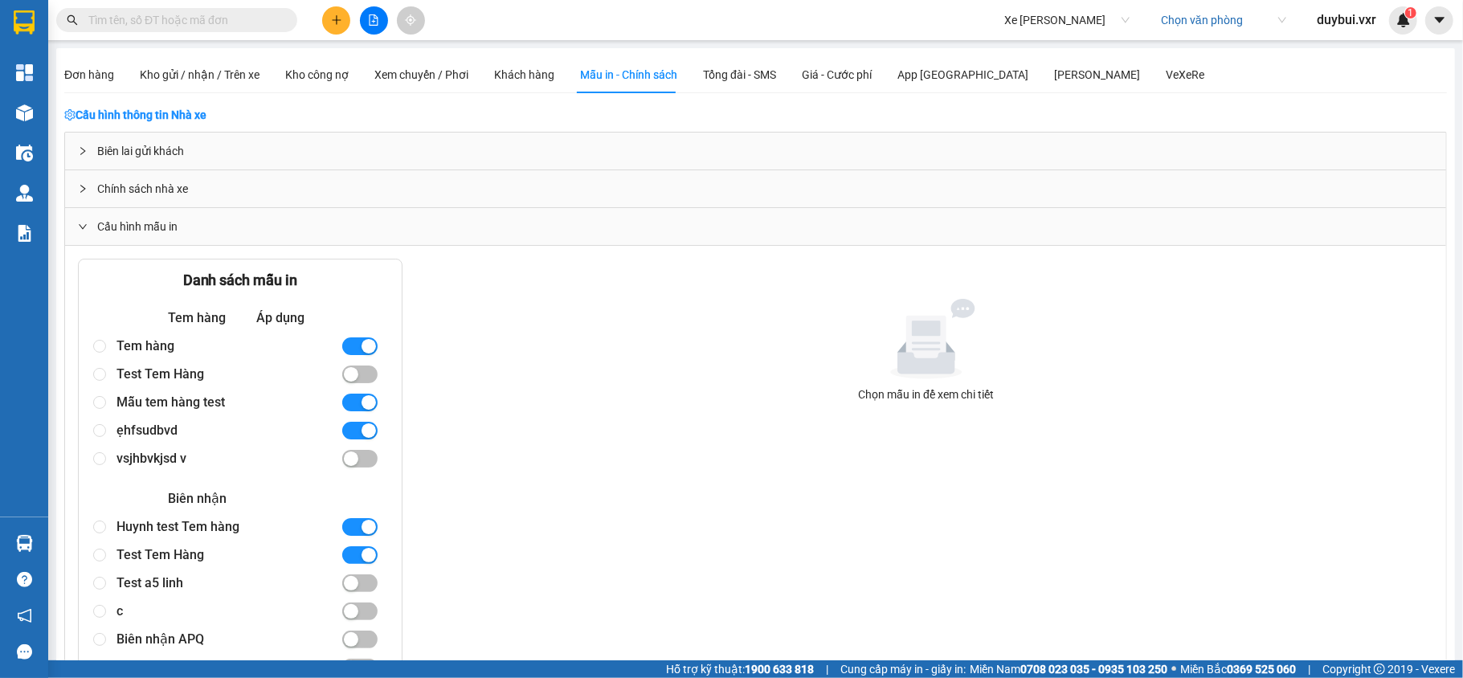
click at [123, 374] on div "Test Tem Hàng" at bounding box center [222, 374] width 211 height 28
radio input "true"
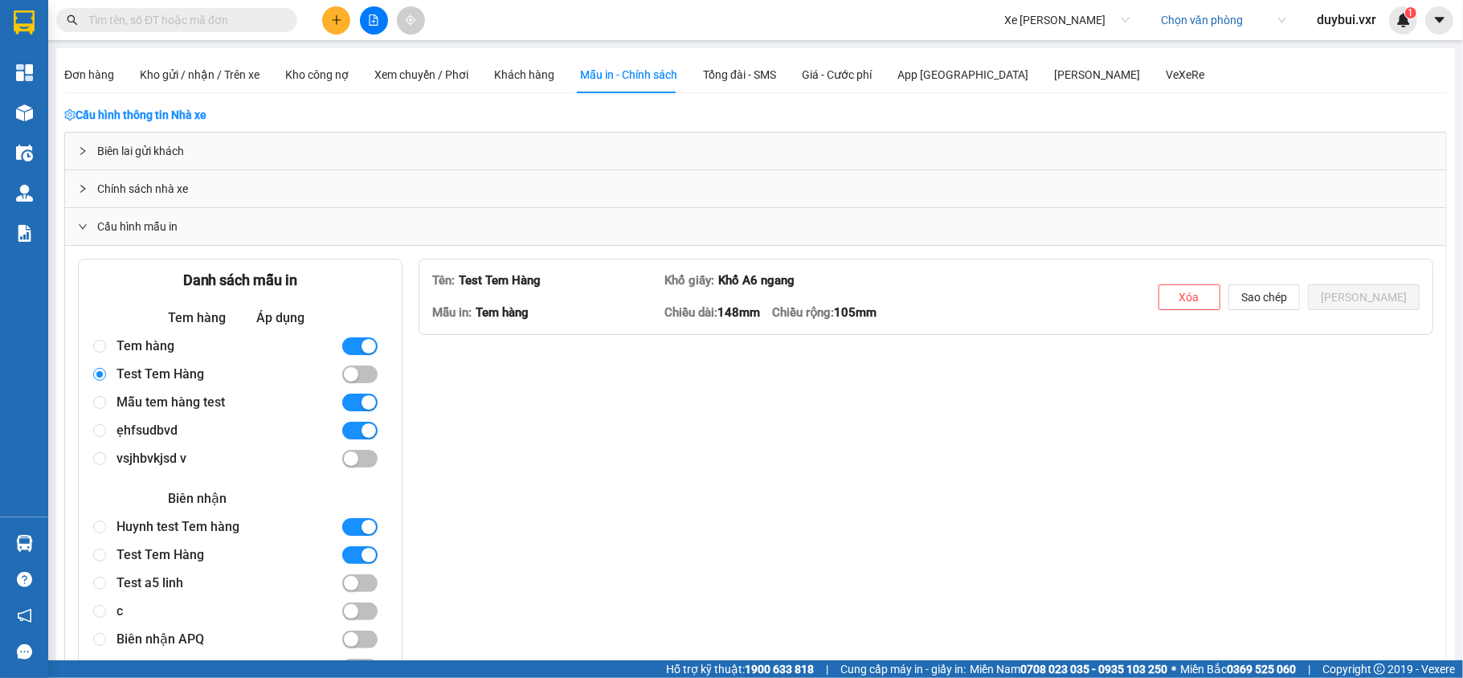
type textarea "<table style="border-collapse: collapse; width: 98.51116625310173%; height: 60p…"
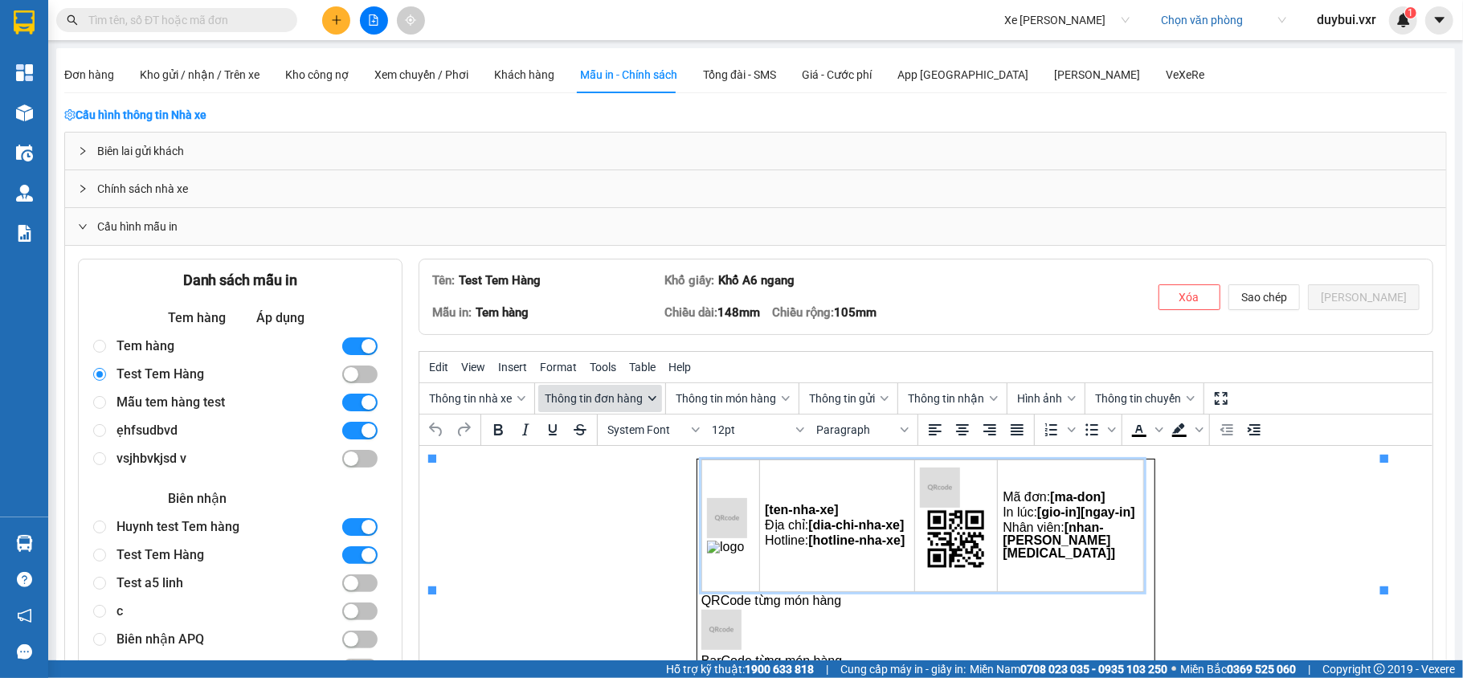
click at [574, 399] on span "Thông tin đơn hàng" at bounding box center [594, 398] width 98 height 13
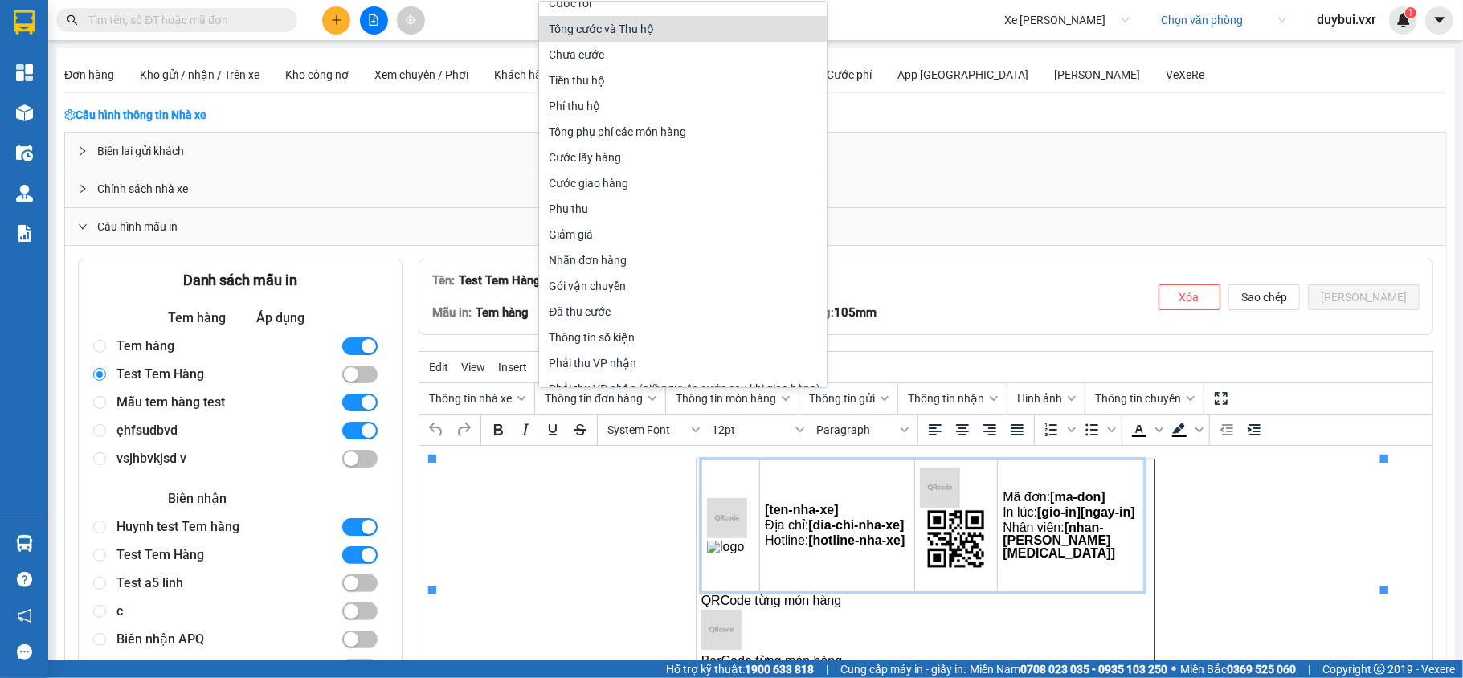
scroll to position [289, 0]
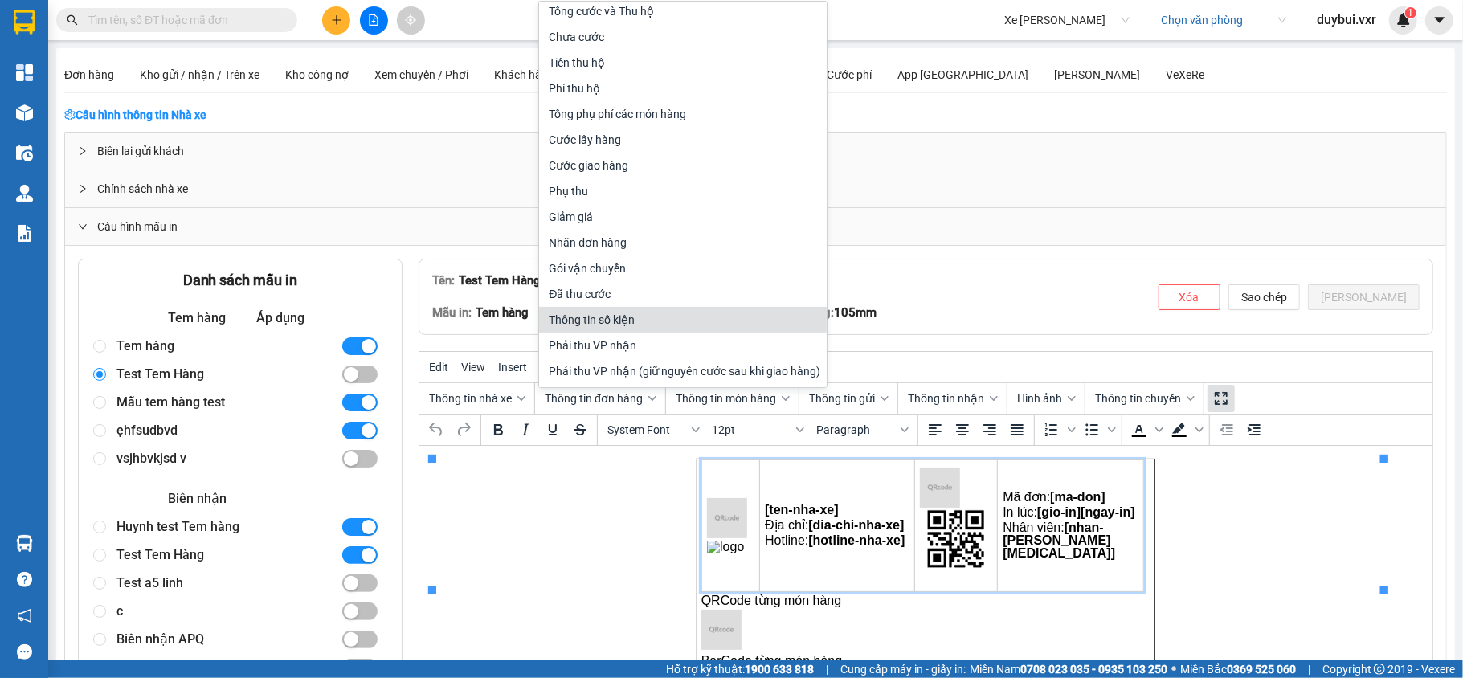
click at [1225, 407] on icon "Fullscreen" at bounding box center [1221, 398] width 19 height 19
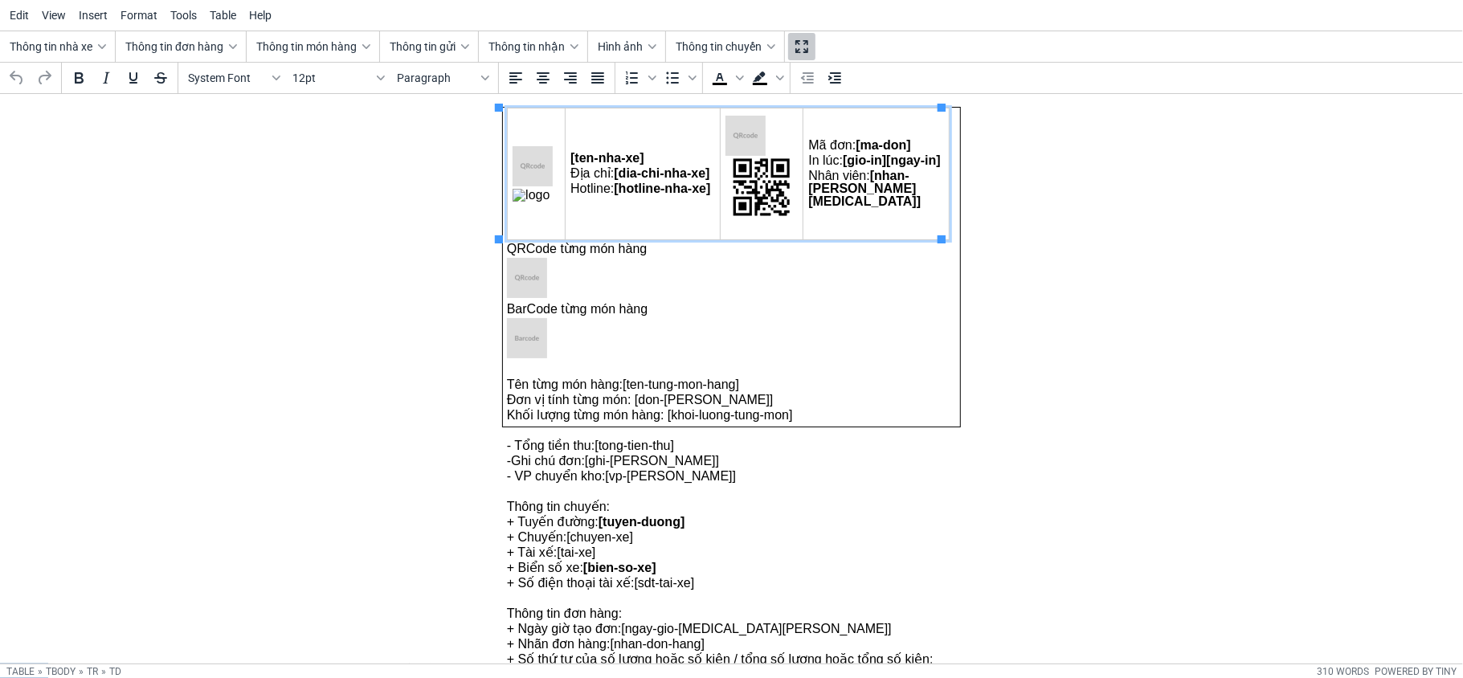
click at [810, 43] on icon "Fullscreen" at bounding box center [801, 46] width 19 height 19
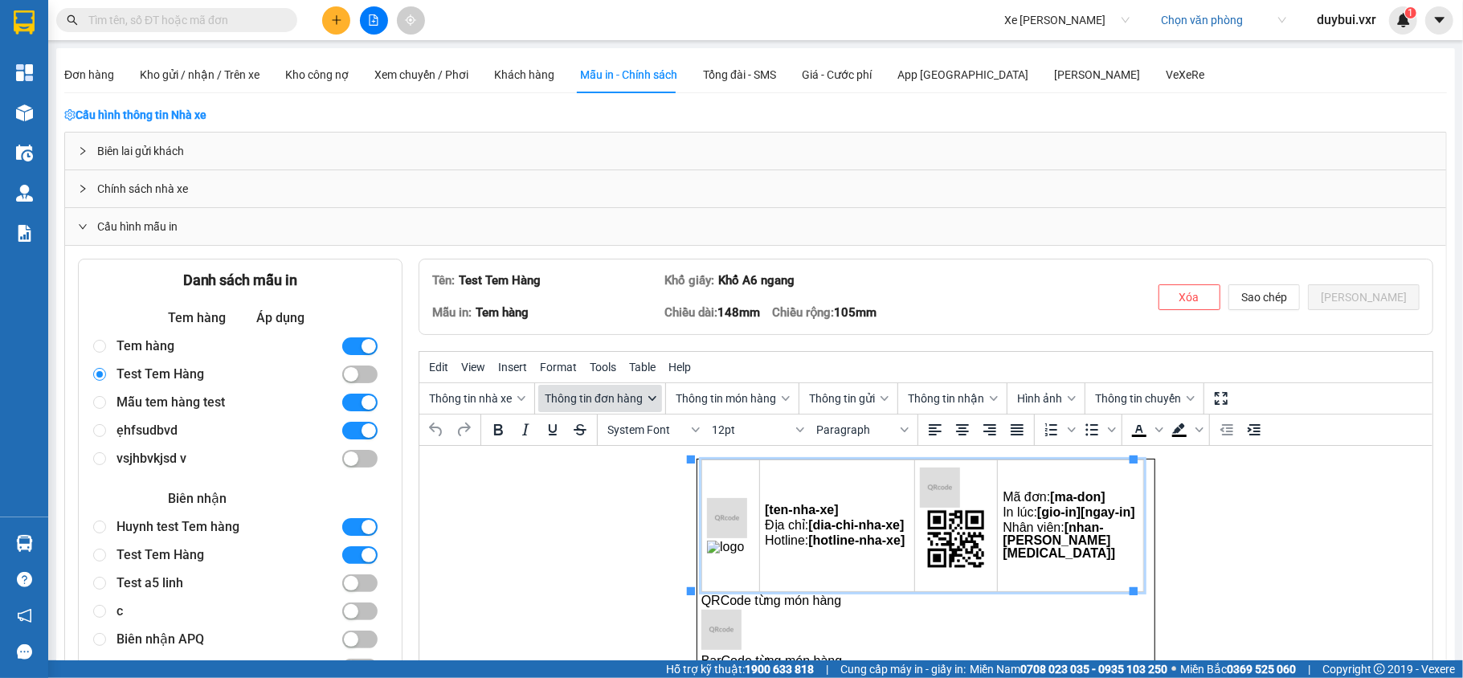
click at [620, 405] on span "Thông tin đơn hàng" at bounding box center [594, 398] width 98 height 13
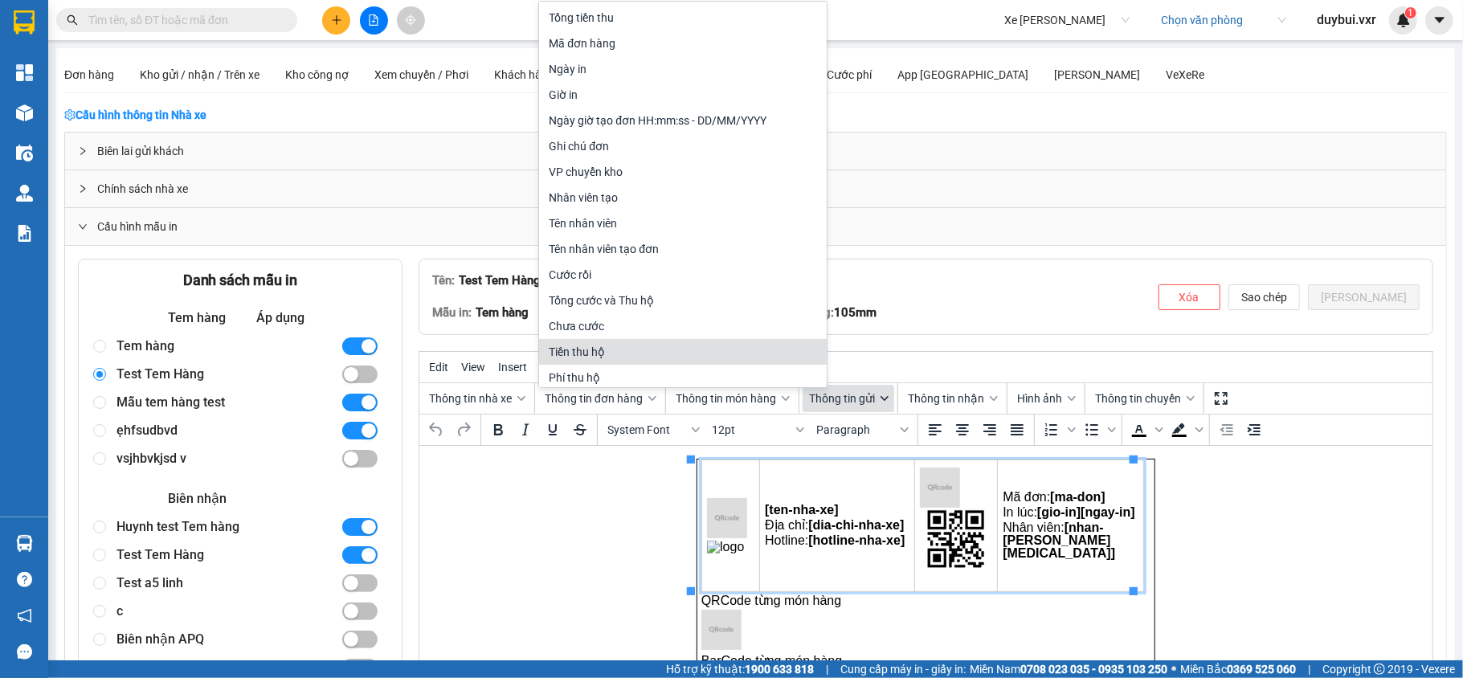
scroll to position [3, 0]
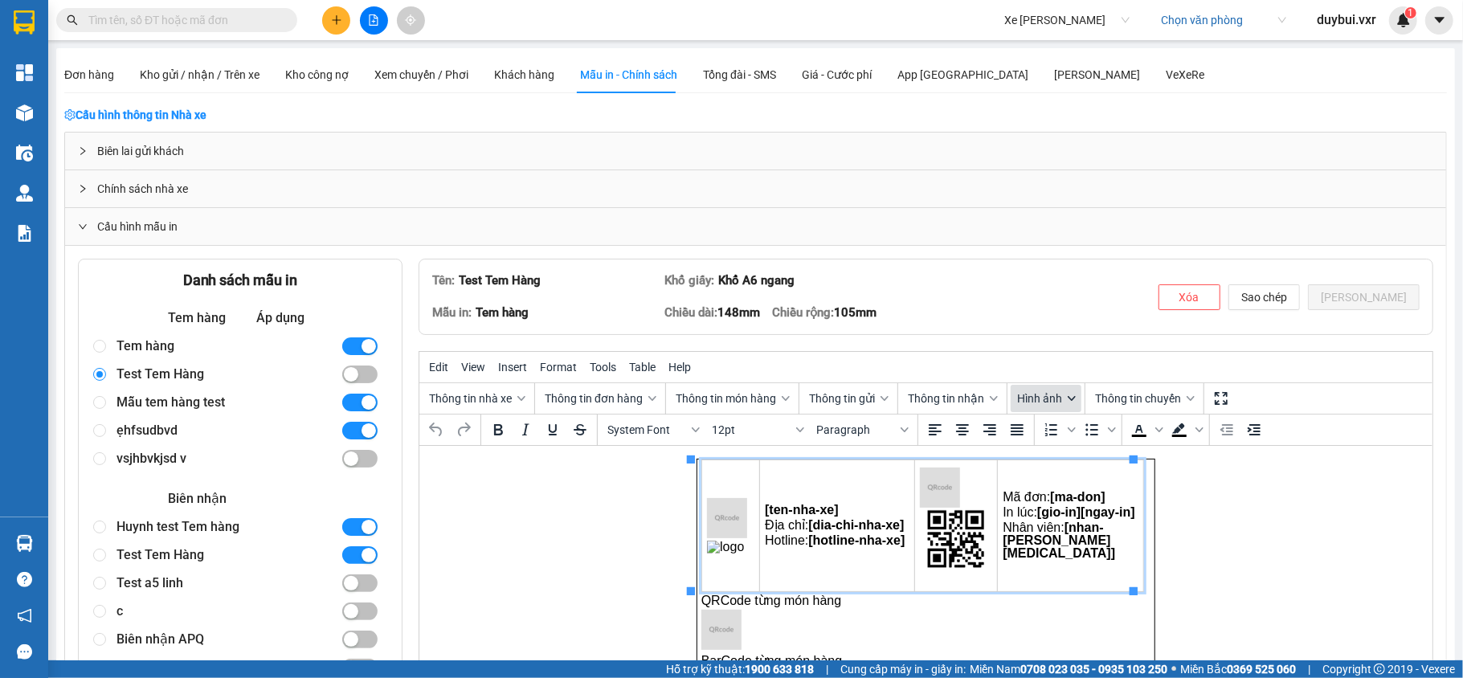
click at [1076, 400] on icon "button" at bounding box center [1072, 399] width 8 height 8
click at [836, 399] on span "Thông tin gửi" at bounding box center [842, 398] width 66 height 13
click at [609, 405] on span "Thông tin đơn hàng" at bounding box center [594, 398] width 98 height 13
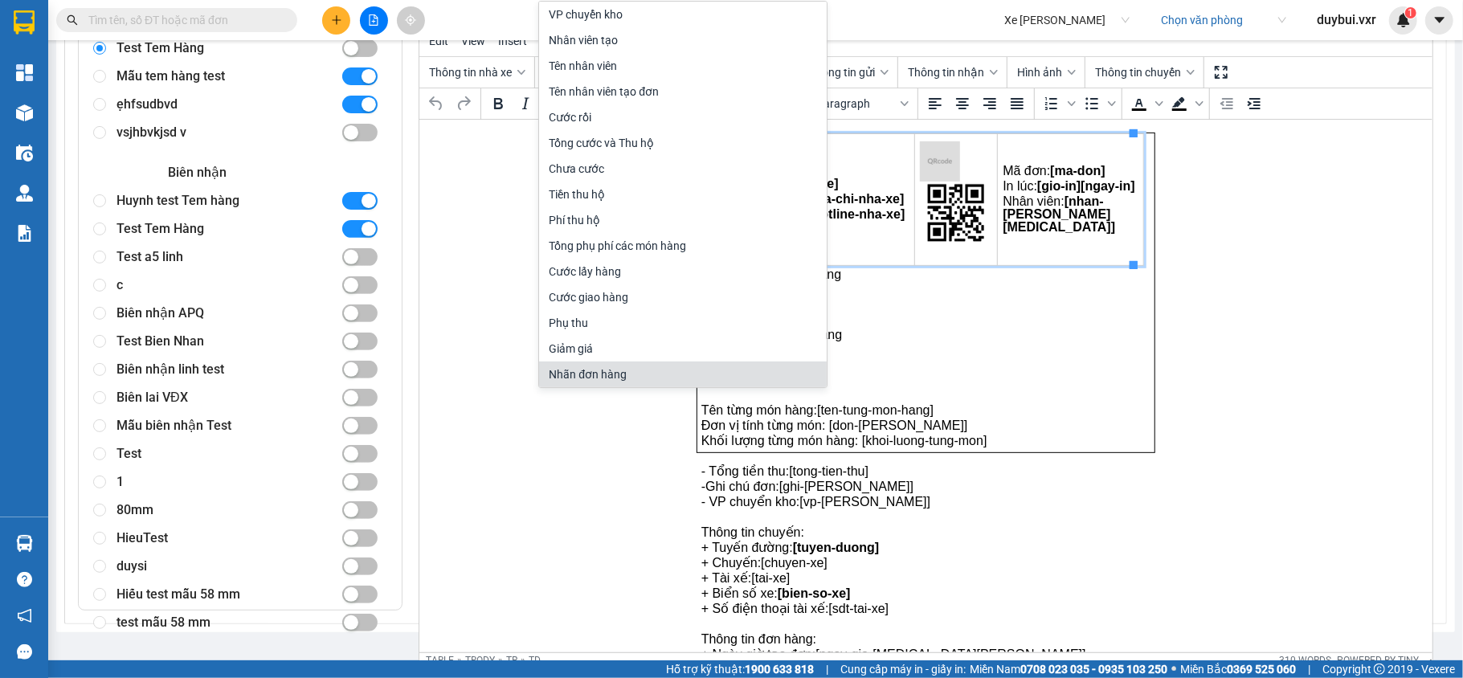
scroll to position [328, 0]
click at [620, 444] on html "[ten-nha-xe] Địa chỉ: [dia-chi-nha-xe] Hotline: [hotline-nha-xe] Mã đơn: [ma-do…" at bounding box center [925, 291] width 1013 height 346
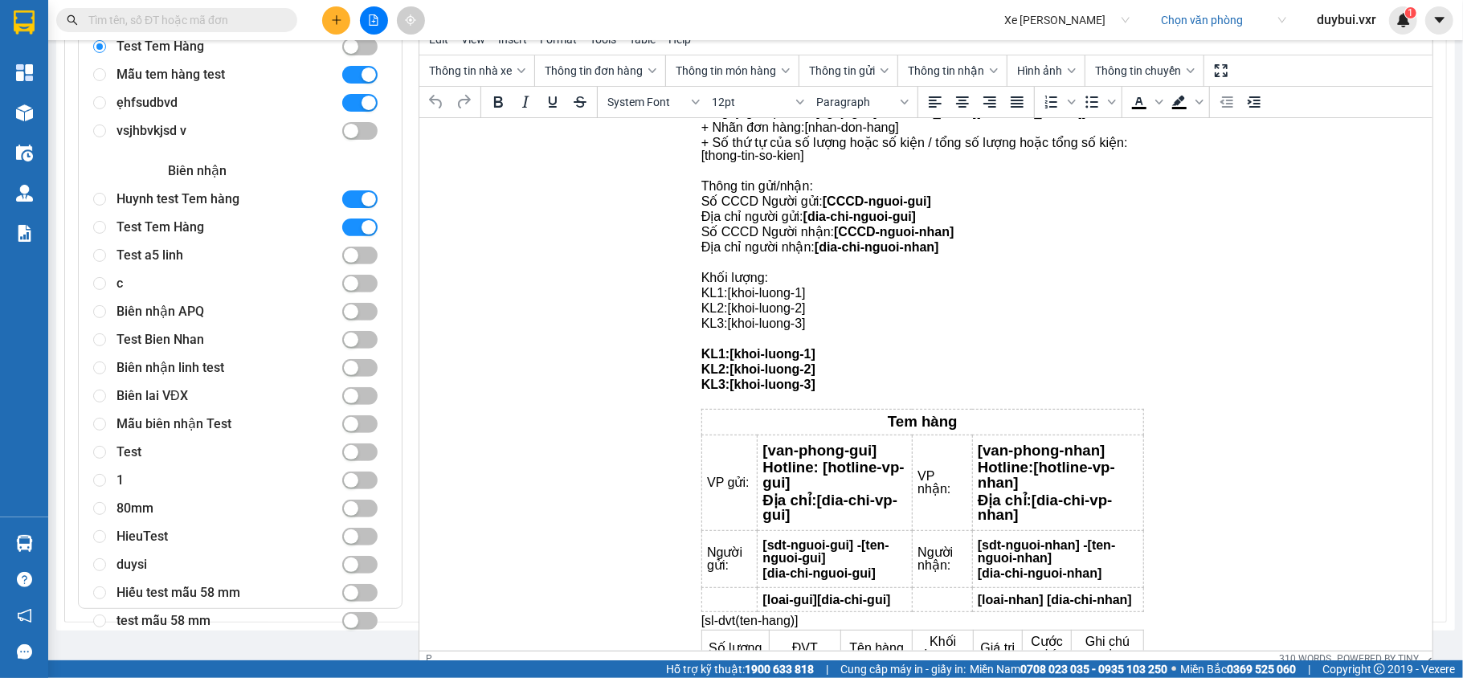
scroll to position [571, 0]
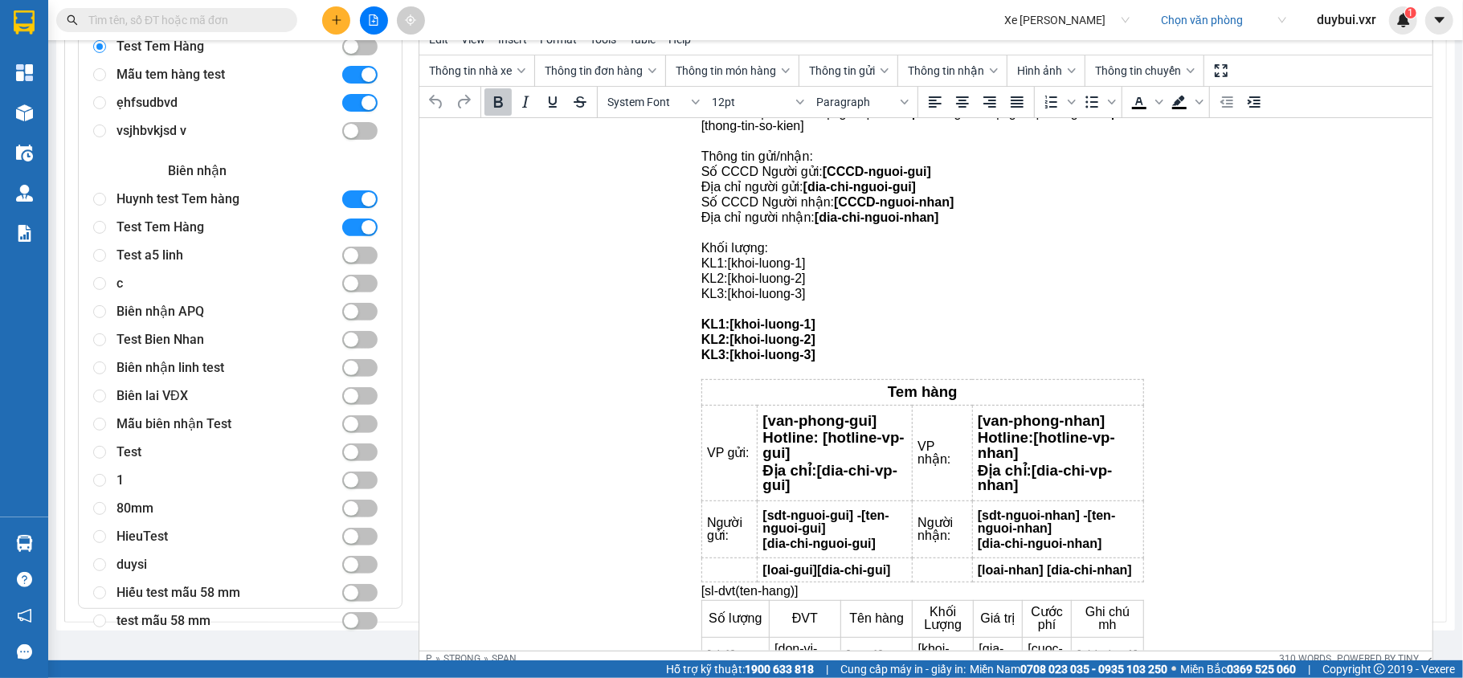
click at [823, 335] on p "KL2: [khoi-luong-2]" at bounding box center [925, 339] width 449 height 13
click at [821, 354] on p "KL3: [khoi-luong-3]" at bounding box center [925, 355] width 449 height 13
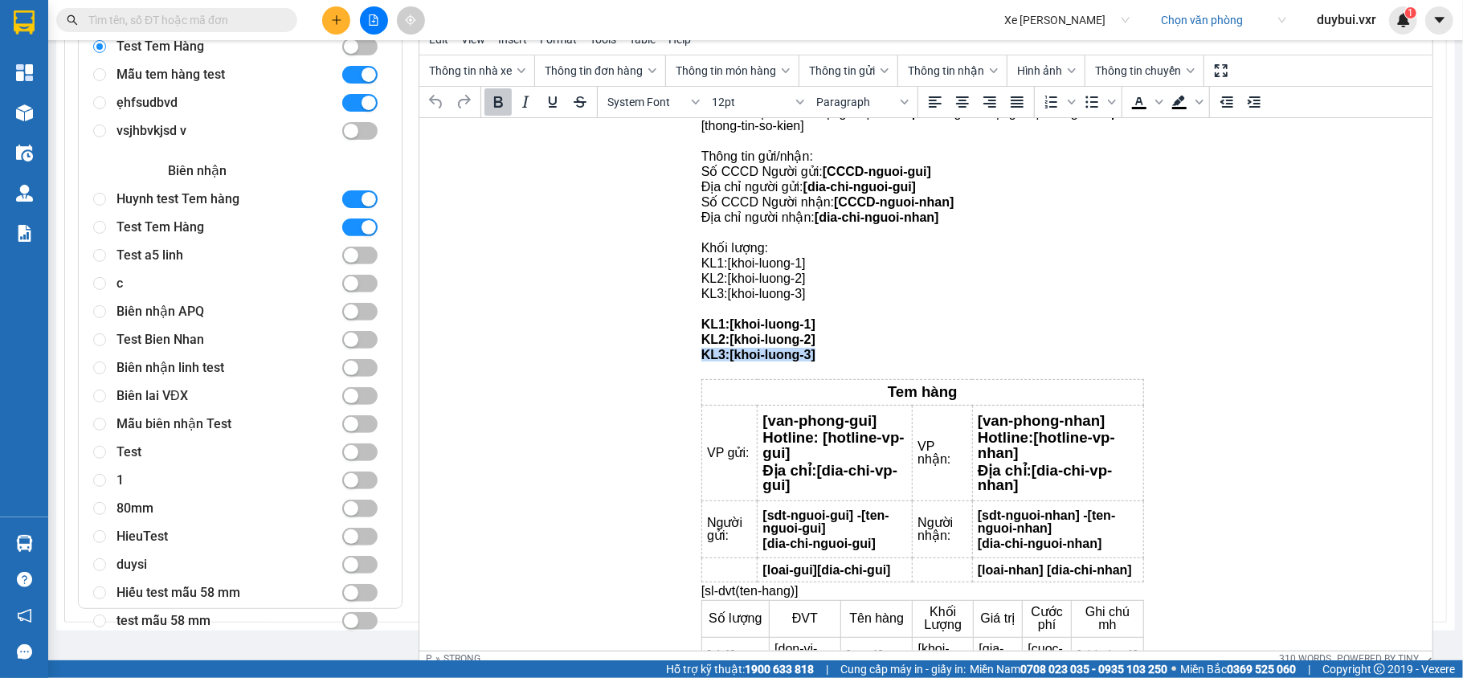
click at [834, 350] on p "KL3: [khoi-luong-3]" at bounding box center [925, 355] width 449 height 13
click at [571, 74] on span "Thông tin đơn hàng" at bounding box center [594, 70] width 98 height 13
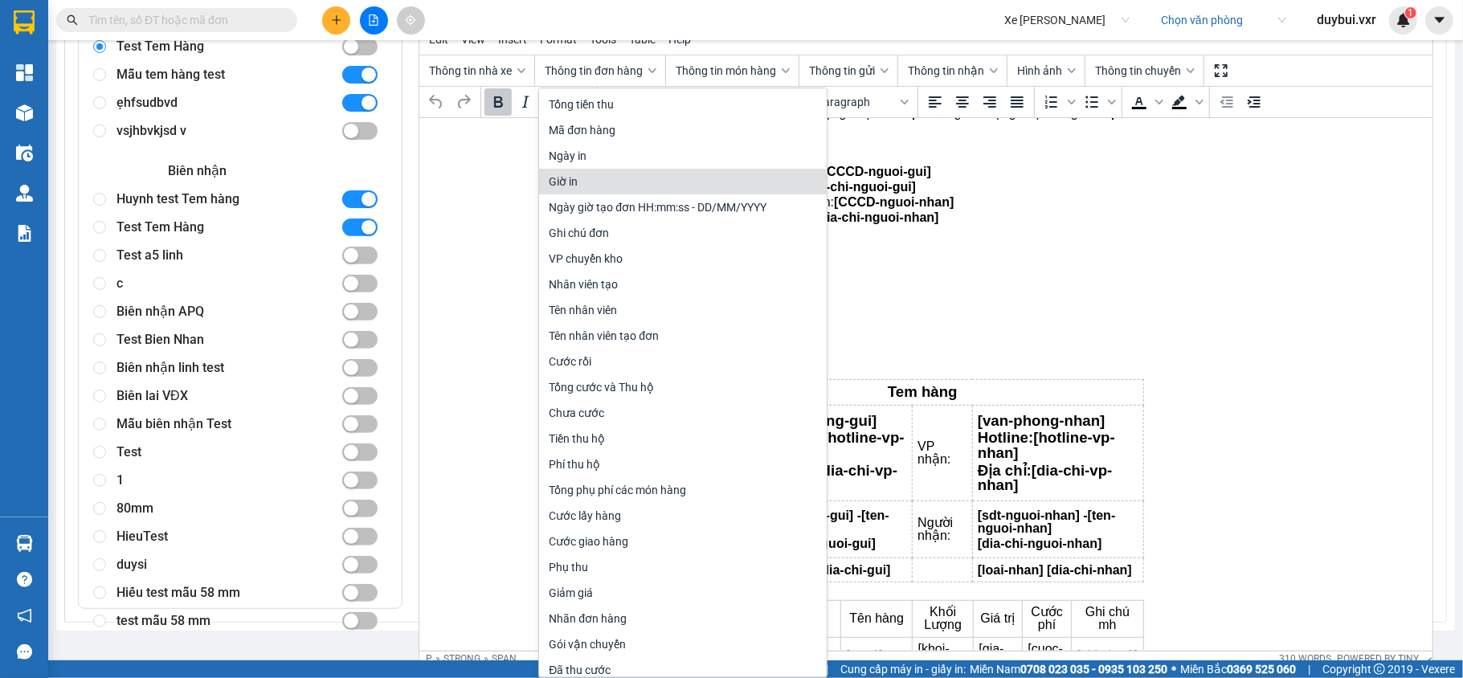
click at [617, 183] on div "Giờ in" at bounding box center [685, 181] width 272 height 19
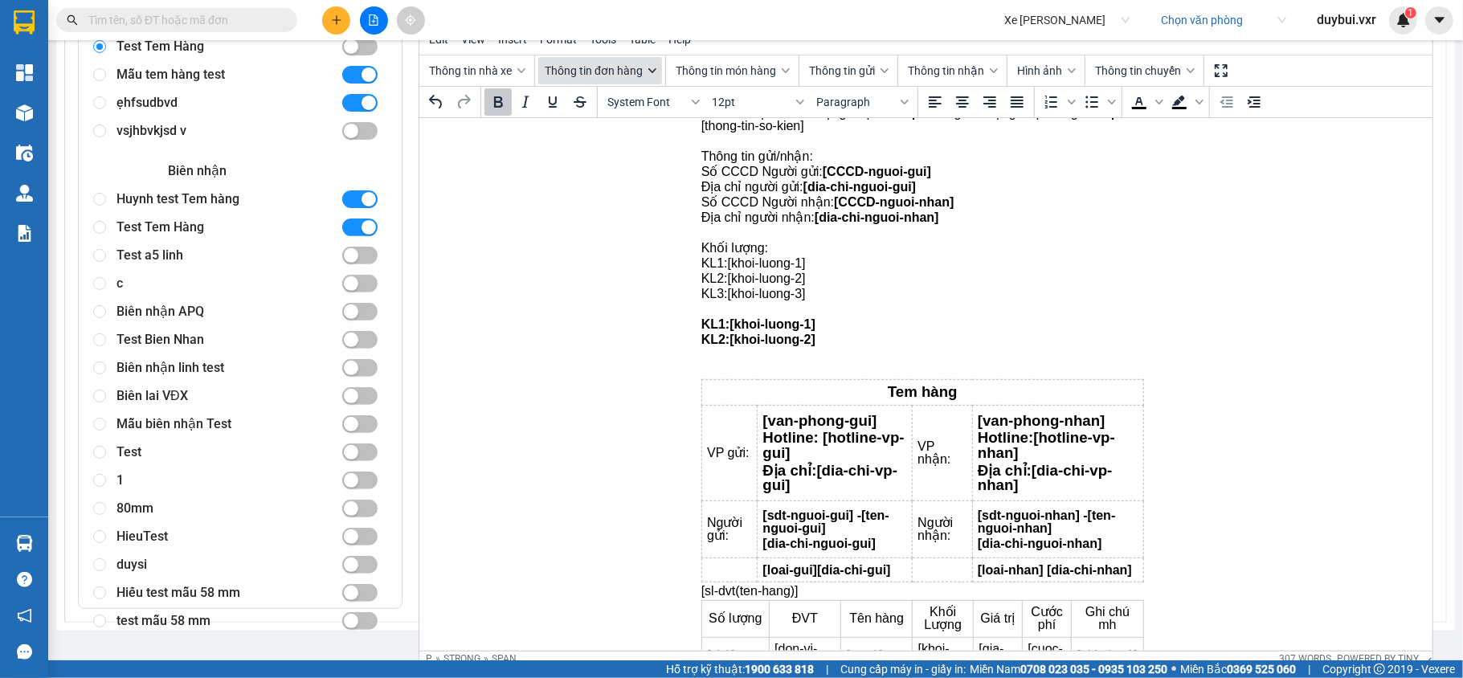
click at [586, 77] on span "Thông tin đơn hàng" at bounding box center [594, 70] width 98 height 13
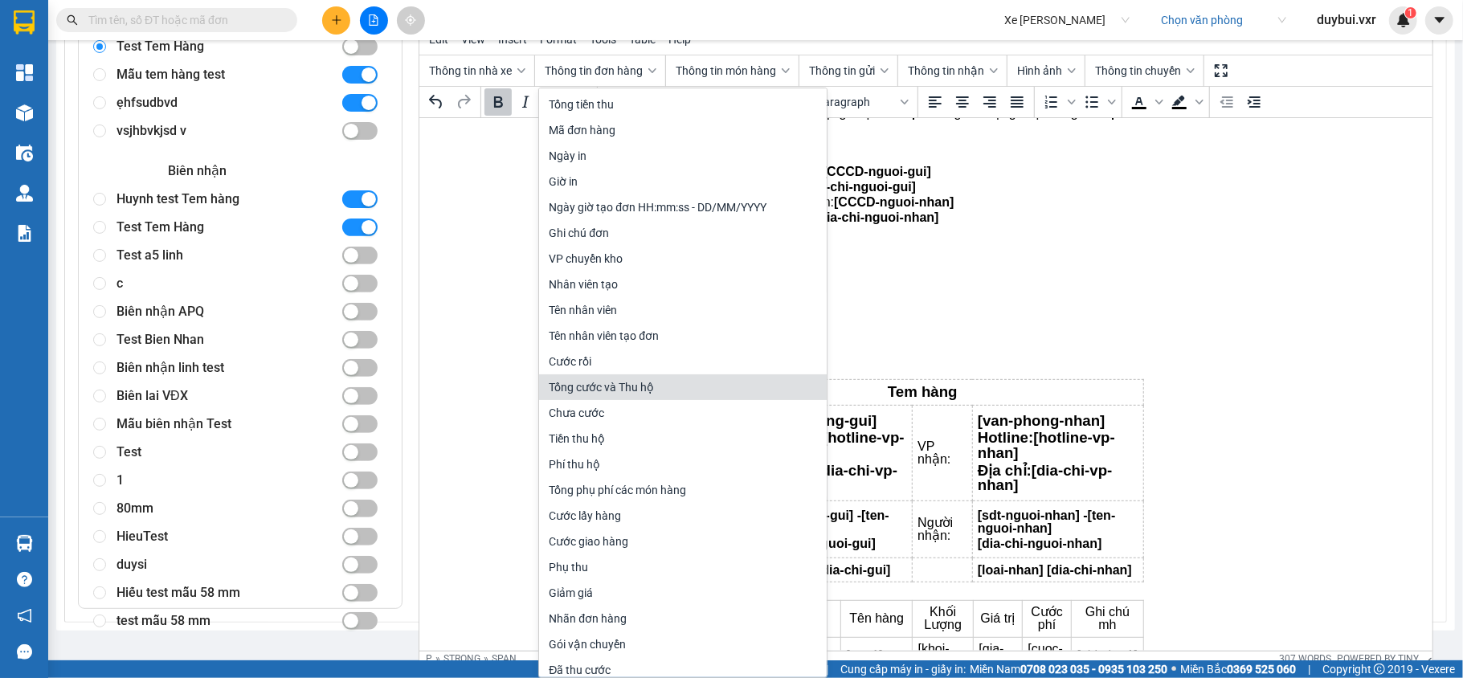
scroll to position [85, 0]
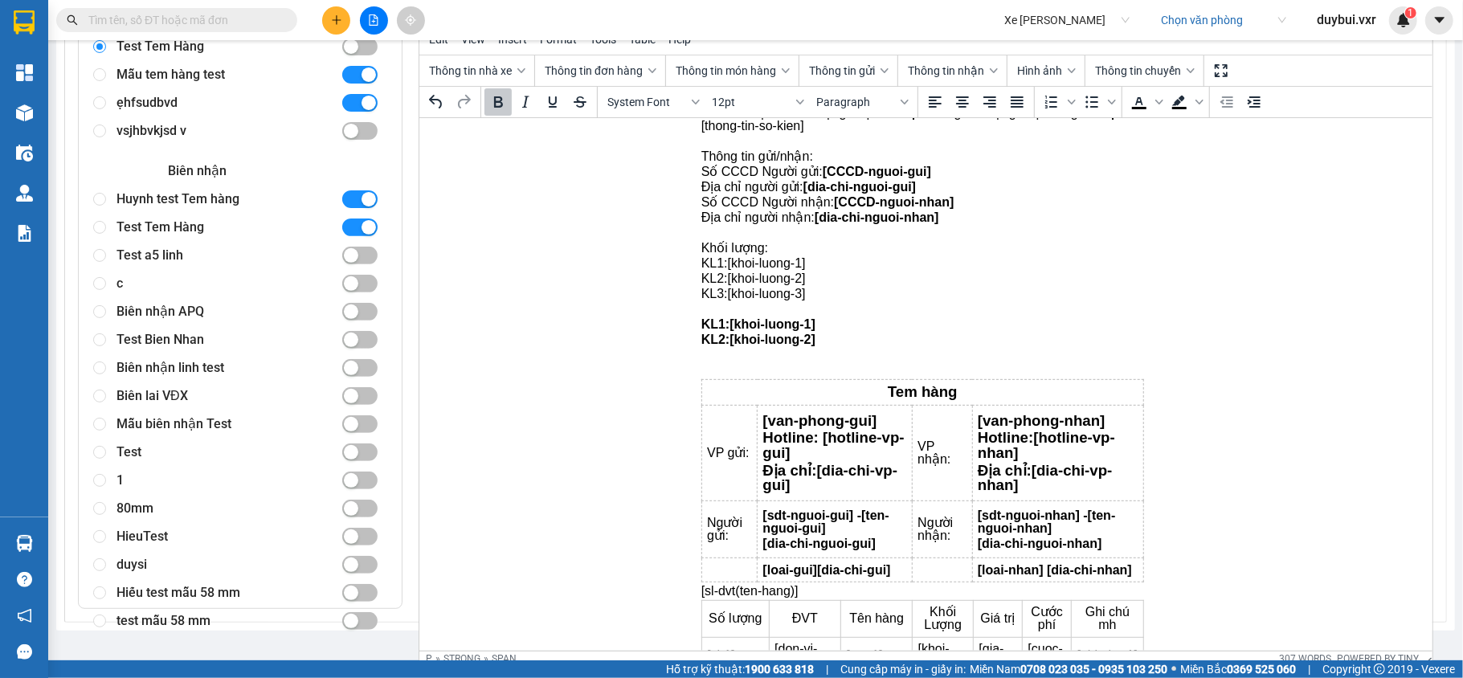
click at [199, 489] on div "1" at bounding box center [222, 481] width 211 height 28
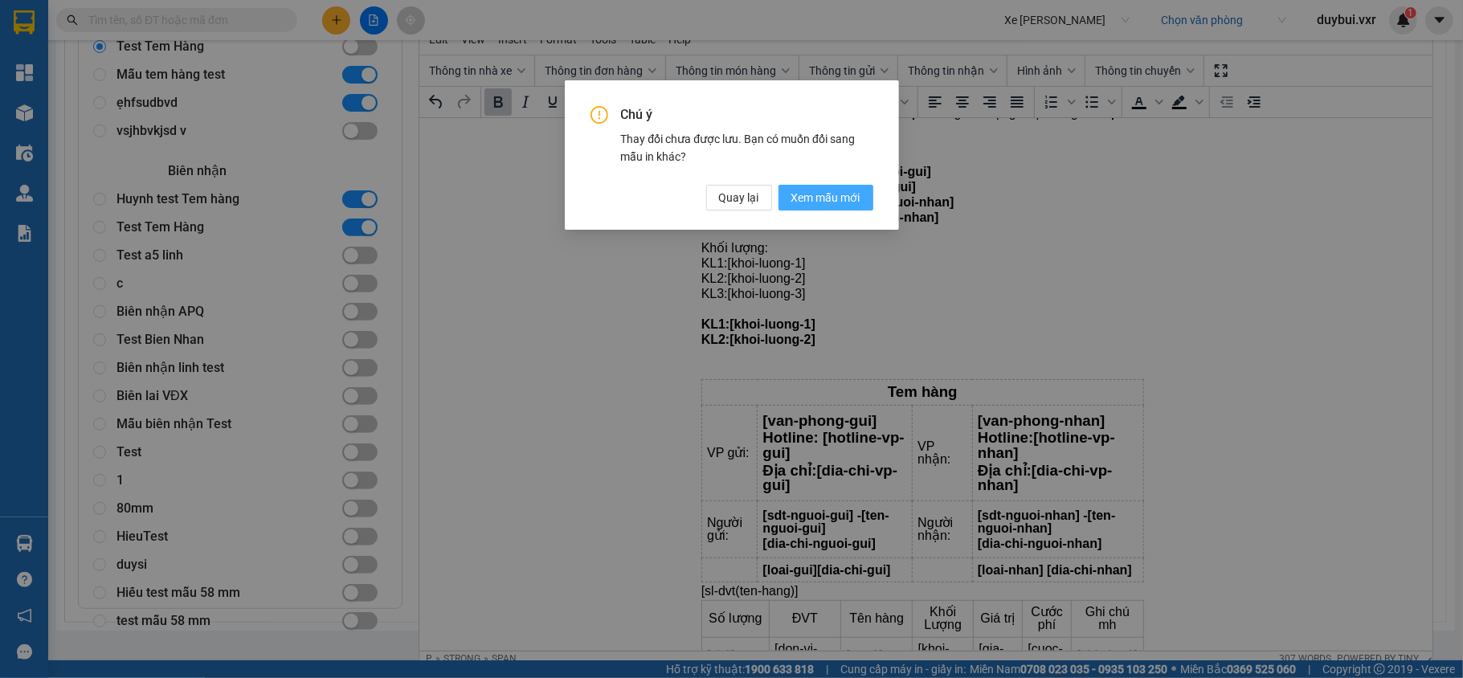
click at [813, 194] on span "Xem mẫu mới" at bounding box center [825, 198] width 69 height 18
radio input "false"
radio input "true"
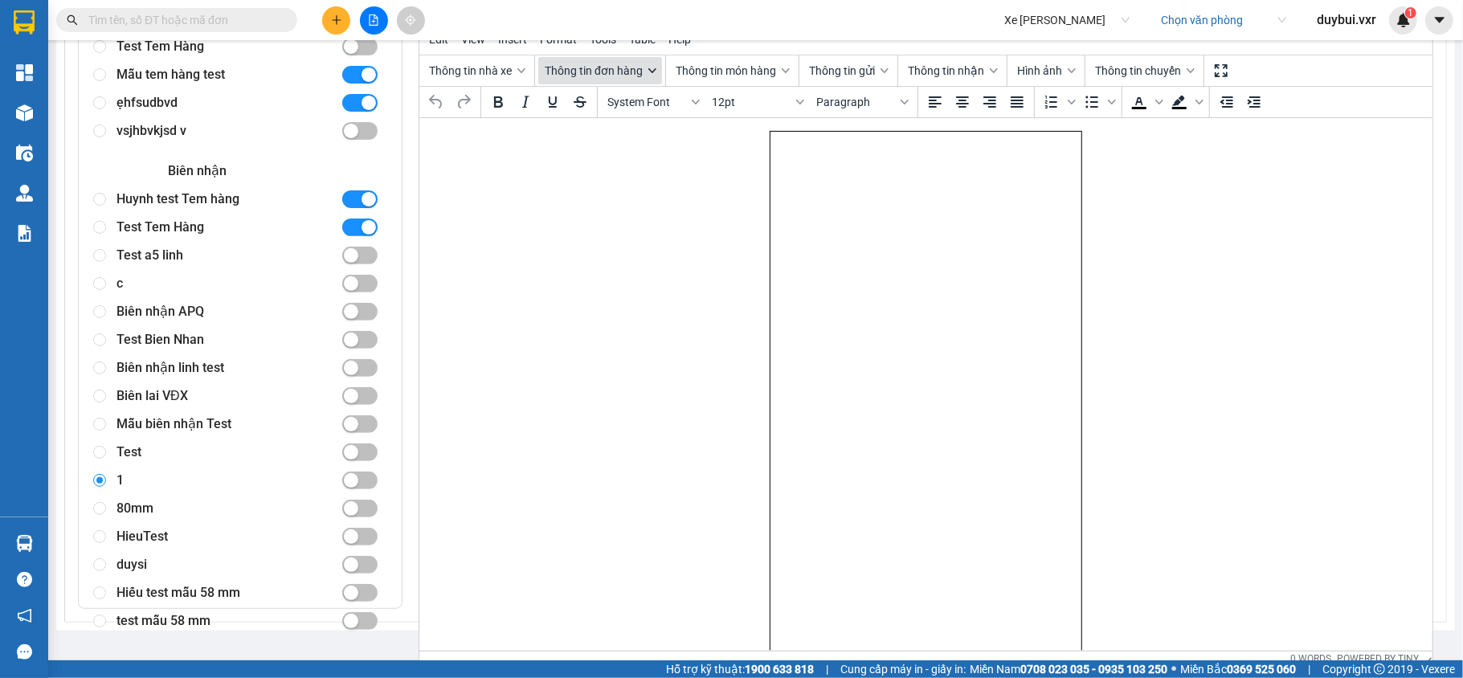
click at [624, 76] on span "Thông tin đơn hàng" at bounding box center [594, 70] width 98 height 13
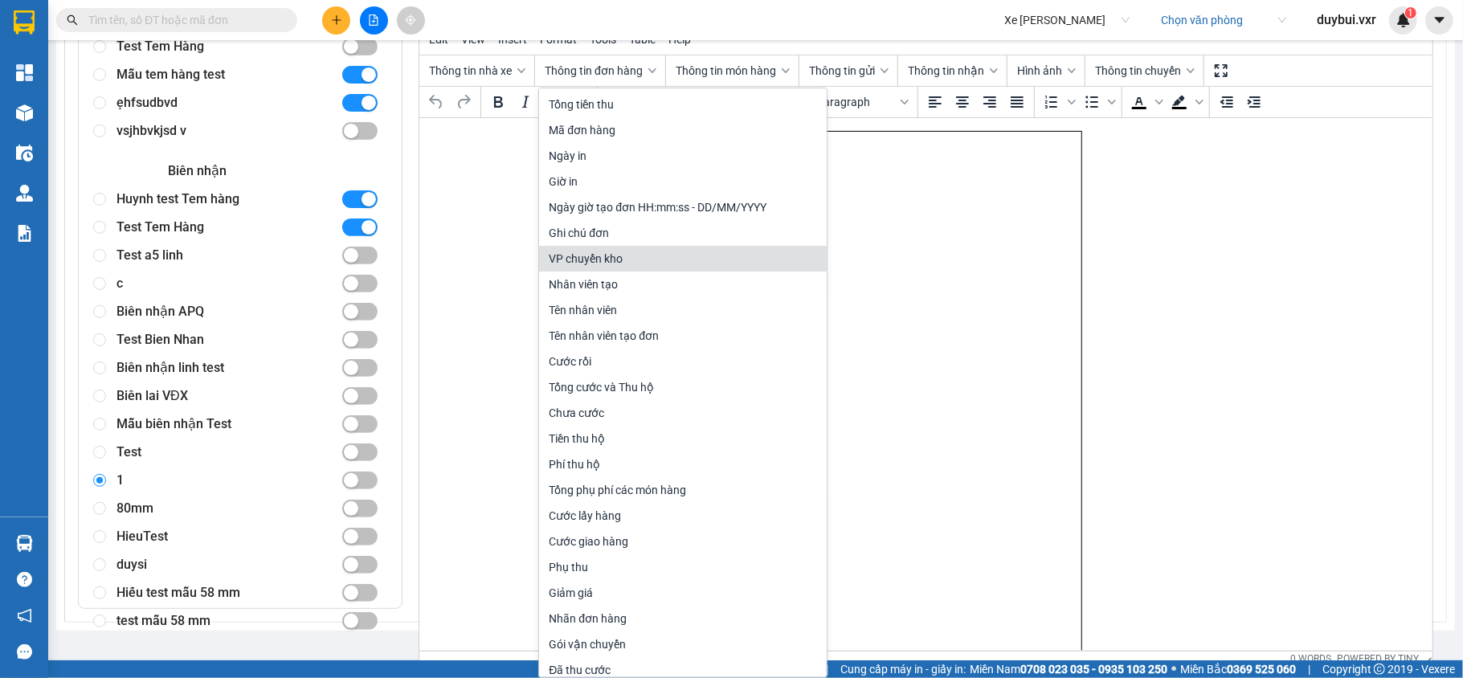
scroll to position [85, 0]
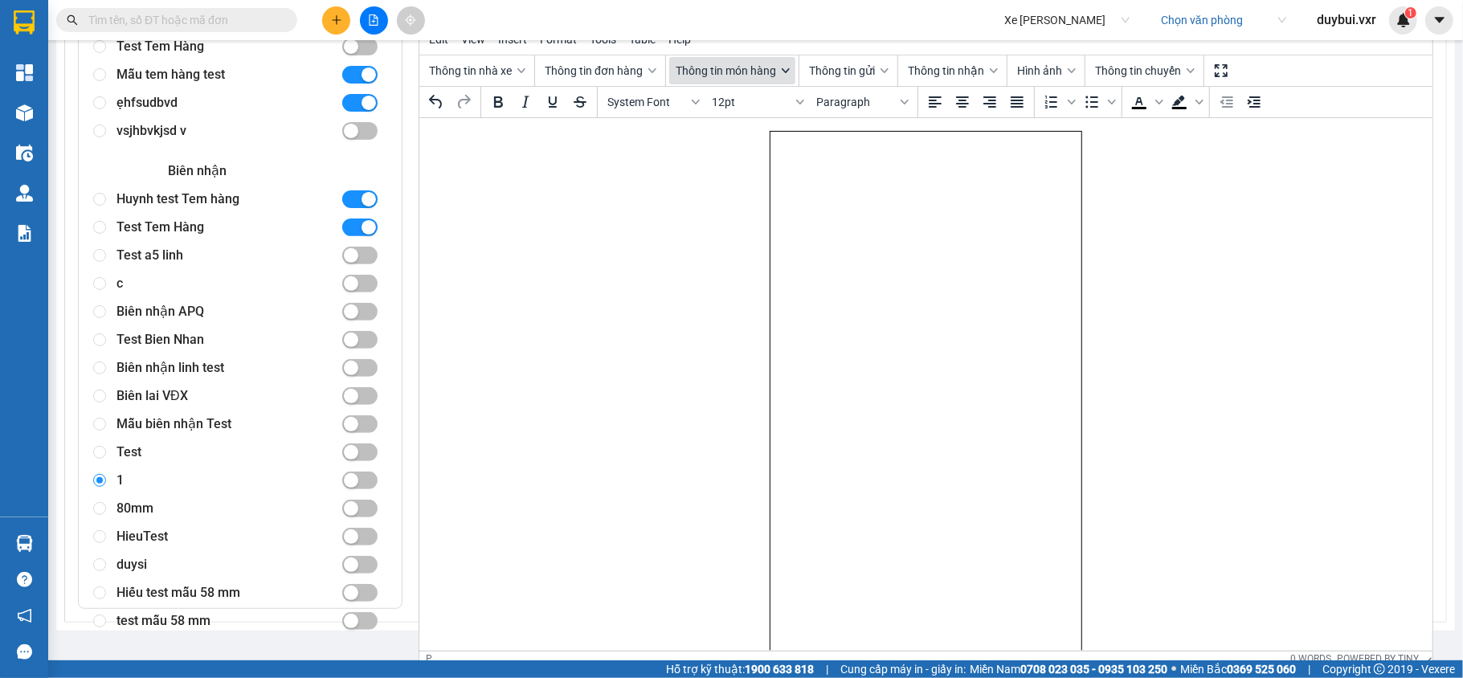
click at [770, 62] on button "Thông tin món hàng" at bounding box center [732, 70] width 126 height 27
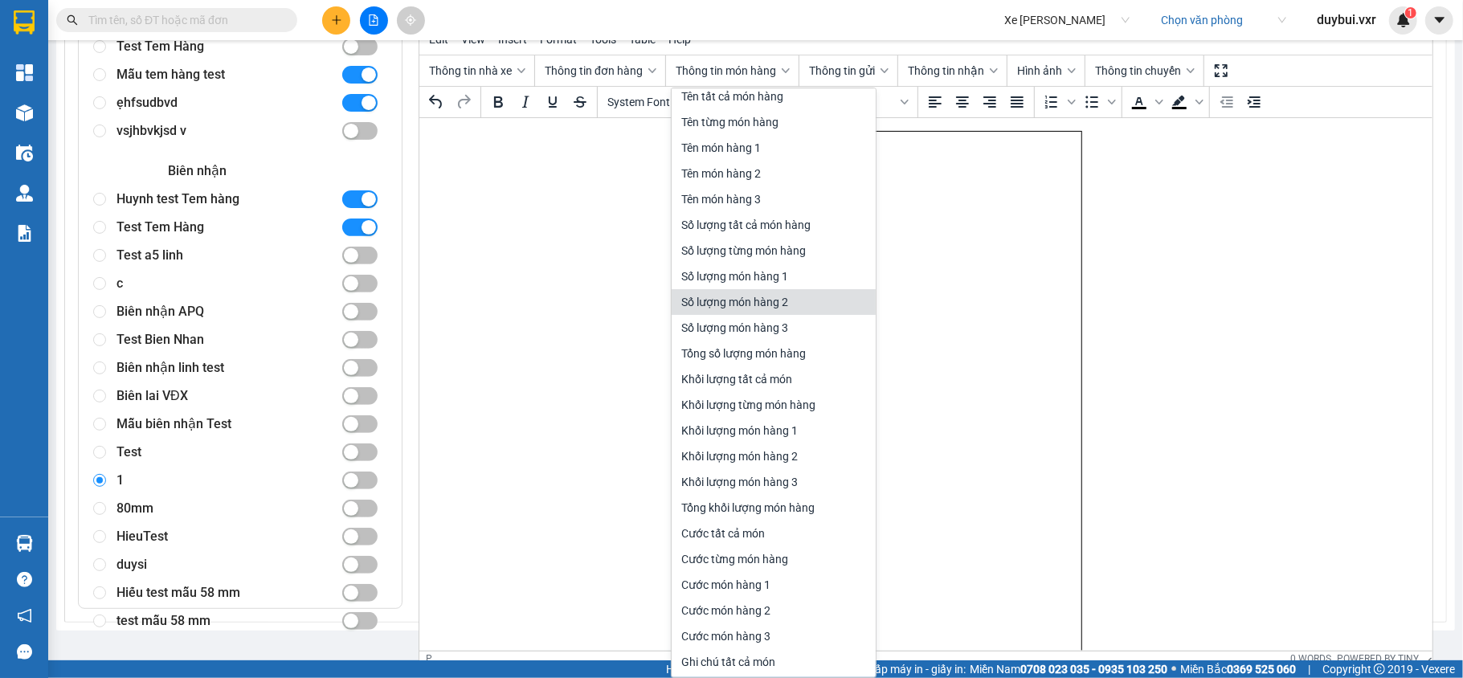
scroll to position [37, 0]
click at [788, 429] on div "Khối lượng món hàng 1" at bounding box center [775, 427] width 188 height 19
